Goal: Task Accomplishment & Management: Complete application form

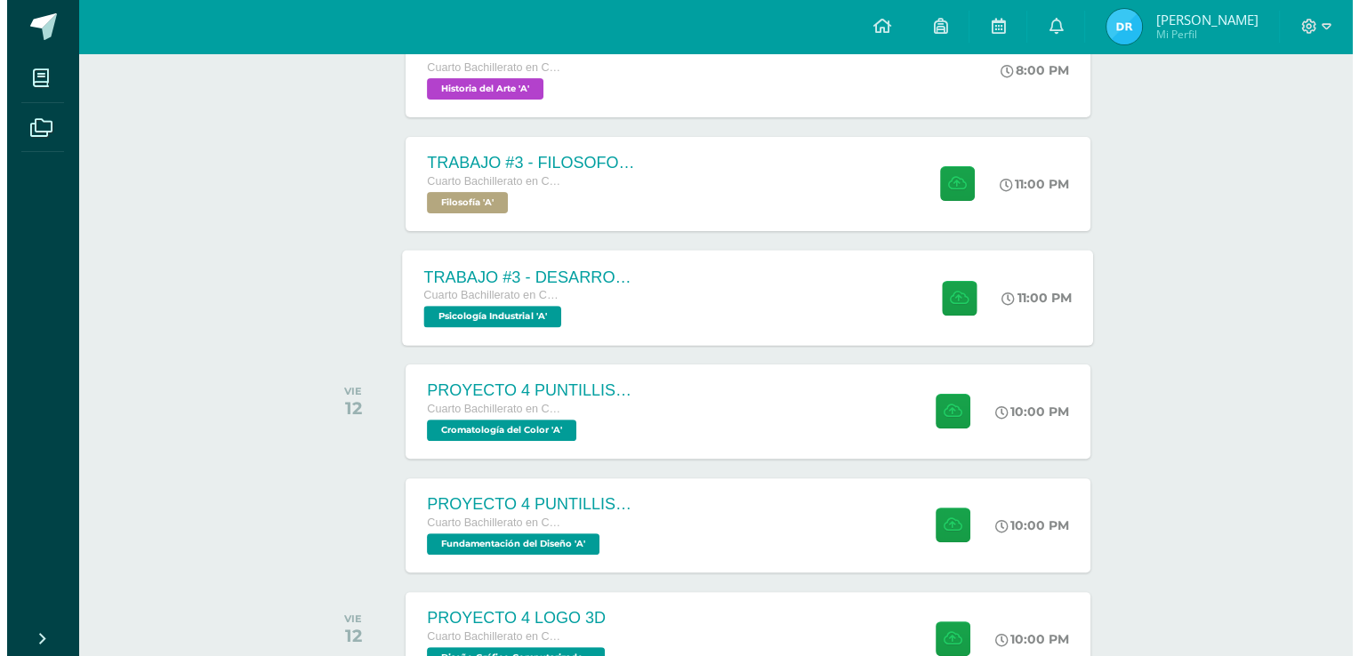
scroll to position [445, 0]
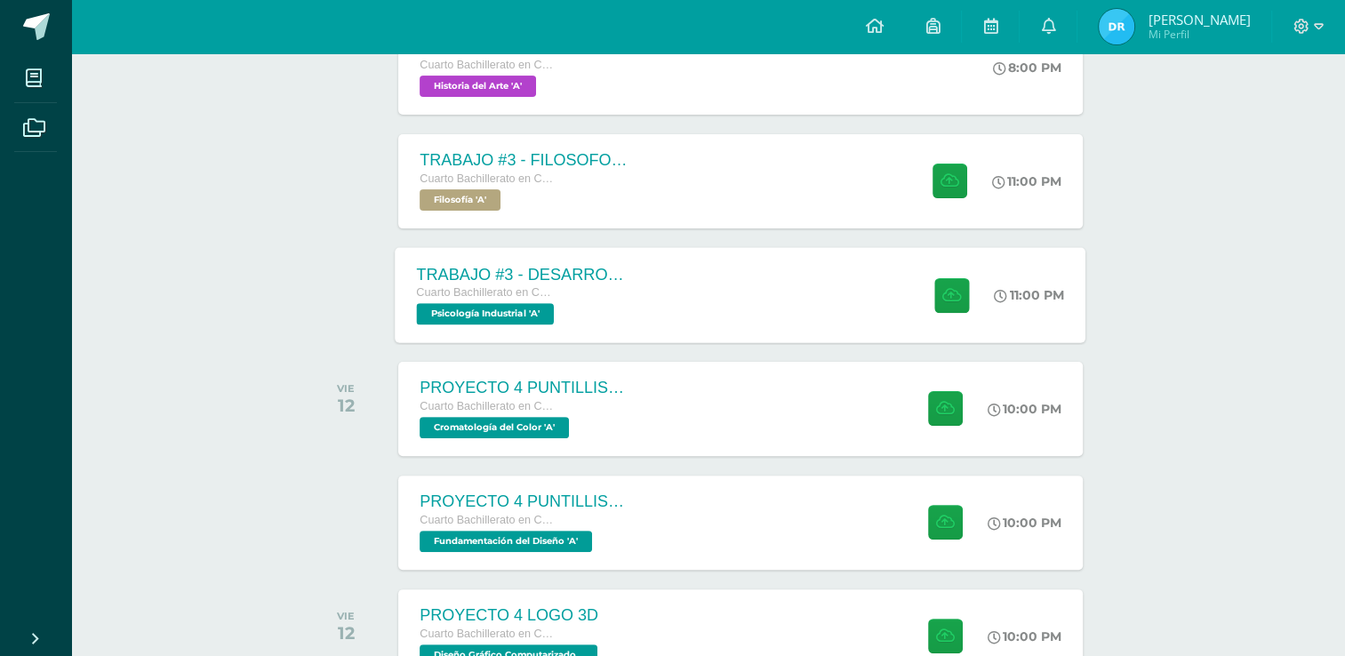
click at [767, 308] on div "TRABAJO #3 - DESARROLLO ORGANIZACIONAL Cuarto Bachillerato en CCLL con Orientac…" at bounding box center [741, 294] width 691 height 95
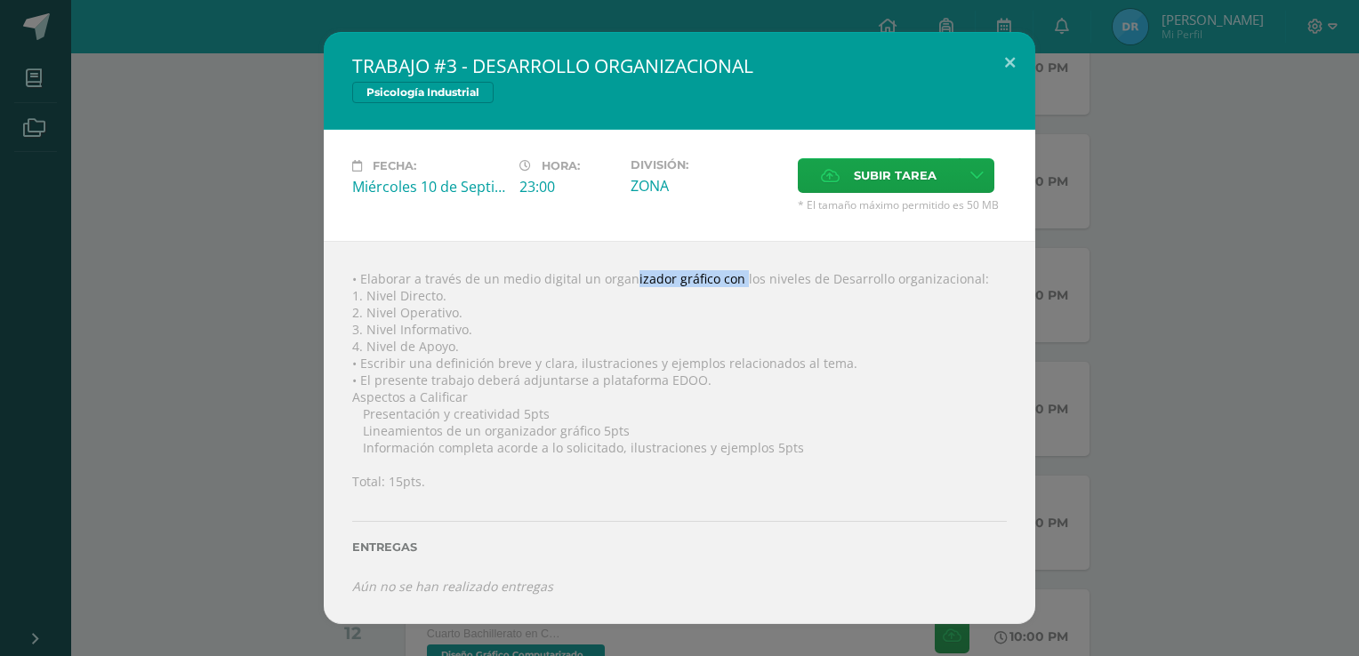
drag, startPoint x: 595, startPoint y: 278, endPoint x: 705, endPoint y: 279, distance: 110.3
click at [705, 279] on div "• Elaborar a través de un medio digital un organizador gráfico con los niveles …" at bounding box center [679, 432] width 711 height 382
copy div "organizador gráfico"
click at [392, 324] on div "• Elaborar a través de un medio digital un organizador gráfico con los niveles …" at bounding box center [679, 432] width 711 height 382
drag, startPoint x: 817, startPoint y: 279, endPoint x: 964, endPoint y: 264, distance: 147.5
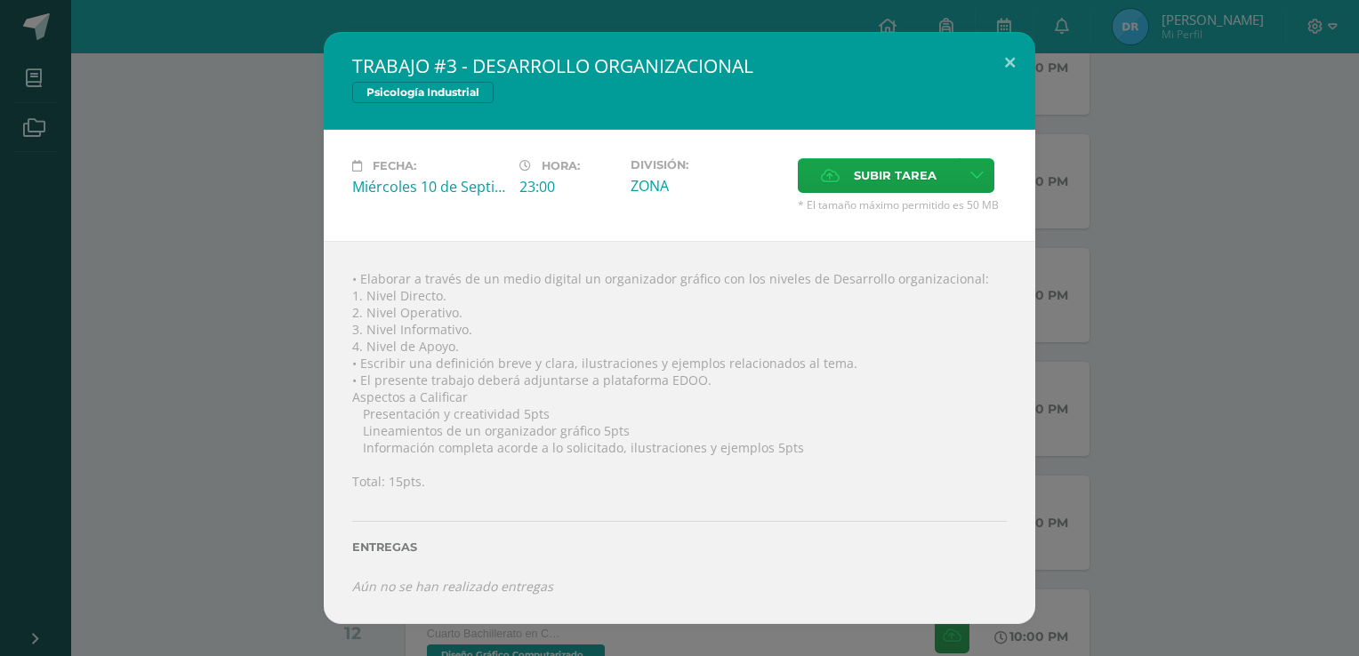
click at [964, 264] on div "• Elaborar a través de un medio digital un organizador gráfico con los niveles …" at bounding box center [679, 432] width 711 height 382
copy div "Desarrollo organizacional"
drag, startPoint x: 367, startPoint y: 297, endPoint x: 444, endPoint y: 296, distance: 76.5
click at [444, 296] on div "• Elaborar a través de un medio digital un organizador gráfico con los niveles …" at bounding box center [679, 432] width 711 height 382
copy div "Nivel Directo."
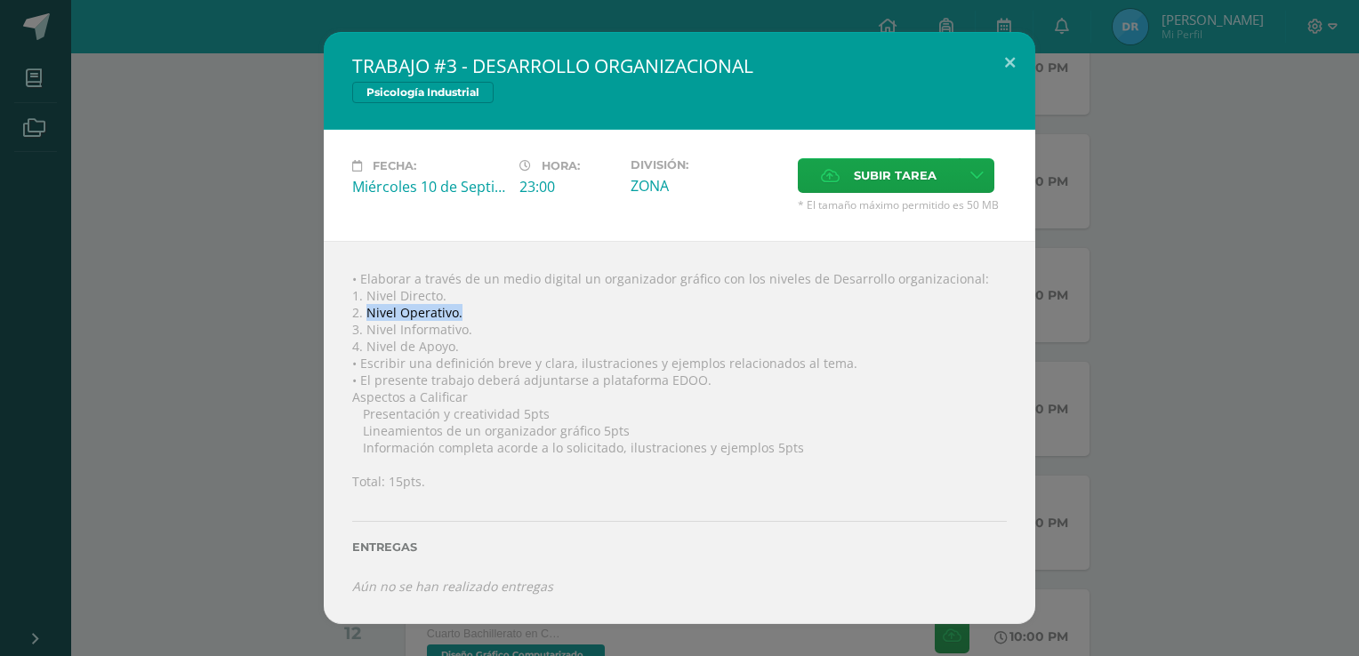
drag, startPoint x: 366, startPoint y: 311, endPoint x: 462, endPoint y: 313, distance: 96.1
click at [462, 313] on div "• Elaborar a través de un medio digital un organizador gráfico con los niveles …" at bounding box center [679, 432] width 711 height 382
copy div "Nivel Operativo."
drag, startPoint x: 368, startPoint y: 325, endPoint x: 478, endPoint y: 320, distance: 109.5
click at [478, 320] on div "• Elaborar a través de un medio digital un organizador gráfico con los niveles …" at bounding box center [679, 432] width 711 height 382
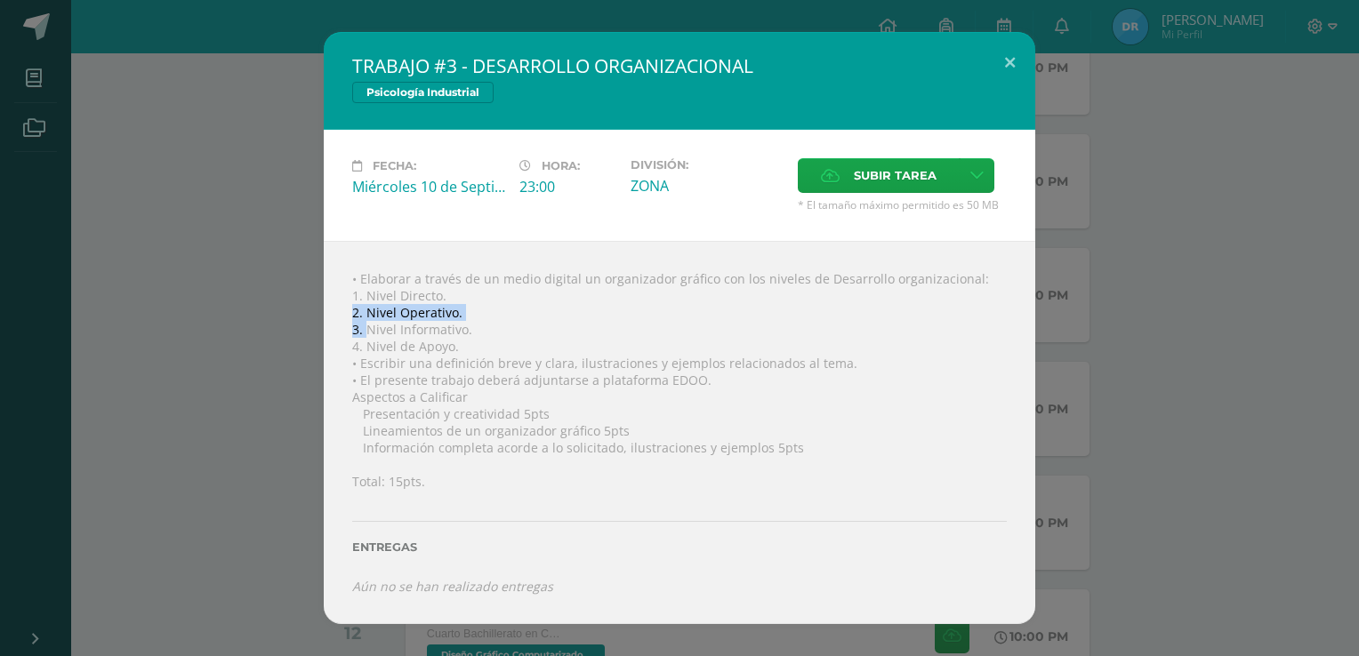
click at [469, 338] on div "• Elaborar a través de un medio digital un organizador gráfico con los niveles …" at bounding box center [679, 432] width 711 height 382
drag, startPoint x: 366, startPoint y: 332, endPoint x: 472, endPoint y: 333, distance: 105.8
click at [472, 333] on div "• Elaborar a través de un medio digital un organizador gráfico con los niveles …" at bounding box center [679, 432] width 711 height 382
copy div "Nivel Informativo."
click at [365, 341] on div "• Elaborar a través de un medio digital un organizador gráfico con los niveles …" at bounding box center [679, 432] width 711 height 382
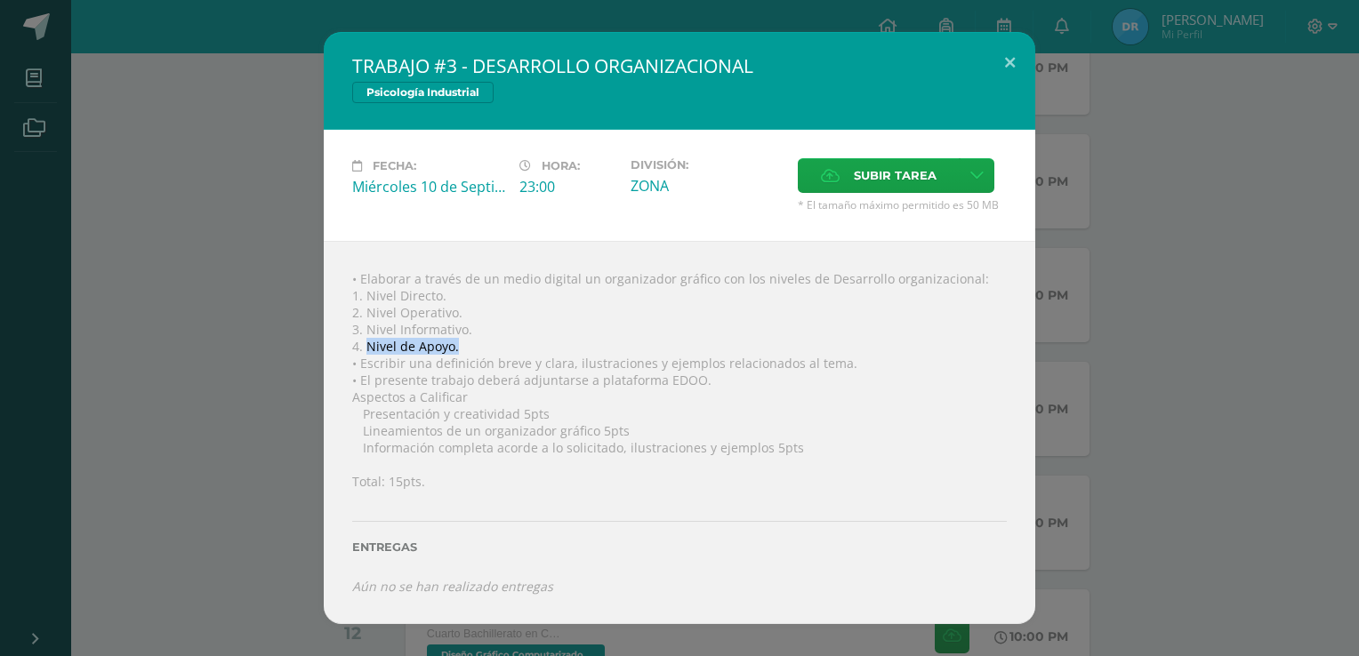
drag, startPoint x: 366, startPoint y: 343, endPoint x: 470, endPoint y: 352, distance: 104.4
click at [470, 352] on div "• Elaborar a través de un medio digital un organizador gráfico con los niveles …" at bounding box center [679, 432] width 711 height 382
copy div "Nivel de Apoyo."
click at [373, 309] on div "• Elaborar a través de un medio digital un organizador gráfico con los niveles …" at bounding box center [679, 432] width 711 height 382
drag, startPoint x: 363, startPoint y: 299, endPoint x: 462, endPoint y: 297, distance: 99.6
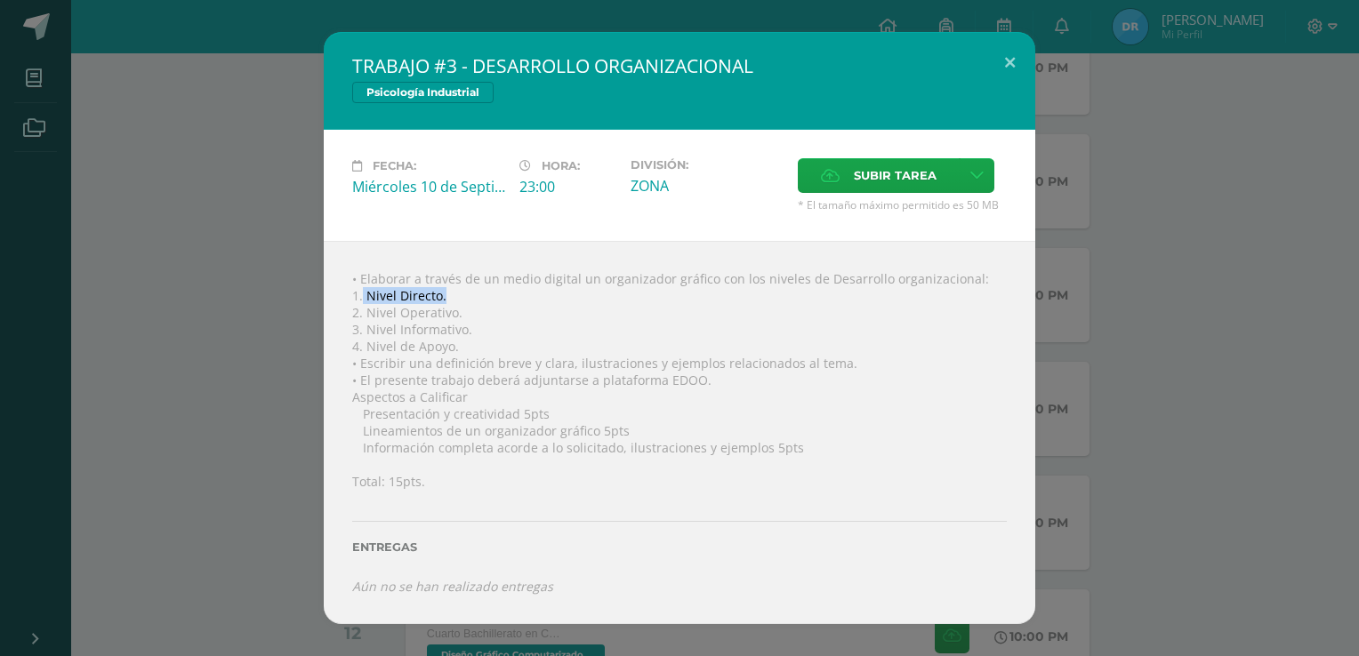
click at [462, 297] on div "• Elaborar a través de un medio digital un organizador gráfico con los niveles …" at bounding box center [679, 432] width 711 height 382
copy div "Nivel Directo."
click at [414, 366] on div "• Elaborar a través de un medio digital un organizador gráfico con los niveles …" at bounding box center [679, 432] width 711 height 382
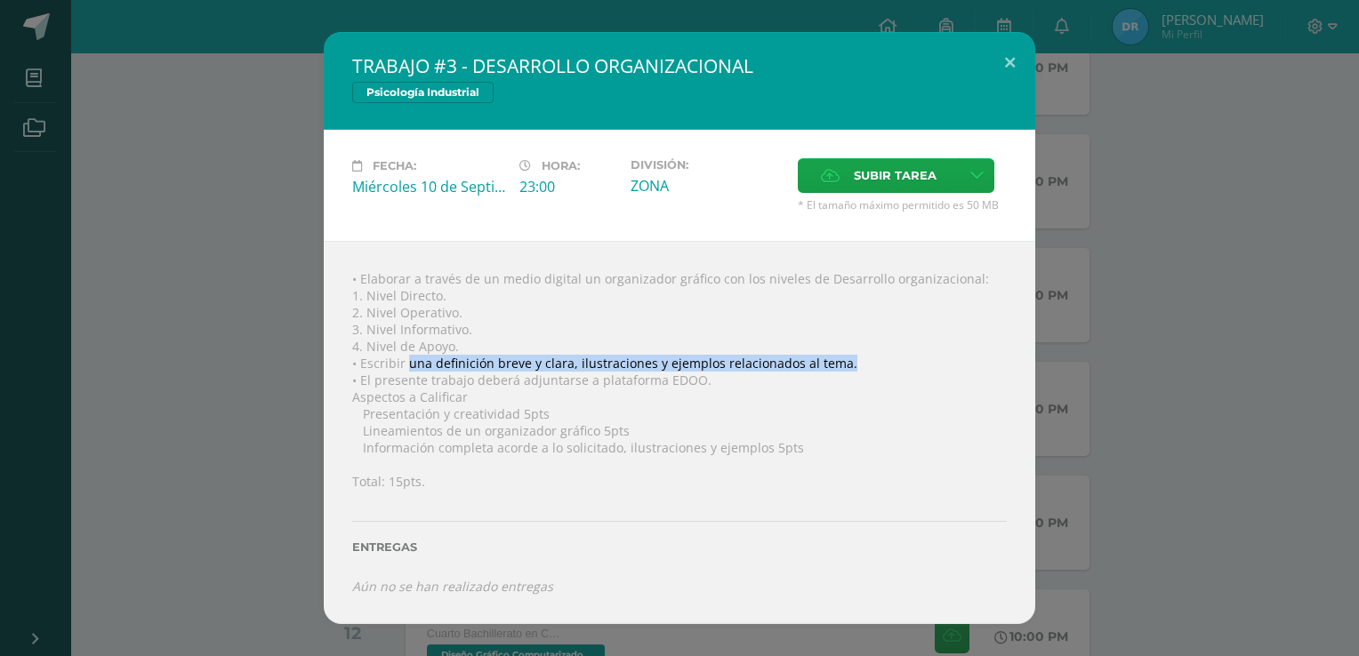
drag, startPoint x: 409, startPoint y: 362, endPoint x: 847, endPoint y: 362, distance: 437.5
click at [847, 362] on div "• Elaborar a través de un medio digital un organizador gráfico con los niveles …" at bounding box center [679, 432] width 711 height 382
drag, startPoint x: 847, startPoint y: 362, endPoint x: 829, endPoint y: 370, distance: 19.5
click at [831, 370] on div "• Elaborar a través de un medio digital un organizador gráfico con los niveles …" at bounding box center [679, 432] width 711 height 382
click at [411, 362] on div "• Elaborar a través de un medio digital un organizador gráfico con los niveles …" at bounding box center [679, 432] width 711 height 382
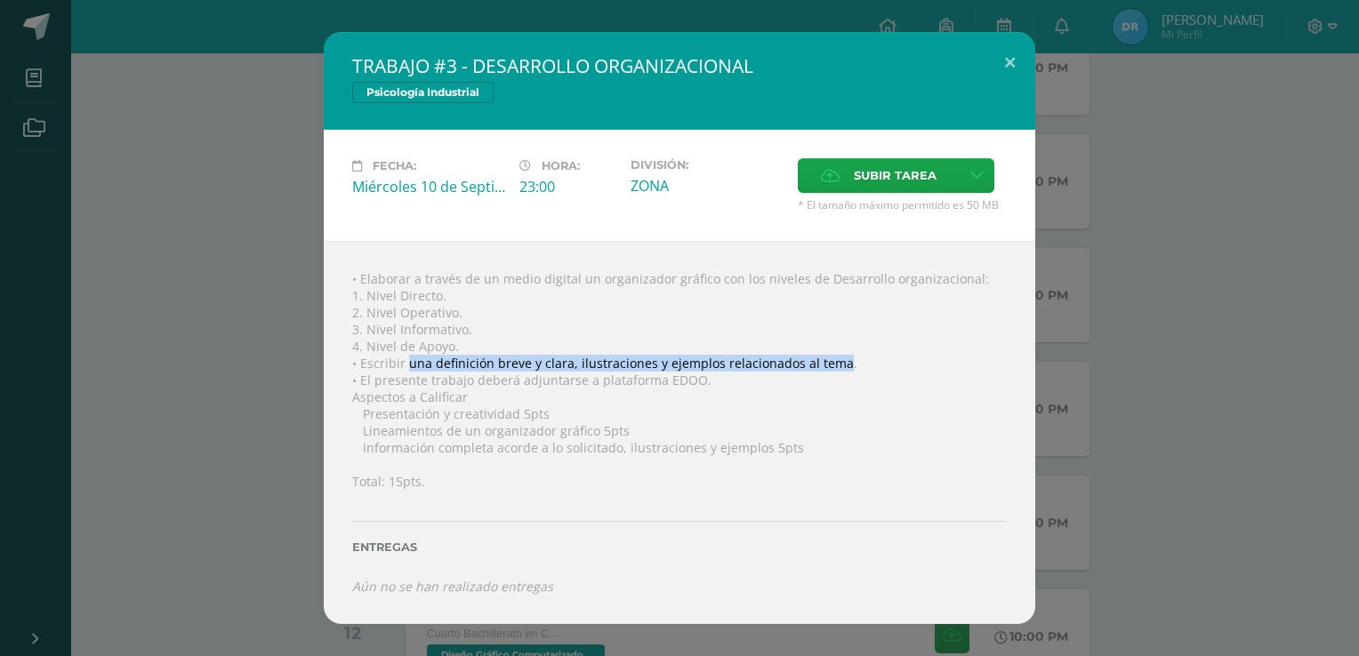
drag, startPoint x: 406, startPoint y: 364, endPoint x: 832, endPoint y: 360, distance: 425.9
click at [832, 360] on div "• Elaborar a través de un medio digital un organizador gráfico con los niveles …" at bounding box center [679, 432] width 711 height 382
copy div "una definición breve y clara, ilustraciones y ejemplos relacionados al tema"
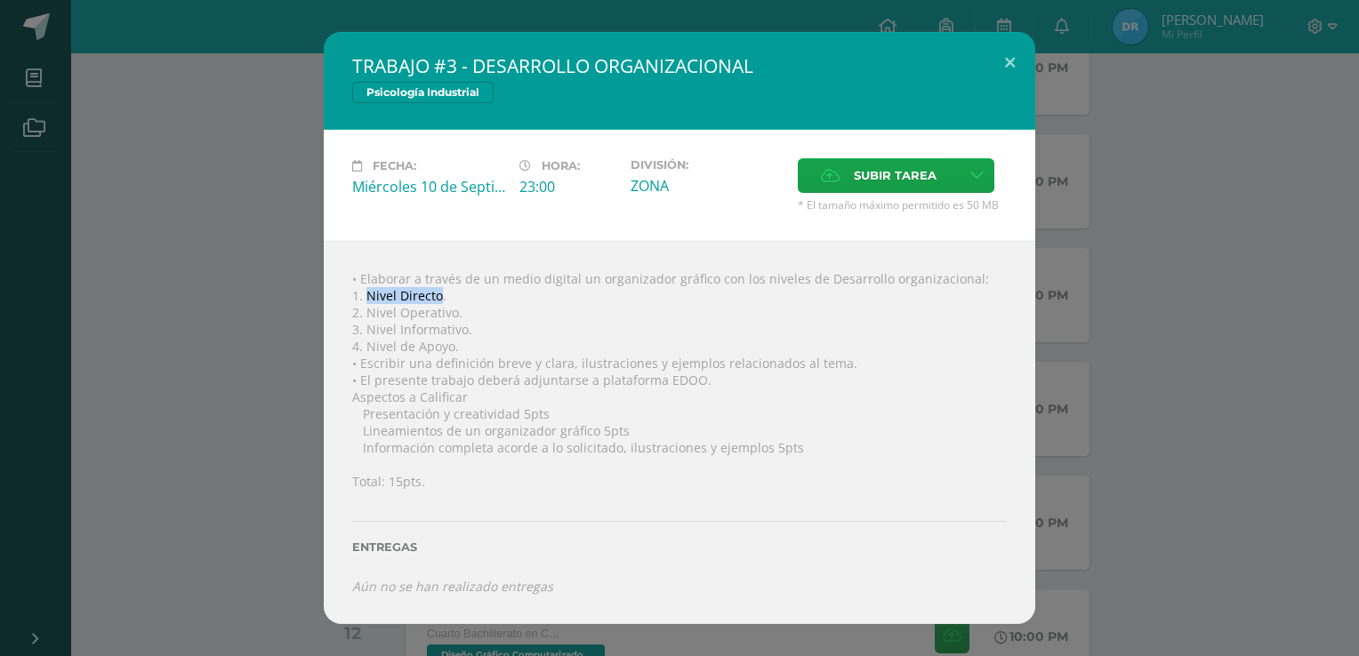
drag, startPoint x: 364, startPoint y: 293, endPoint x: 437, endPoint y: 293, distance: 72.9
click at [437, 293] on div "• Elaborar a través de un medio digital un organizador gráfico con los niveles …" at bounding box center [679, 432] width 711 height 382
copy div "Nivel Directo"
drag, startPoint x: 370, startPoint y: 311, endPoint x: 457, endPoint y: 311, distance: 87.1
click at [457, 311] on div "• Elaborar a través de un medio digital un organizador gráfico con los niveles …" at bounding box center [679, 432] width 711 height 382
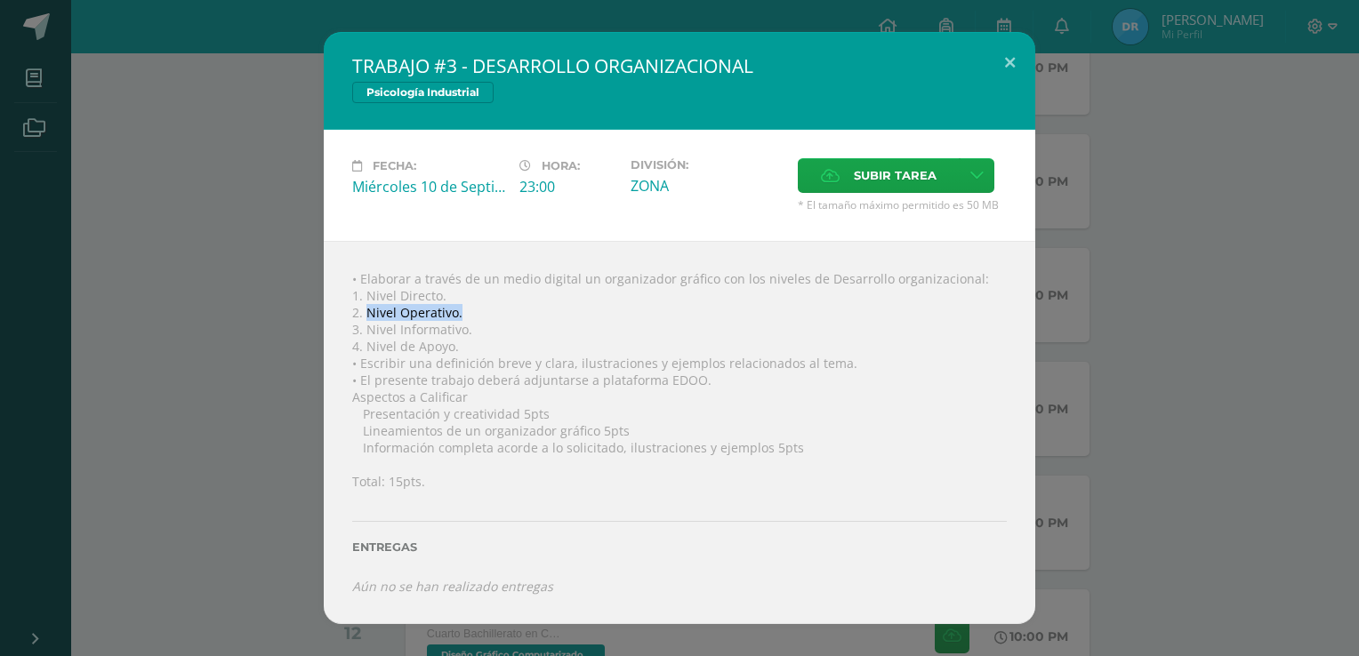
click at [421, 309] on div "• Elaborar a través de un medio digital un organizador gráfico con los niveles …" at bounding box center [679, 432] width 711 height 382
click at [367, 304] on div "• Elaborar a través de un medio digital un organizador gráfico con los niveles …" at bounding box center [679, 432] width 711 height 382
click at [374, 317] on div "• Elaborar a través de un medio digital un organizador gráfico con los niveles …" at bounding box center [679, 432] width 711 height 382
click at [366, 317] on div "• Elaborar a través de un medio digital un organizador gráfico con los niveles …" at bounding box center [679, 432] width 711 height 382
drag, startPoint x: 371, startPoint y: 314, endPoint x: 405, endPoint y: 318, distance: 34.1
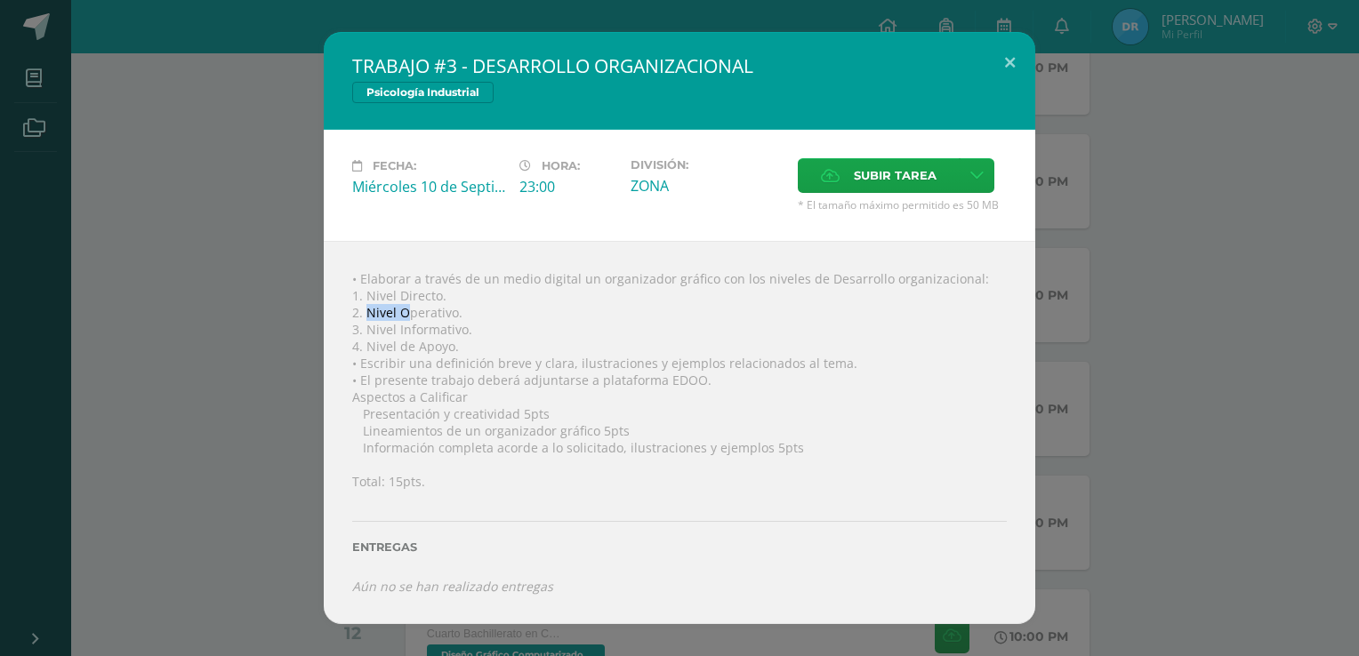
click at [405, 318] on div "• Elaborar a través de un medio digital un organizador gráfico con los niveles …" at bounding box center [679, 432] width 711 height 382
drag, startPoint x: 405, startPoint y: 318, endPoint x: 355, endPoint y: 326, distance: 50.4
click at [355, 326] on div "• Elaborar a través de un medio digital un organizador gráfico con los niveles …" at bounding box center [679, 432] width 711 height 382
drag, startPoint x: 367, startPoint y: 316, endPoint x: 471, endPoint y: 317, distance: 104.1
click at [471, 317] on div "• Elaborar a través de un medio digital un organizador gráfico con los niveles …" at bounding box center [679, 432] width 711 height 382
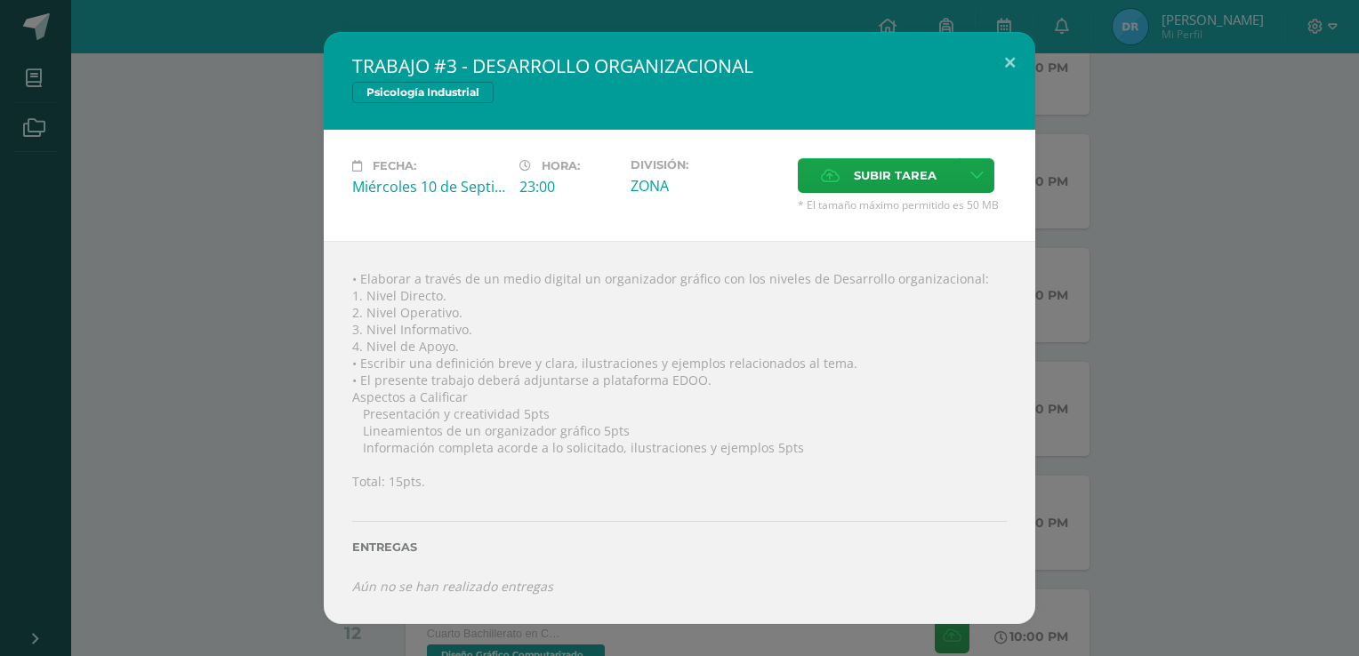
drag, startPoint x: 471, startPoint y: 317, endPoint x: 353, endPoint y: 334, distance: 119.5
click at [353, 334] on div "• Elaborar a través de un medio digital un organizador gráfico con los niveles …" at bounding box center [679, 432] width 711 height 382
drag, startPoint x: 377, startPoint y: 312, endPoint x: 455, endPoint y: 323, distance: 79.0
click at [455, 323] on div "• Elaborar a través de un medio digital un organizador gráfico con los niveles …" at bounding box center [679, 432] width 711 height 382
drag, startPoint x: 455, startPoint y: 323, endPoint x: 349, endPoint y: 349, distance: 109.1
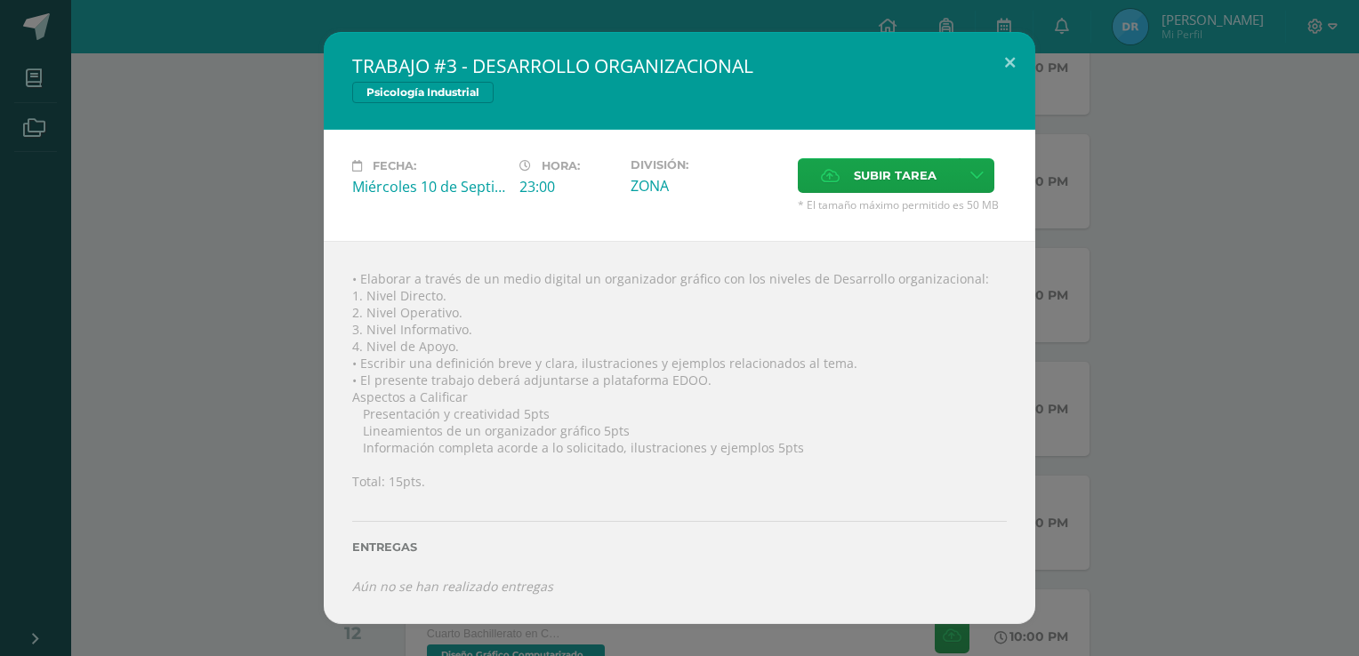
click at [349, 349] on div "• Elaborar a través de un medio digital un organizador gráfico con los niveles …" at bounding box center [679, 432] width 711 height 382
drag, startPoint x: 365, startPoint y: 311, endPoint x: 501, endPoint y: 317, distance: 136.2
click at [501, 317] on div "• Elaborar a través de un medio digital un organizador gráfico con los niveles …" at bounding box center [679, 432] width 711 height 382
drag, startPoint x: 501, startPoint y: 317, endPoint x: 380, endPoint y: 337, distance: 122.7
click at [380, 337] on div "• Elaborar a través de un medio digital un organizador gráfico con los niveles …" at bounding box center [679, 432] width 711 height 382
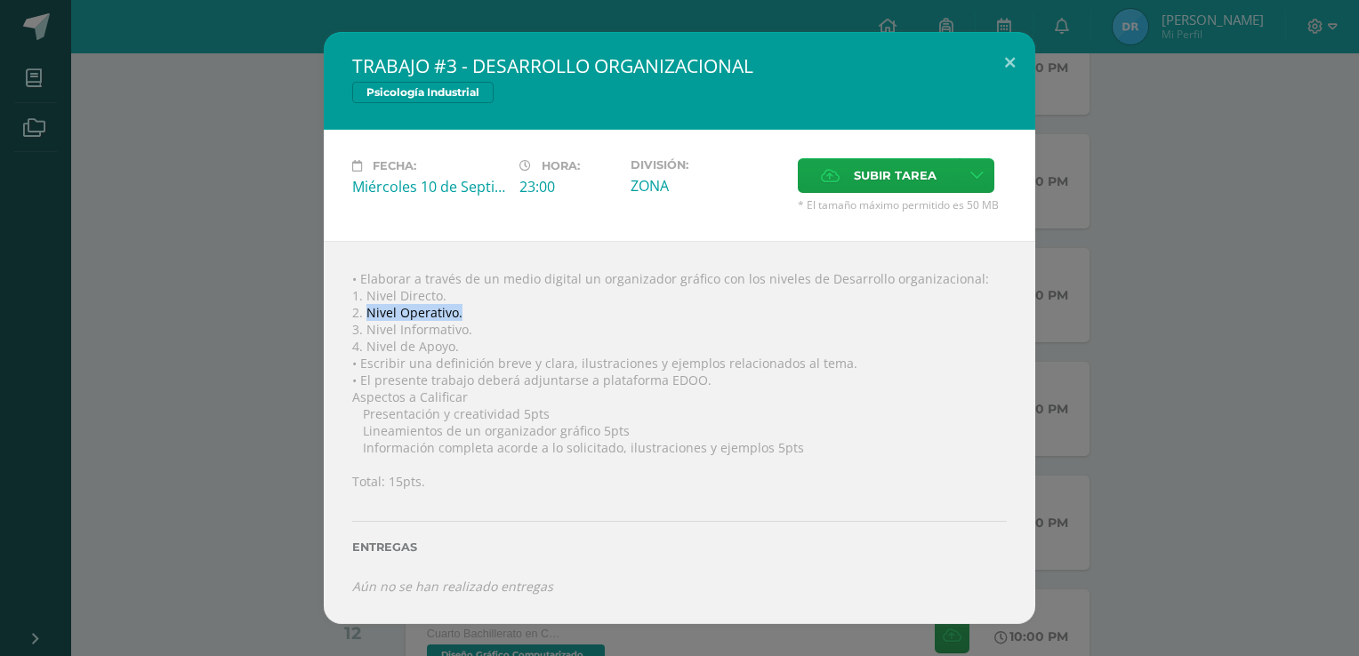
drag, startPoint x: 365, startPoint y: 312, endPoint x: 468, endPoint y: 311, distance: 103.2
click at [468, 311] on div "• Elaborar a través de un medio digital un organizador gráfico con los niveles …" at bounding box center [679, 432] width 711 height 382
click at [342, 313] on div "• Elaborar a través de un medio digital un organizador gráfico con los niveles …" at bounding box center [679, 432] width 711 height 382
drag, startPoint x: 365, startPoint y: 308, endPoint x: 452, endPoint y: 317, distance: 87.6
click at [452, 317] on div "• Elaborar a través de un medio digital un organizador gráfico con los niveles …" at bounding box center [679, 432] width 711 height 382
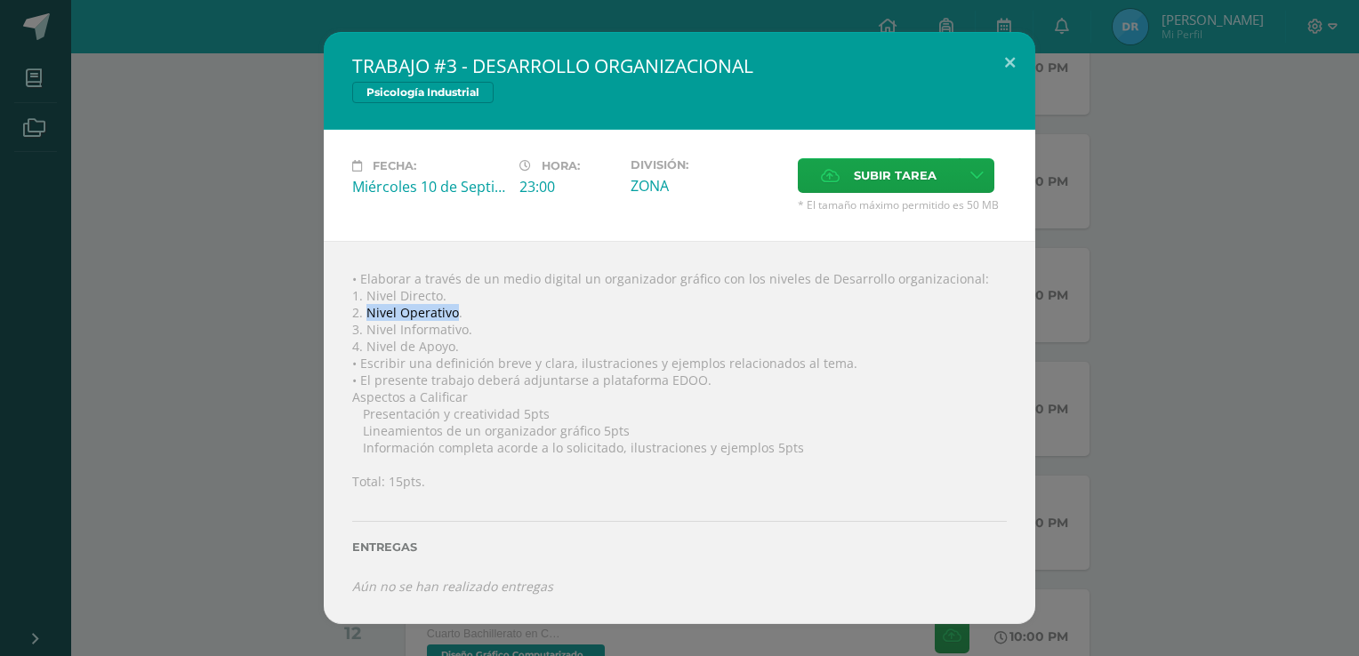
copy div "Nivel Operativo"
drag, startPoint x: 369, startPoint y: 337, endPoint x: 476, endPoint y: 333, distance: 106.8
click at [476, 333] on div "• Elaborar a través de un medio digital un organizador gráfico con los niveles …" at bounding box center [679, 432] width 711 height 382
drag, startPoint x: 476, startPoint y: 333, endPoint x: 358, endPoint y: 348, distance: 118.2
click at [354, 352] on div "• Elaborar a través de un medio digital un organizador gráfico con los niveles …" at bounding box center [679, 432] width 711 height 382
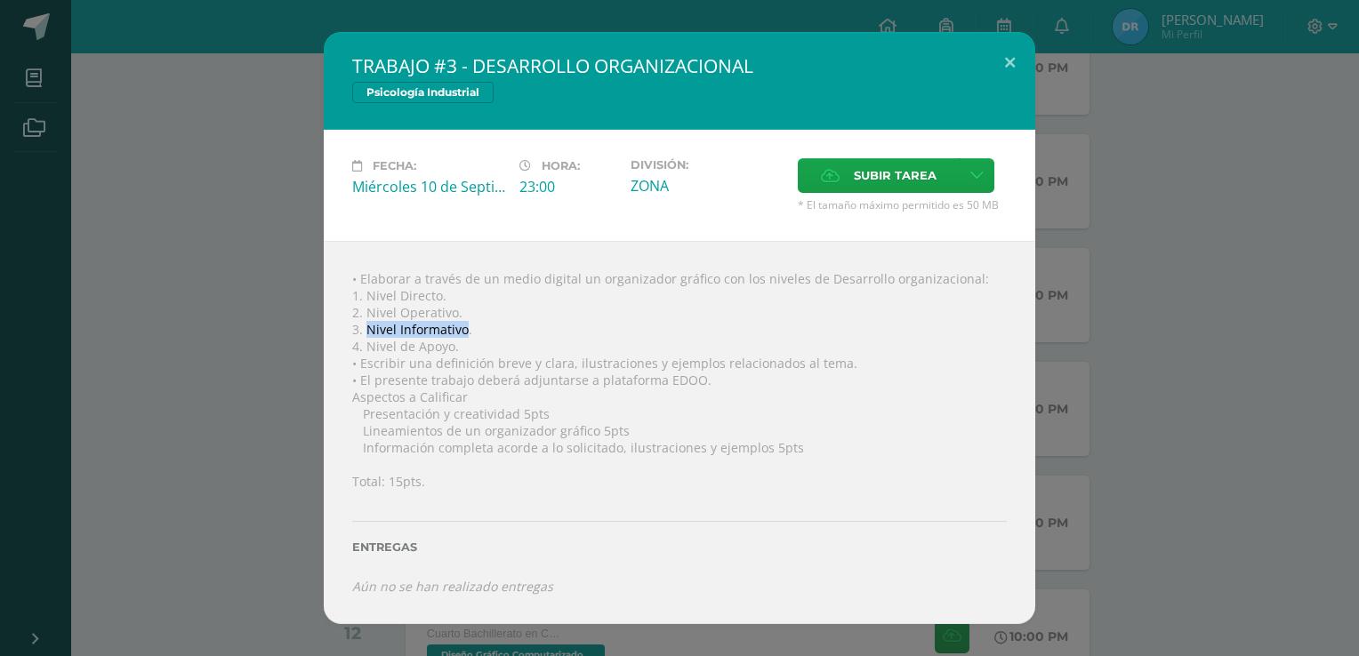
drag, startPoint x: 365, startPoint y: 331, endPoint x: 464, endPoint y: 329, distance: 99.6
click at [464, 329] on div "• Elaborar a través de un medio digital un organizador gráfico con los niveles …" at bounding box center [679, 432] width 711 height 382
drag, startPoint x: 365, startPoint y: 348, endPoint x: 451, endPoint y: 347, distance: 86.3
click at [451, 347] on div "• Elaborar a través de un medio digital un organizador gráfico con los niveles …" at bounding box center [679, 432] width 711 height 382
drag, startPoint x: 368, startPoint y: 301, endPoint x: 444, endPoint y: 300, distance: 75.6
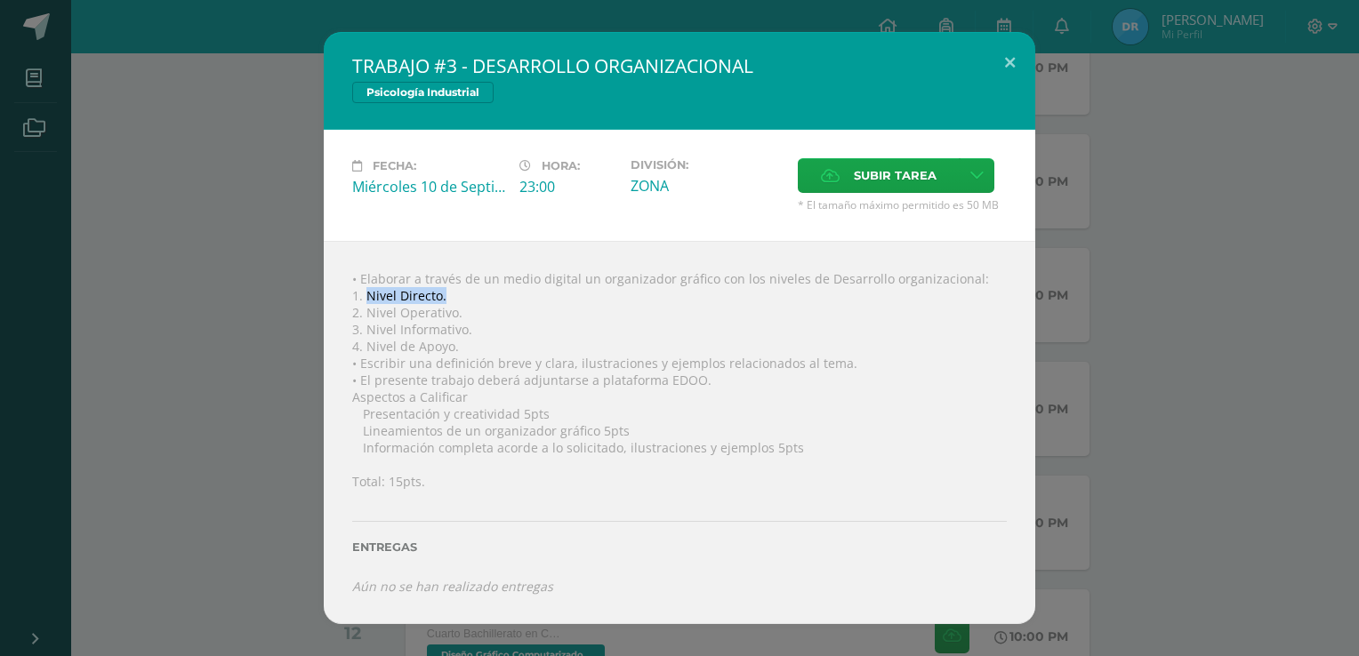
click at [444, 300] on div "• Elaborar a través de un medio digital un organizador gráfico con los niveles …" at bounding box center [679, 432] width 711 height 382
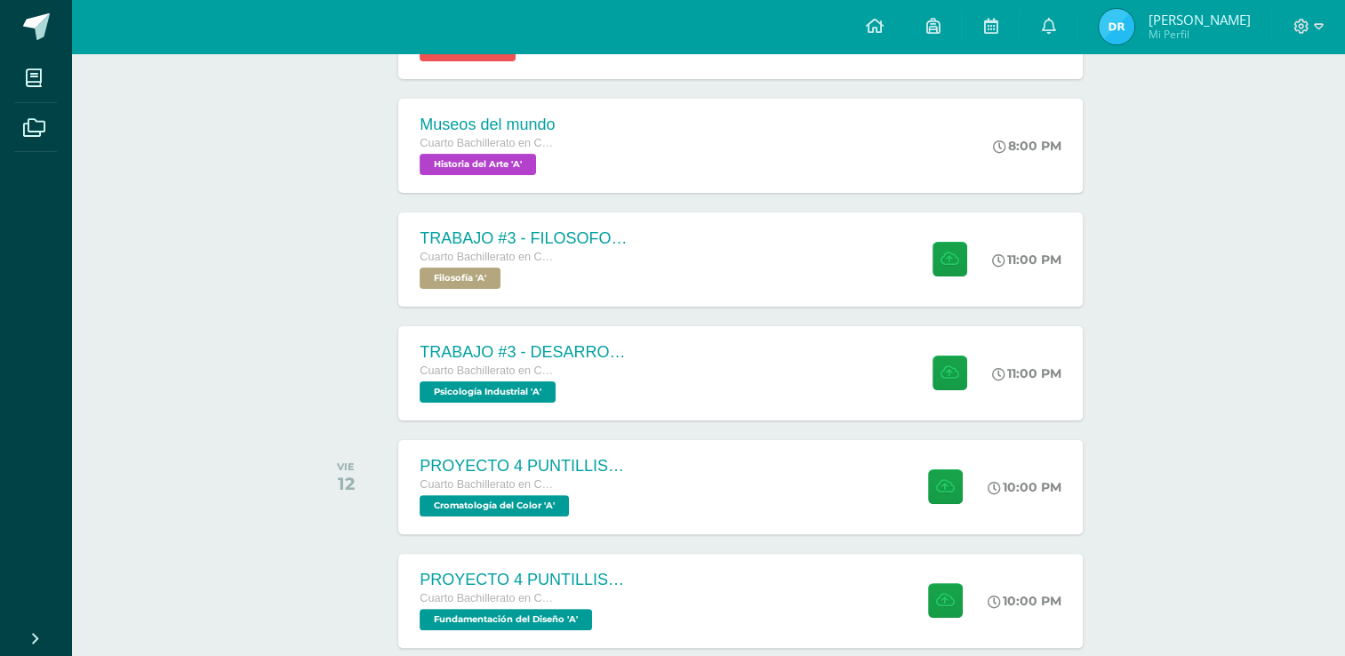
scroll to position [534, 0]
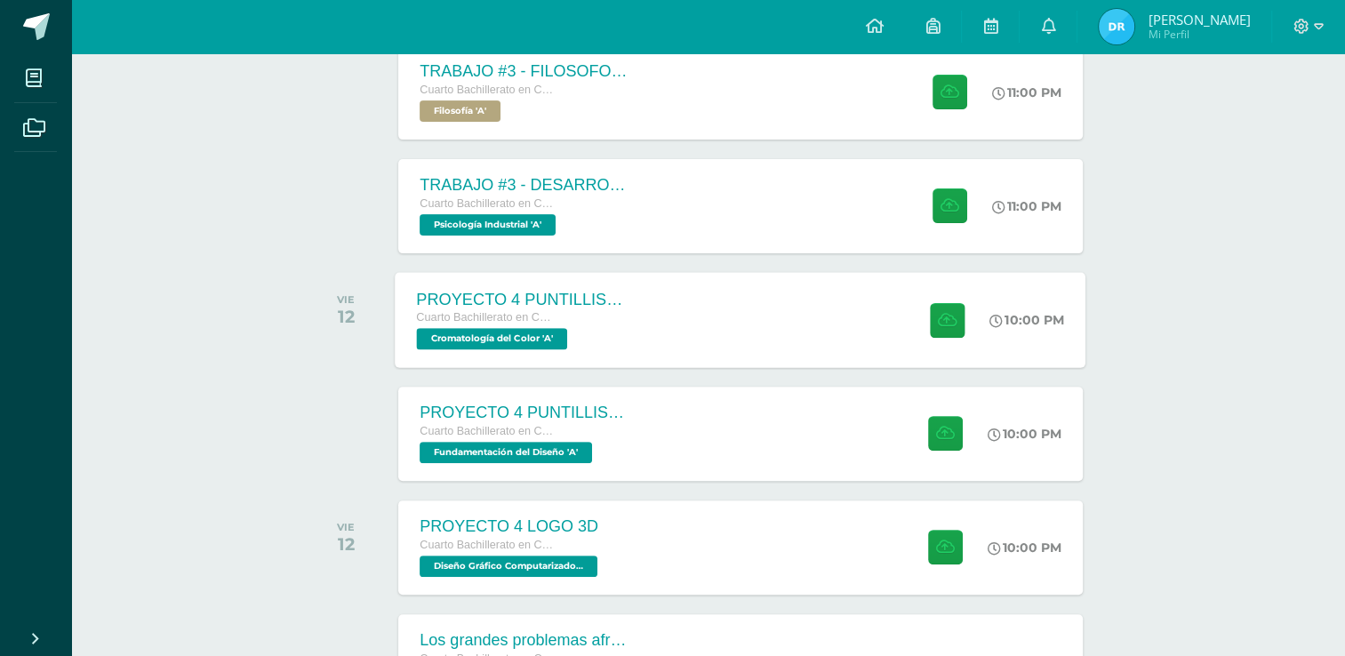
click at [647, 316] on div "PROYECTO 4 PUNTILLISMO Cuarto Bachillerato en CCLL con Orientación en Diseño Gr…" at bounding box center [525, 319] width 259 height 95
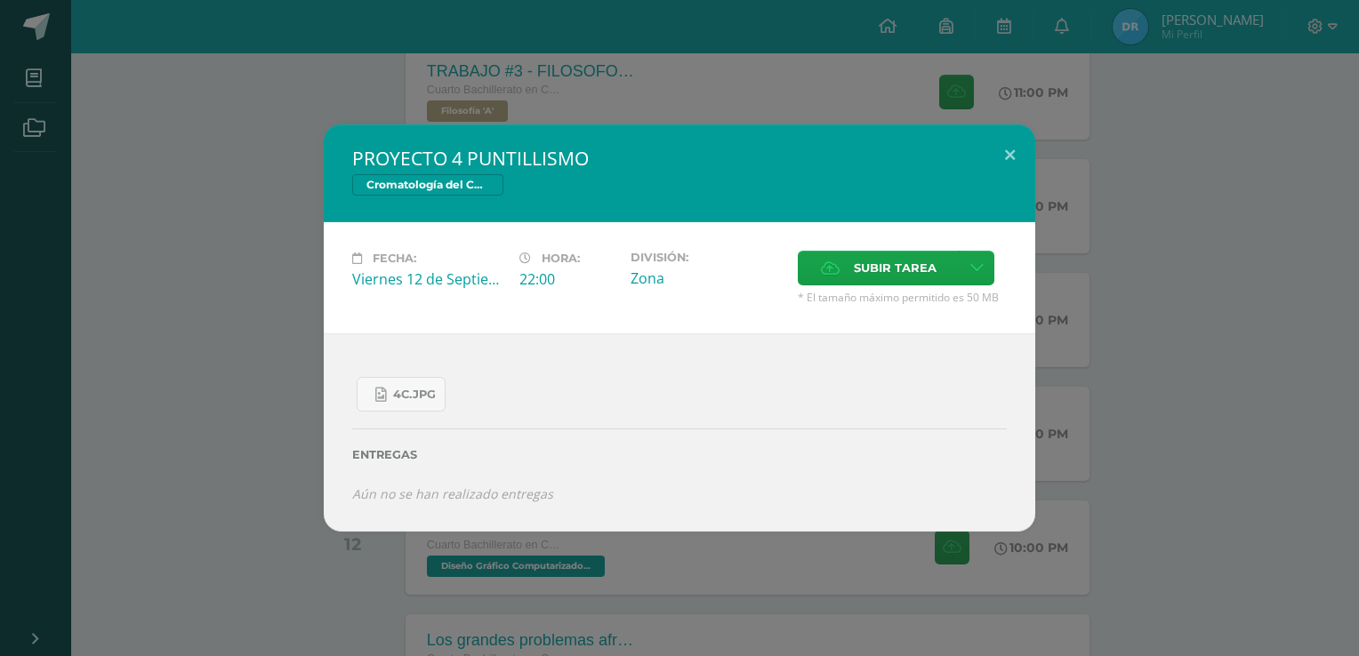
click at [185, 258] on div "PROYECTO 4 PUNTILLISMO Cromatología del Color Fecha: [DATE] Hora: 22:00 Divisió…" at bounding box center [679, 327] width 1344 height 406
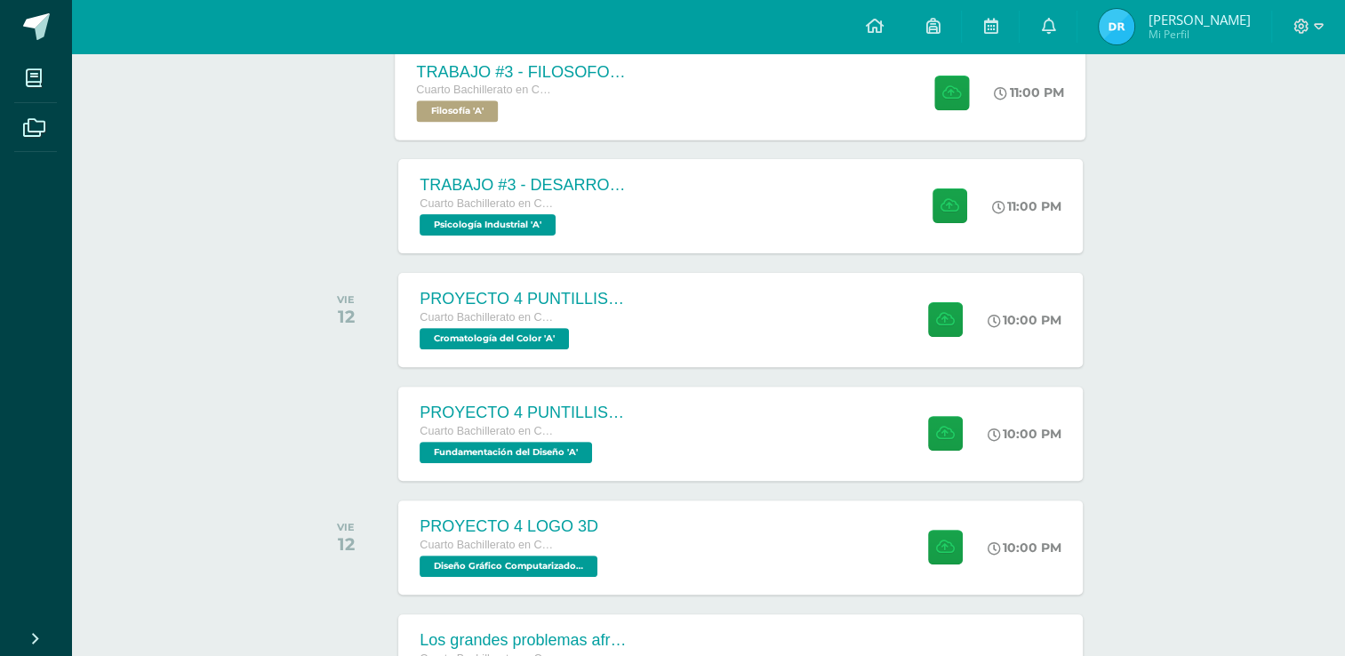
click at [462, 100] on span "Filosofía 'A'" at bounding box center [458, 110] width 82 height 21
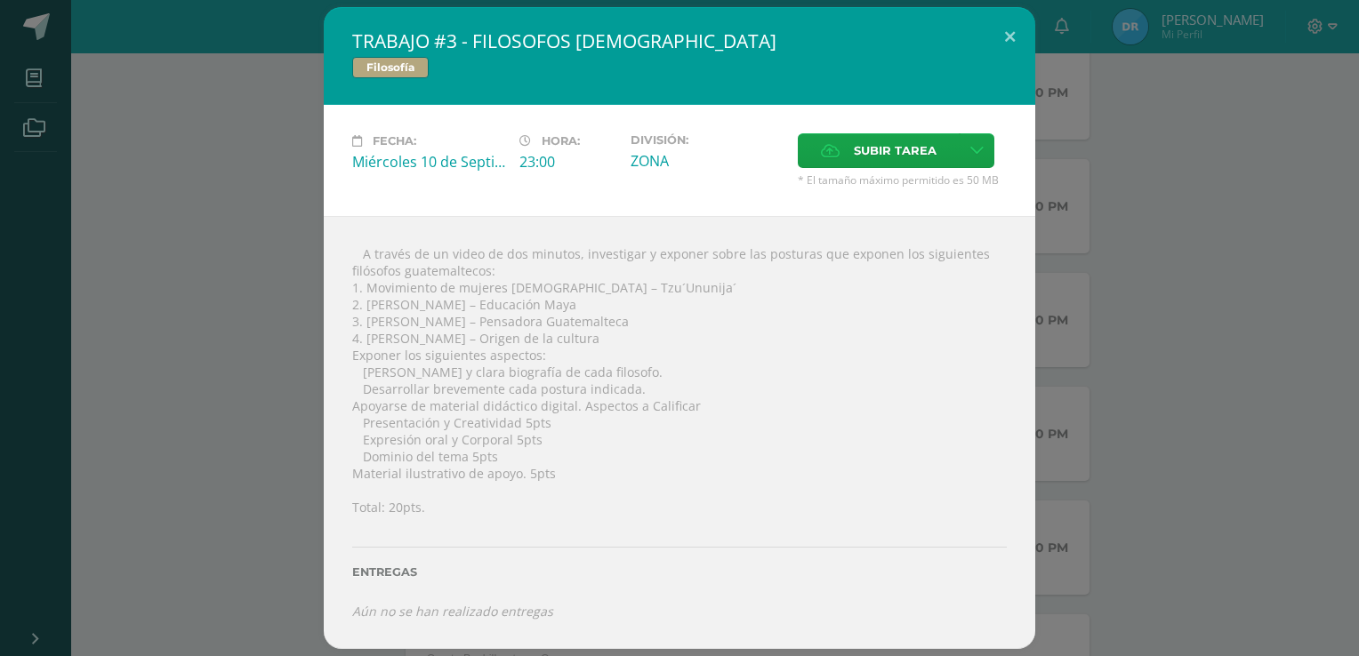
click at [258, 137] on div "TRABAJO #3 - FILOSOFOS [DEMOGRAPHIC_DATA] Filosofía Fecha: [DATE] Hora: 23:00 D…" at bounding box center [679, 328] width 1344 height 642
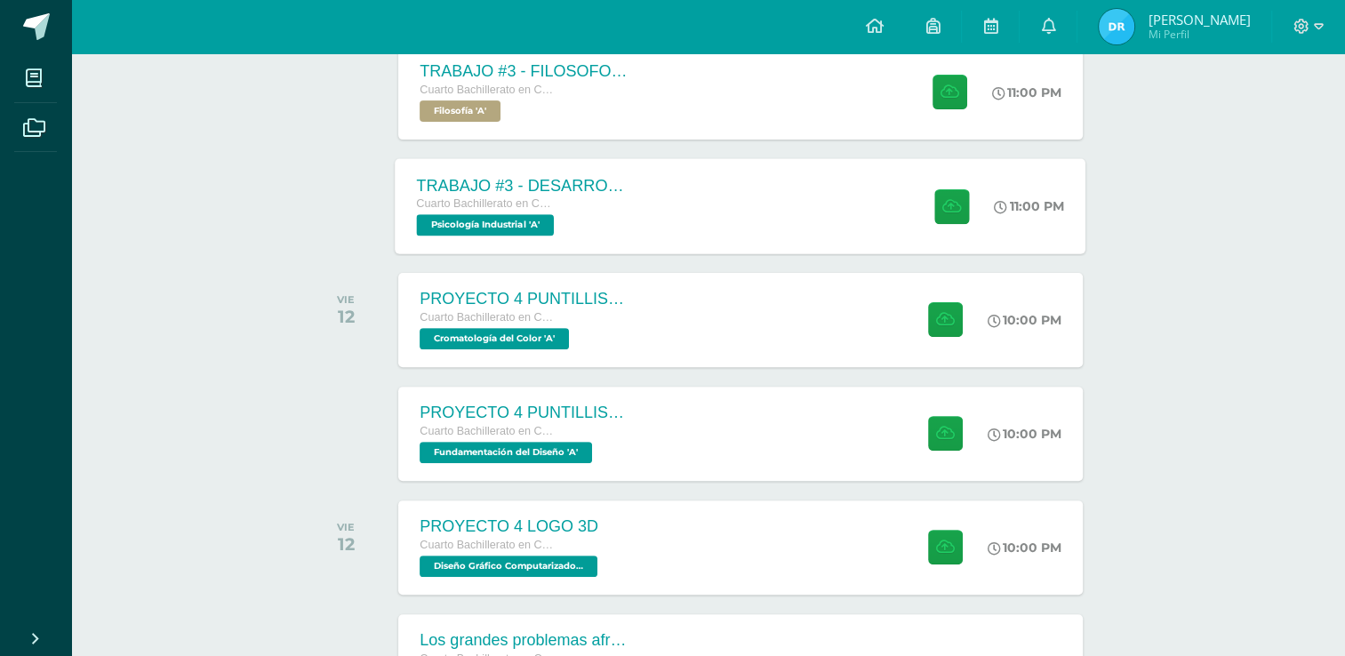
click at [571, 185] on div "TRABAJO #3 - DESARROLLO ORGANIZACIONAL" at bounding box center [524, 185] width 215 height 19
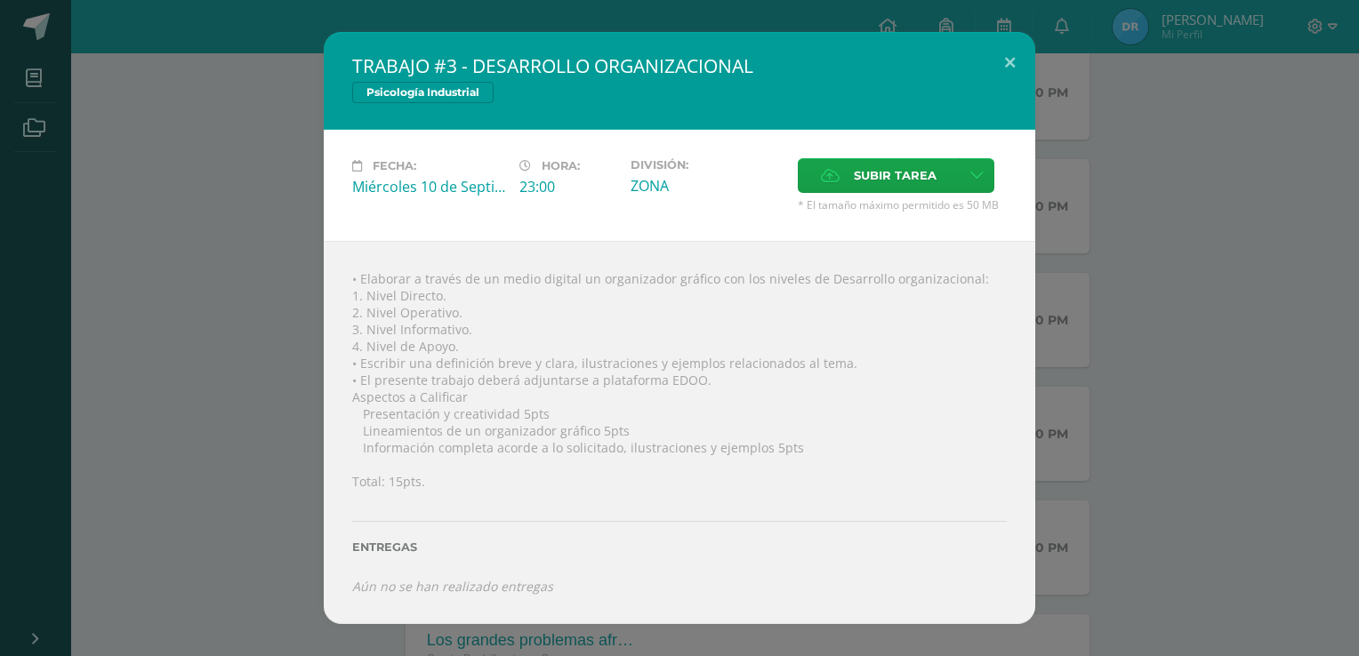
click at [66, 236] on div "TRABAJO #3 - DESARROLLO ORGANIZACIONAL Psicología Industrial Fecha: Miércoles 1…" at bounding box center [679, 327] width 1344 height 591
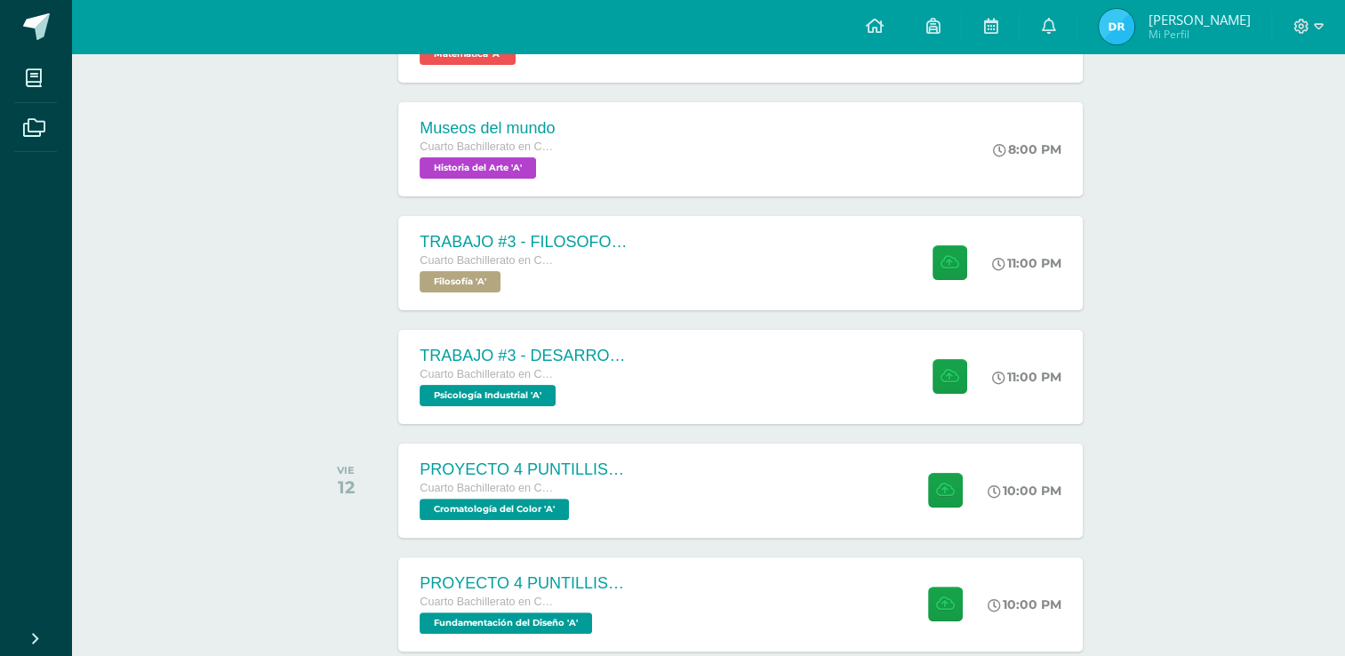
scroll to position [356, 0]
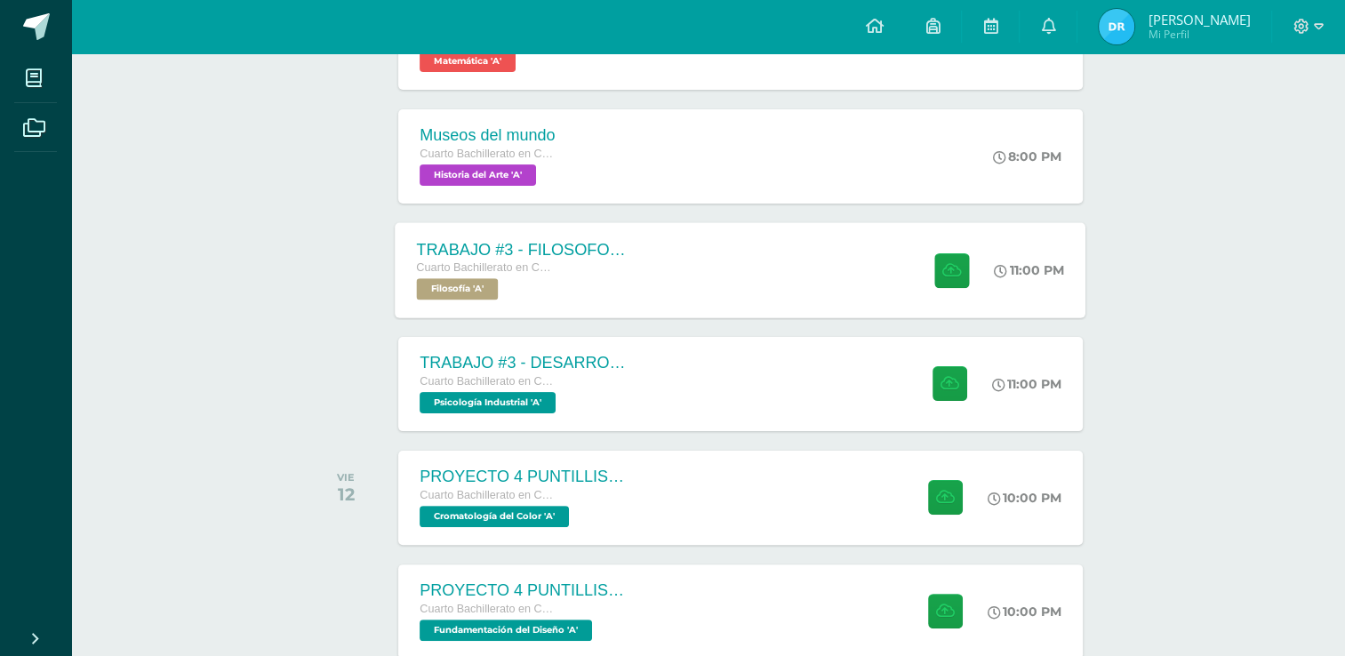
click at [646, 293] on div "TRABAJO #3 - FILOSOFOS GUATEMALTECOS Cuarto Bachillerato en CCLL con Orientació…" at bounding box center [525, 269] width 259 height 95
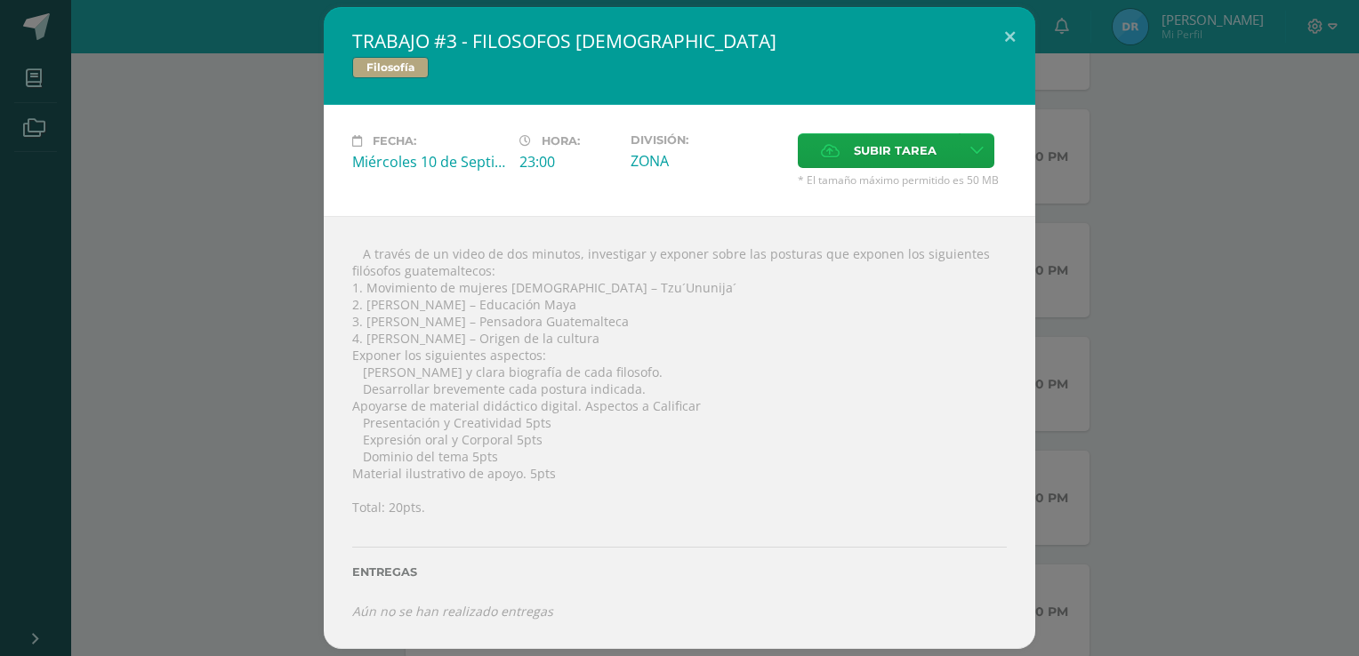
click at [499, 304] on div " A través de un video de dos minutos, investigar y exponer sobre las posturas …" at bounding box center [679, 432] width 711 height 433
drag, startPoint x: 476, startPoint y: 301, endPoint x: 579, endPoint y: 307, distance: 103.3
click at [579, 307] on div " A través de un video de dos minutos, investigar y exponer sobre las posturas …" at bounding box center [679, 432] width 711 height 433
drag, startPoint x: 371, startPoint y: 296, endPoint x: 423, endPoint y: 293, distance: 52.5
click at [423, 293] on div " A través de un video de dos minutos, investigar y exponer sobre las posturas …" at bounding box center [679, 432] width 711 height 433
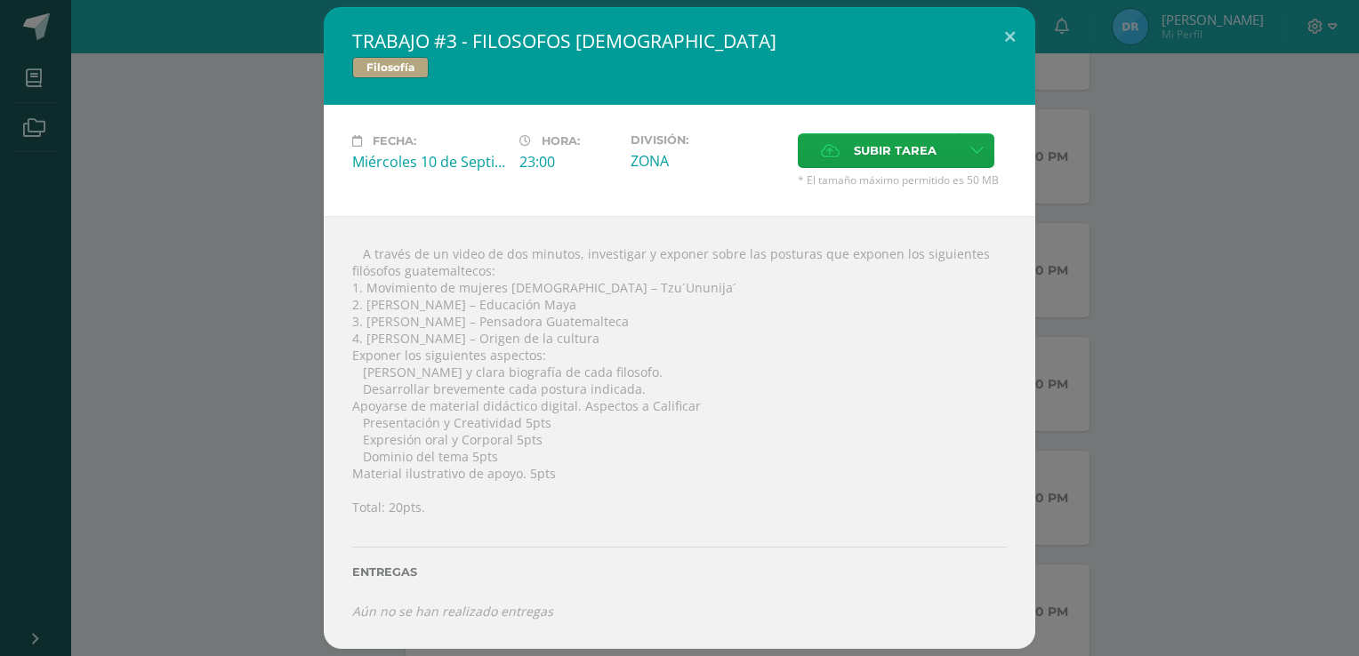
drag, startPoint x: 423, startPoint y: 293, endPoint x: 392, endPoint y: 313, distance: 36.8
click at [392, 313] on div " A través de un video de dos minutos, investigar y exponer sobre las posturas …" at bounding box center [679, 432] width 711 height 433
click at [282, 269] on div "TRABAJO #3 - FILOSOFOS [DEMOGRAPHIC_DATA] Filosofía Fecha: [DATE] Hora: 23:00 D…" at bounding box center [679, 328] width 1344 height 642
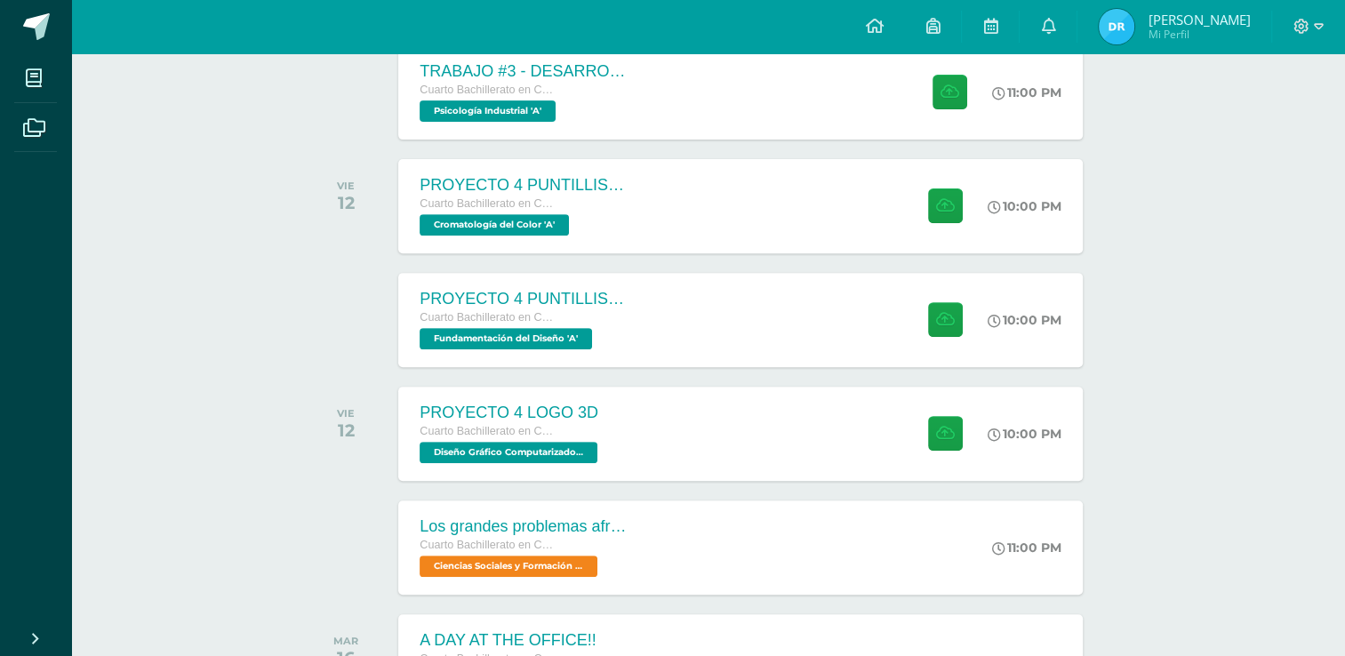
scroll to position [445, 0]
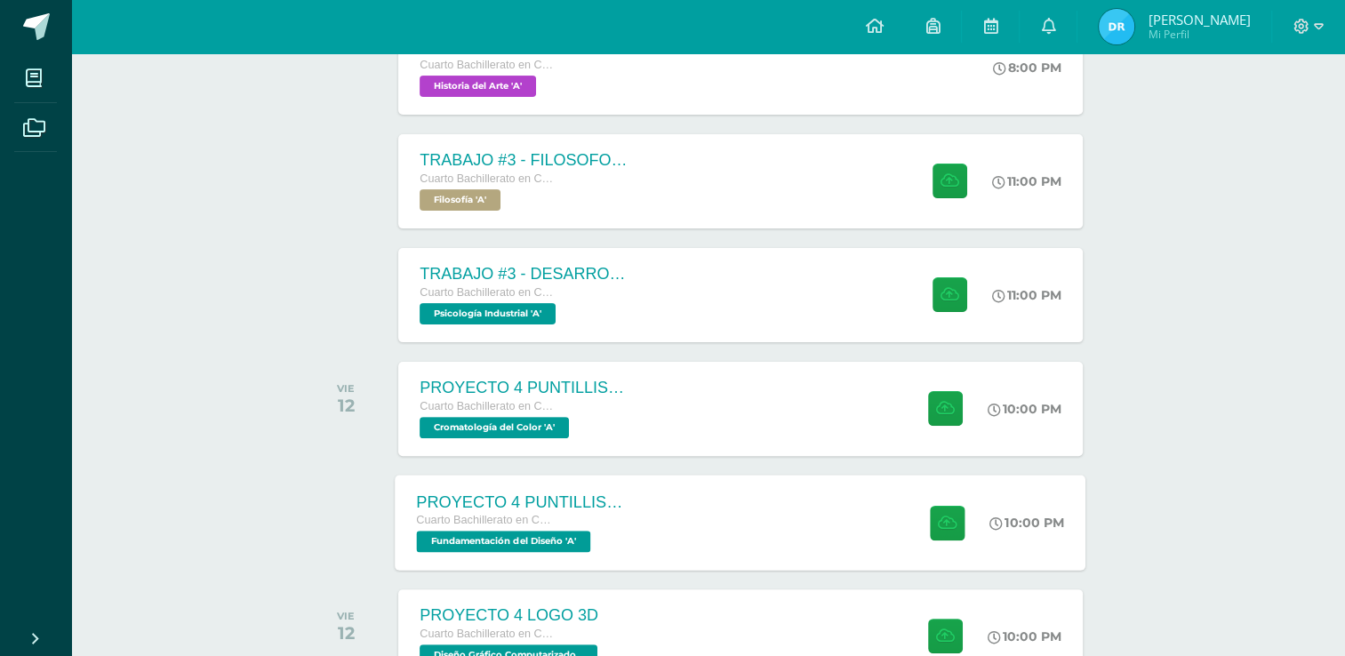
click at [634, 515] on div "PROYECTO 4 PUNTILLISMO Cuarto Bachillerato en CCLL con Orientación en Diseño Gr…" at bounding box center [525, 522] width 259 height 95
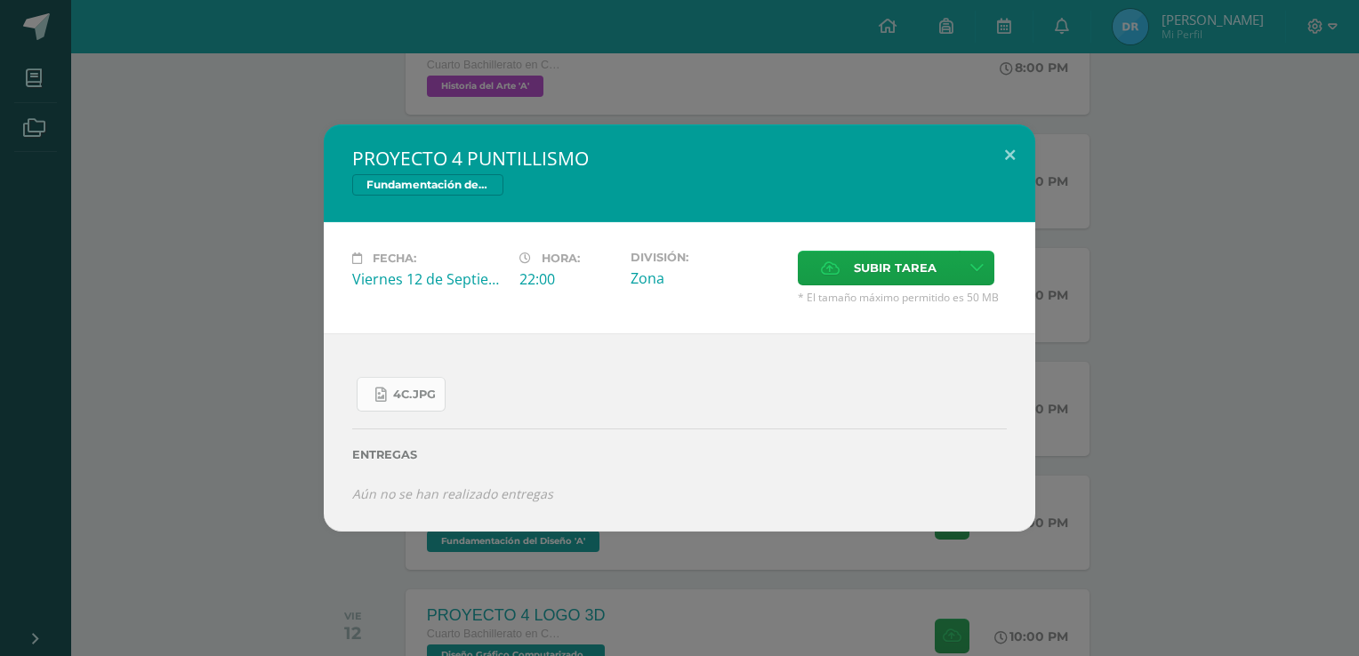
click at [388, 394] on link "4C.jpg" at bounding box center [401, 394] width 89 height 35
click at [395, 396] on span "4C.jpg" at bounding box center [414, 395] width 43 height 14
click at [217, 213] on div "PROYECTO 4 PUNTILLISMO Fundamentación del Diseño Fecha: Viernes 12 de Septiembr…" at bounding box center [679, 327] width 1344 height 406
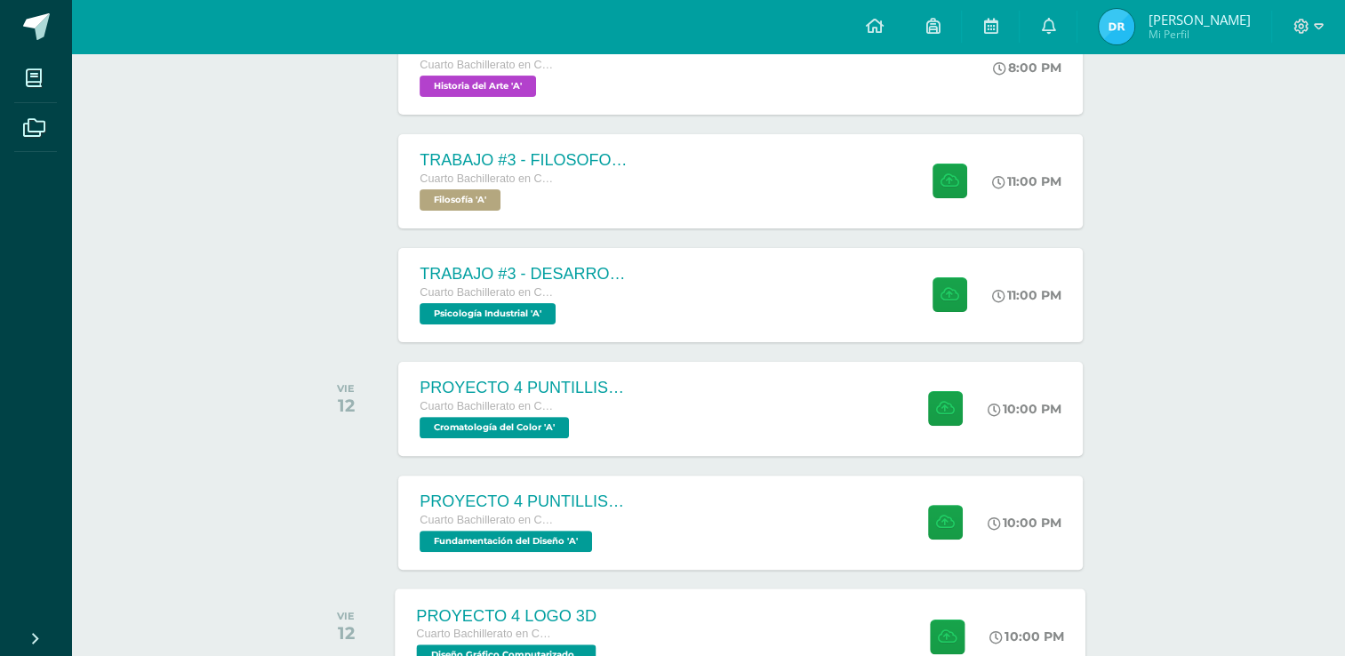
click at [655, 614] on div "PROYECTO 4 LOGO 3D Cuarto Bachillerato en CCLL con Orientación en Diseño Gráfic…" at bounding box center [741, 636] width 691 height 95
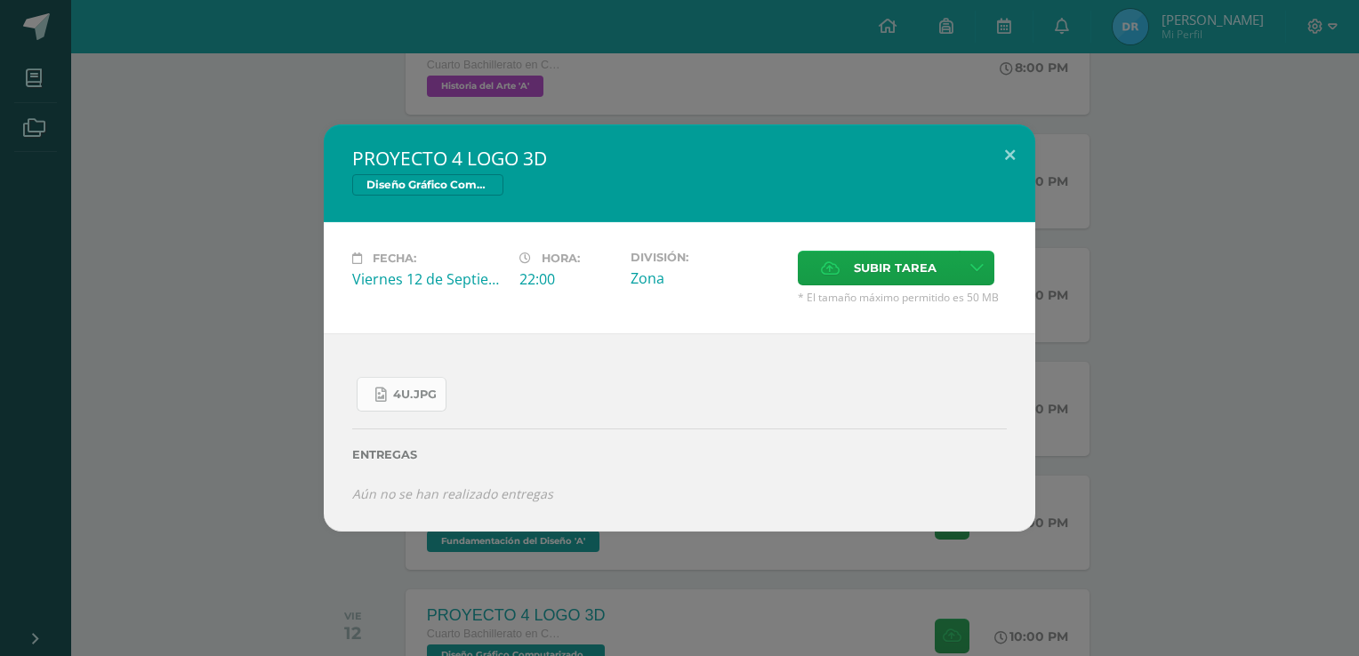
click at [431, 397] on span "4U.jpg" at bounding box center [415, 395] width 44 height 14
click at [264, 325] on div "PROYECTO 4 LOGO 3D Diseño Gráfico Computarizado Fecha: Viernes 12 de Septiembre…" at bounding box center [679, 327] width 1344 height 406
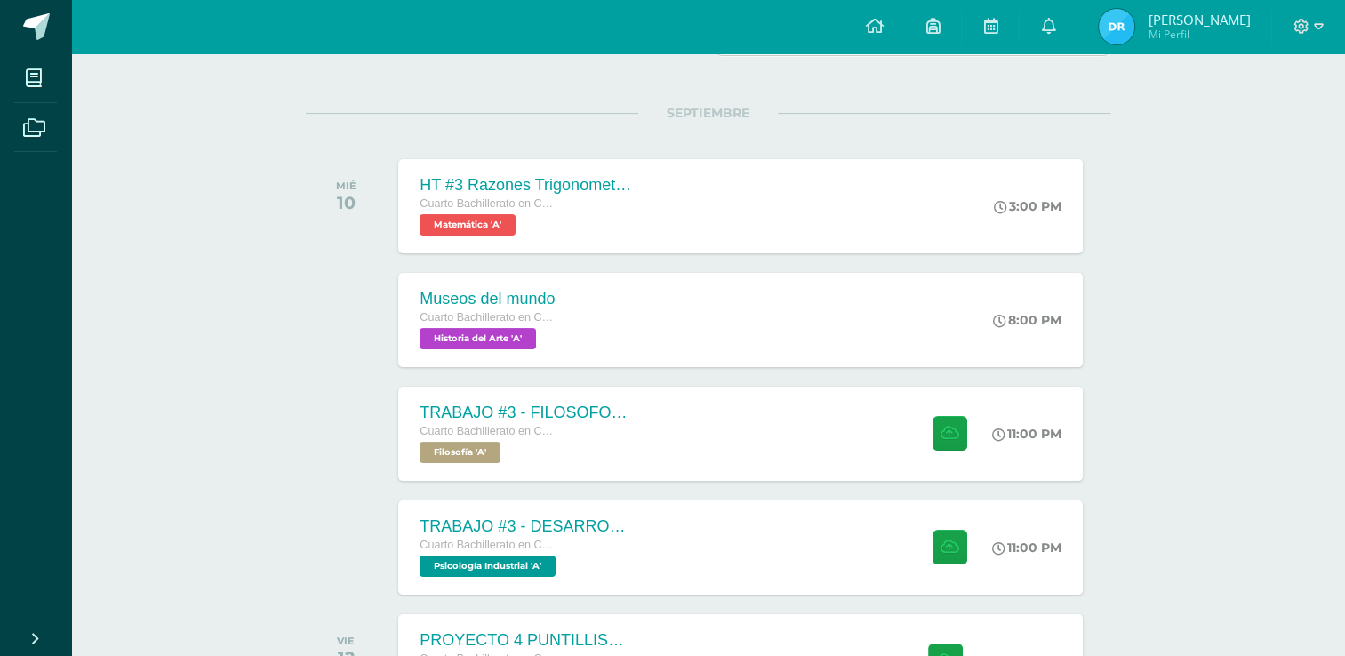
scroll to position [178, 0]
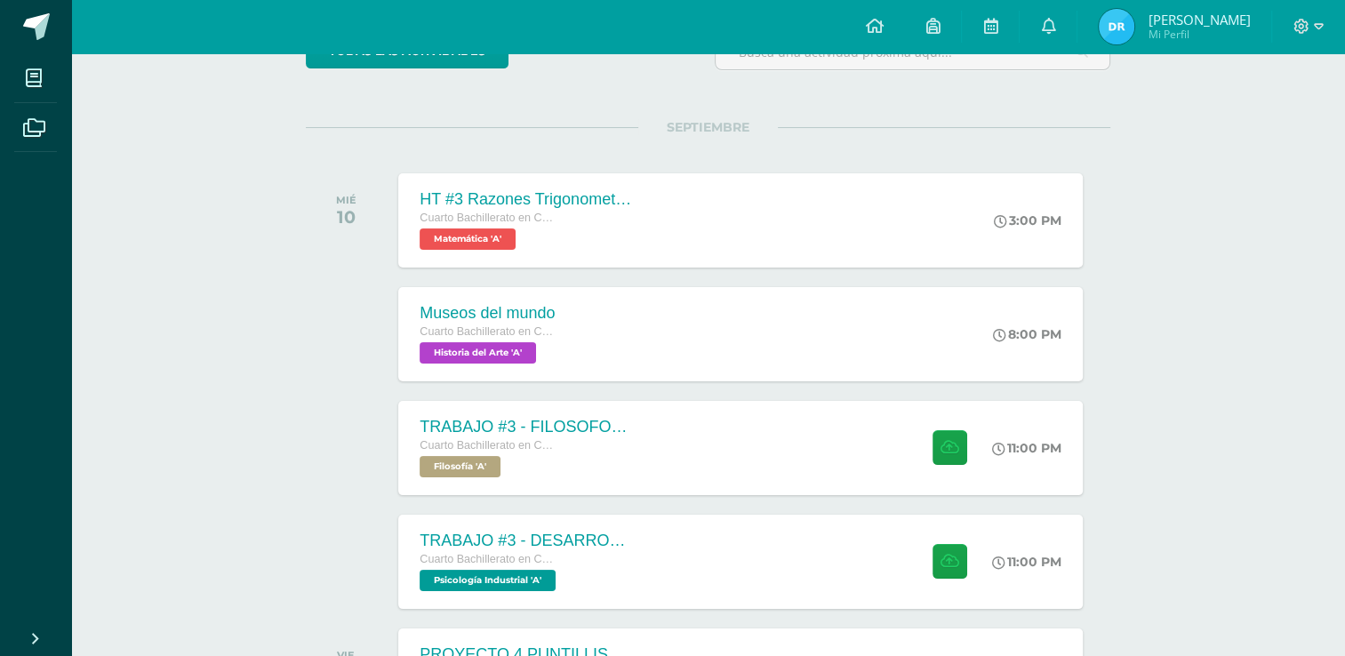
click at [357, 211] on div "MIÉ 10" at bounding box center [351, 220] width 90 height 94
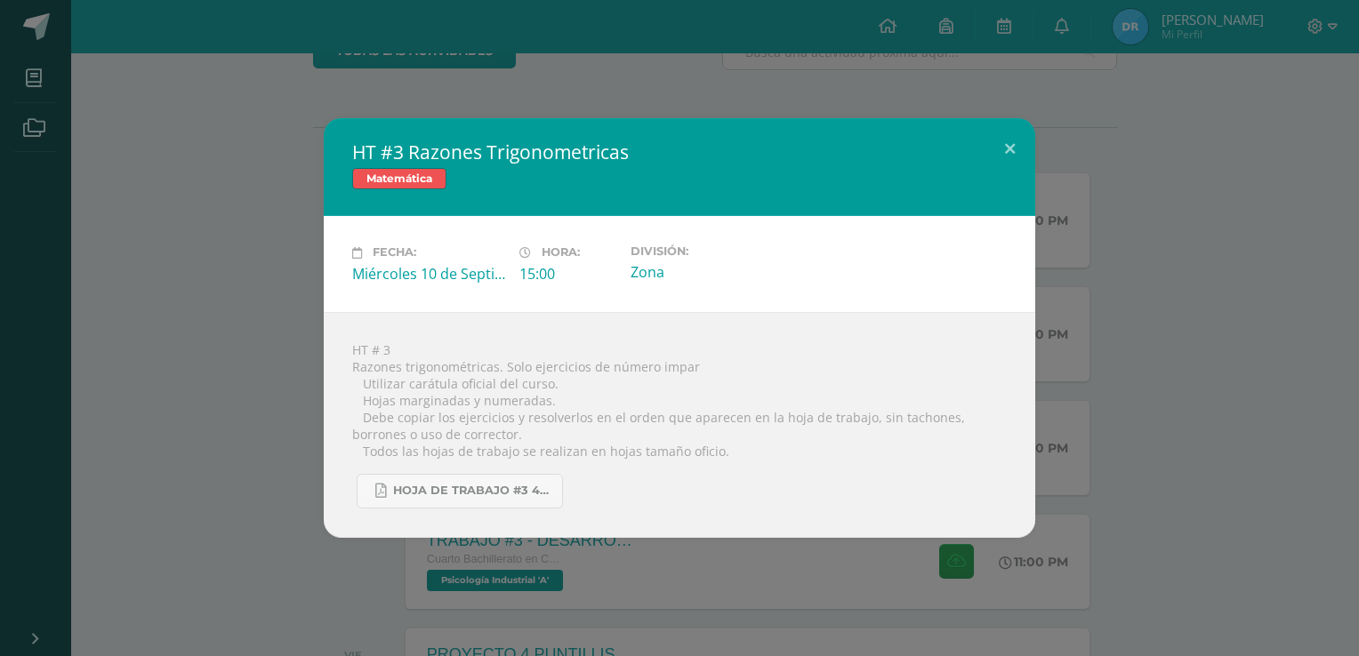
click at [299, 254] on div "HT #3 Razones Trigonometricas Matemática Fecha: Miércoles 10 de Septiembre Hora…" at bounding box center [679, 327] width 1344 height 419
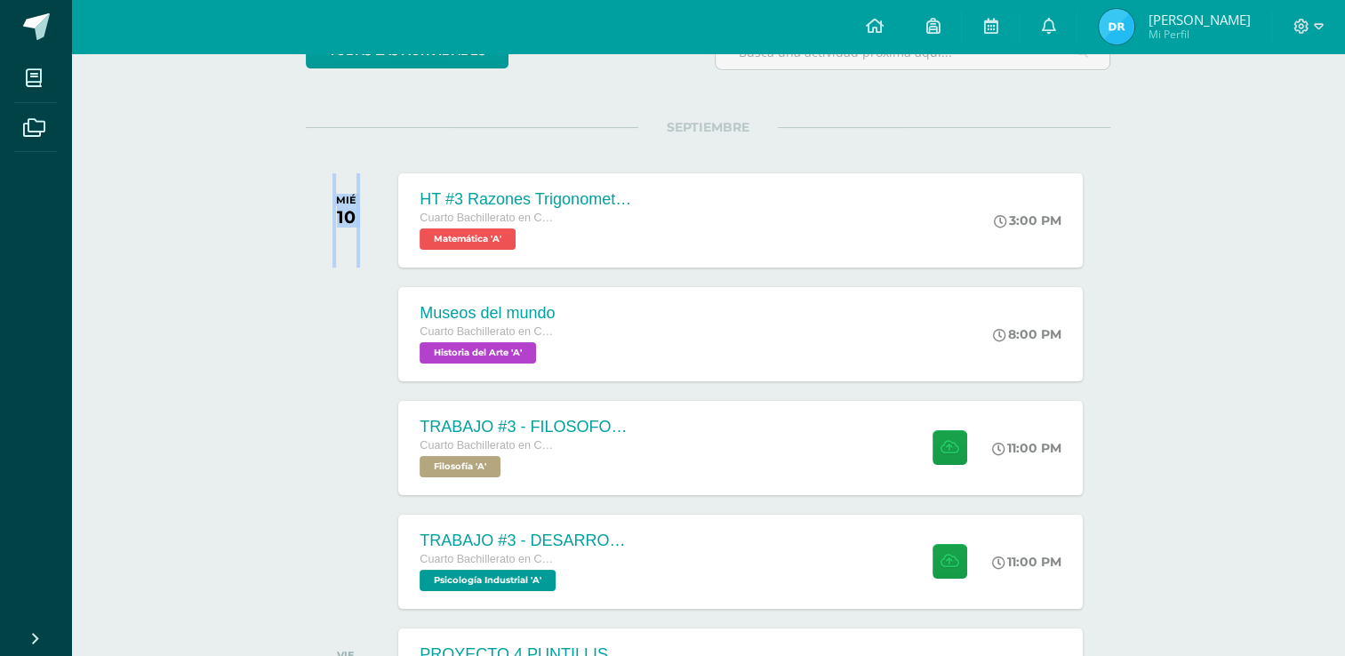
drag, startPoint x: 332, startPoint y: 178, endPoint x: 388, endPoint y: 202, distance: 60.9
click at [388, 202] on div "SEPTIEMBRE MIÉ 10 HT #3 Razones Trigonometricas Cuarto Bachillerato en CCLL con…" at bounding box center [708, 198] width 805 height 143
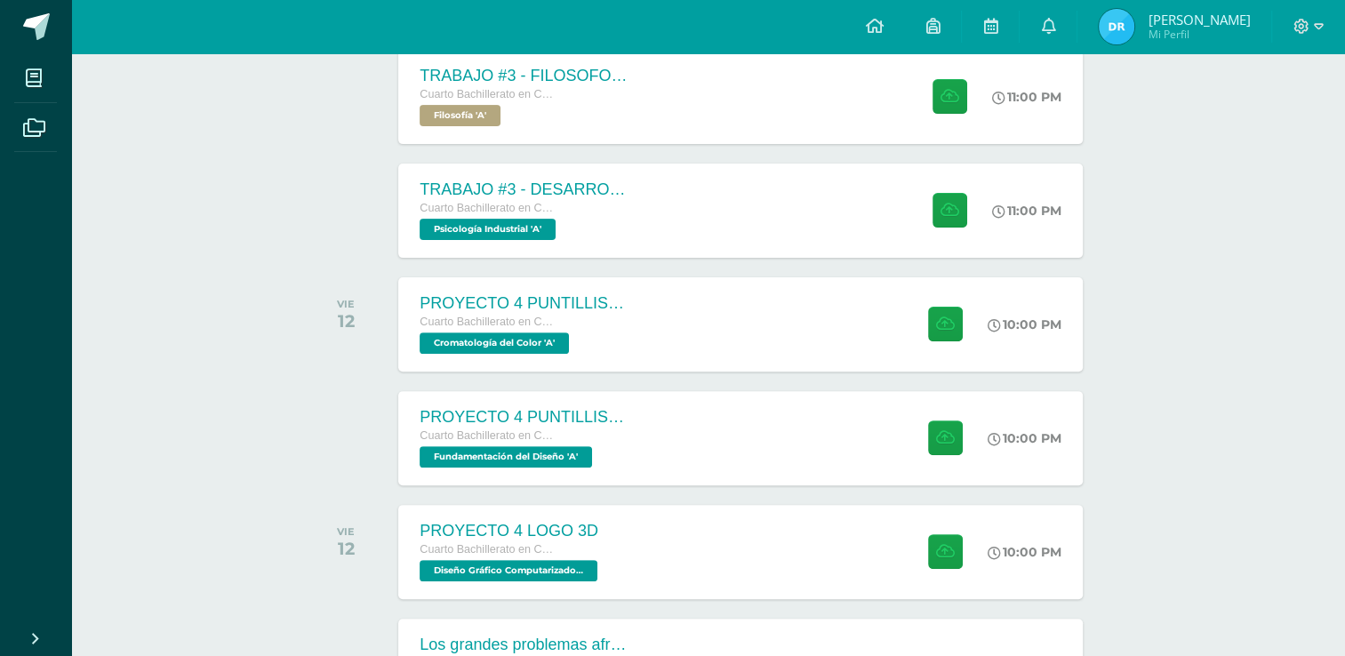
scroll to position [445, 0]
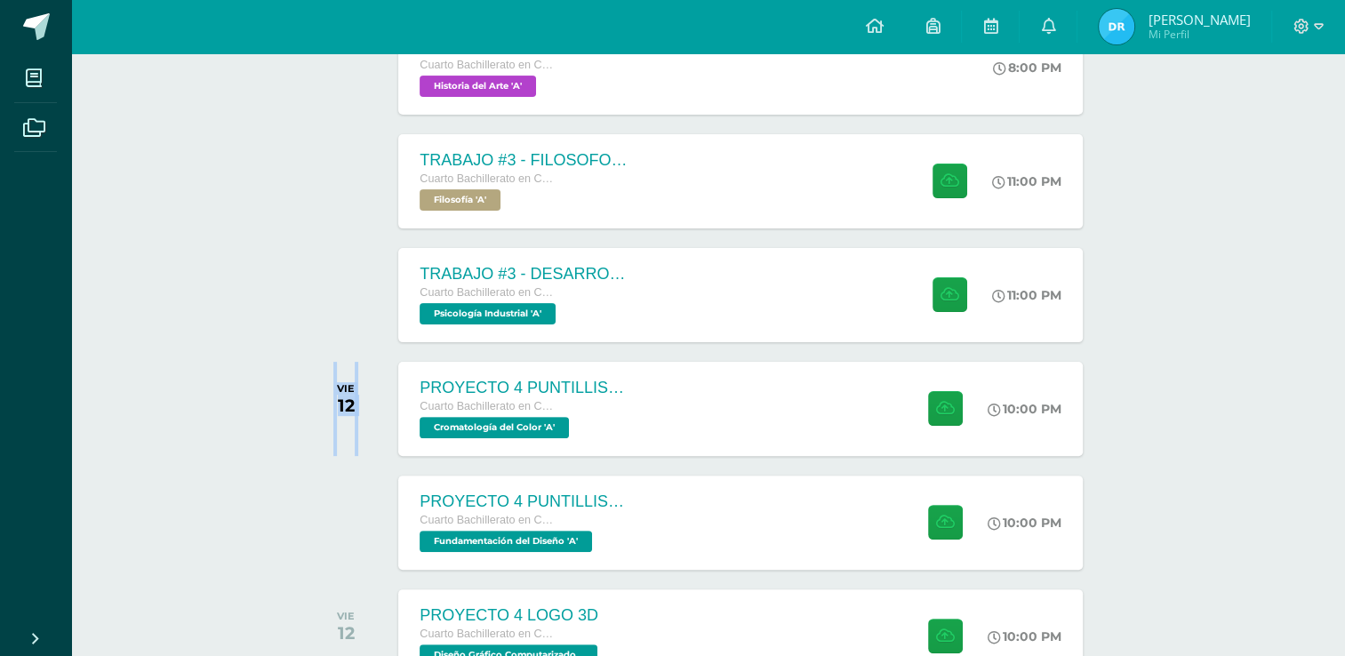
drag, startPoint x: 296, startPoint y: 381, endPoint x: 374, endPoint y: 399, distance: 80.2
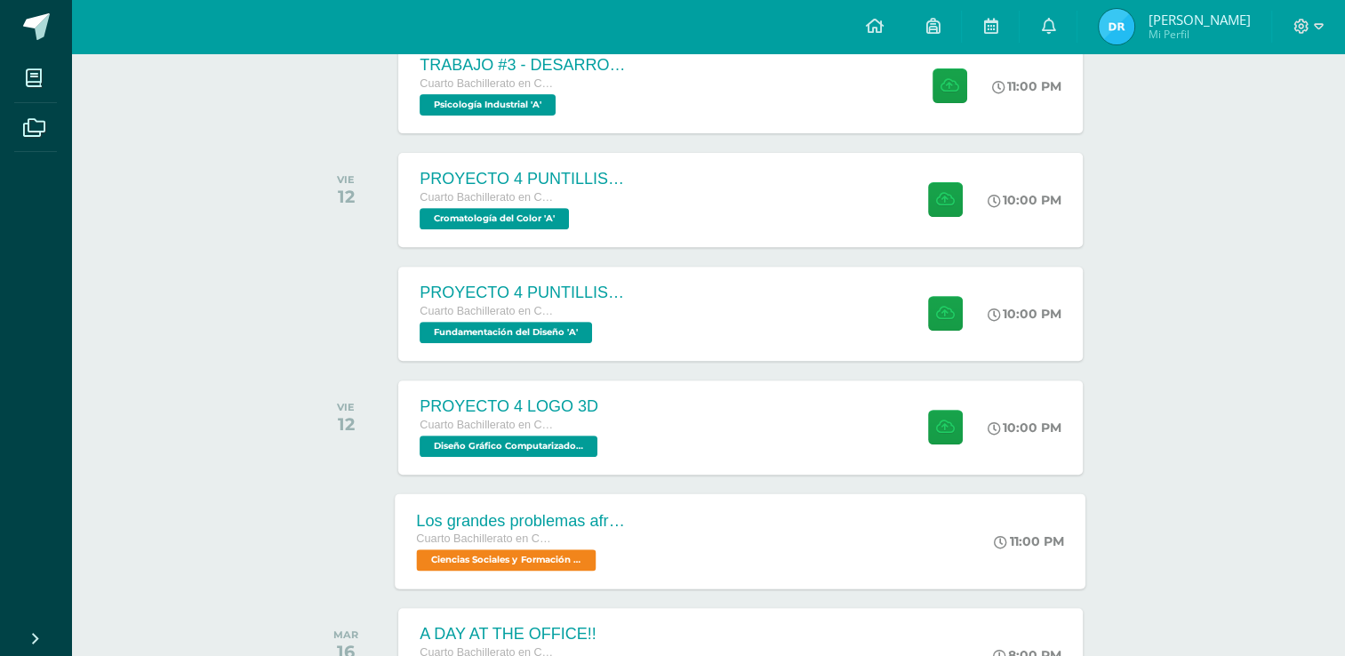
scroll to position [800, 0]
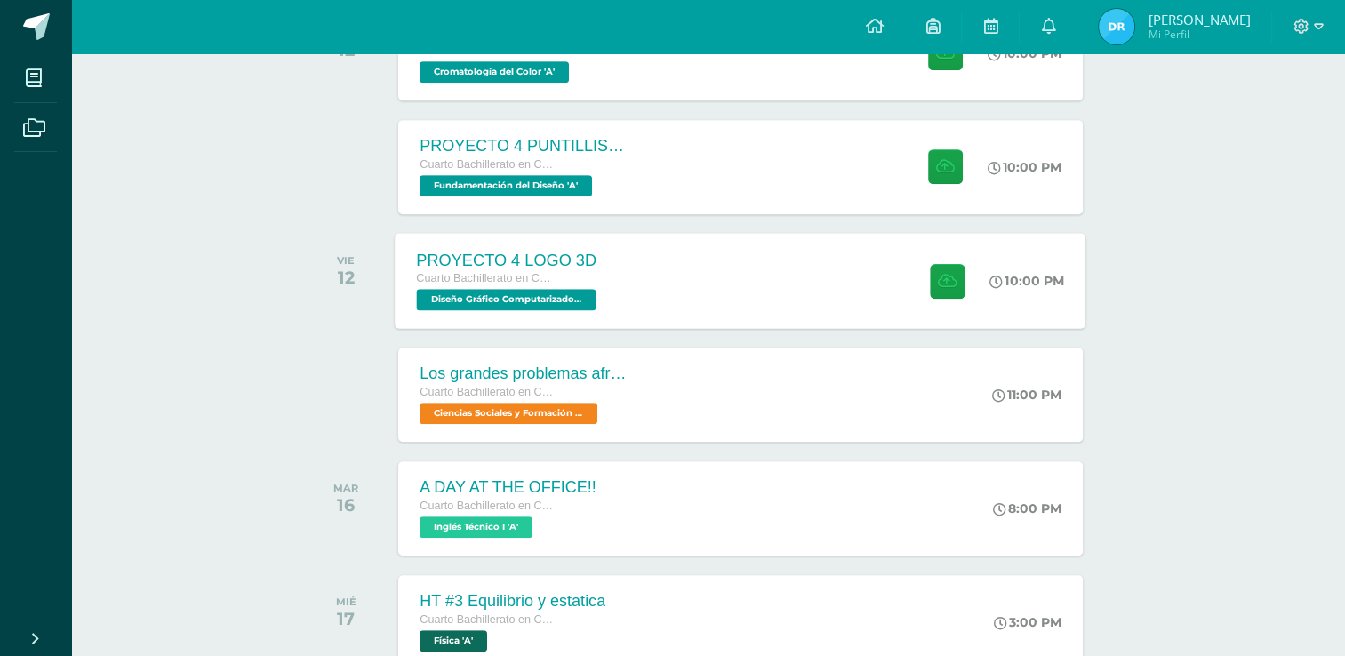
click at [747, 293] on div "PROYECTO 4 LOGO 3D Cuarto Bachillerato en CCLL con Orientación en Diseño Gráfic…" at bounding box center [741, 280] width 691 height 95
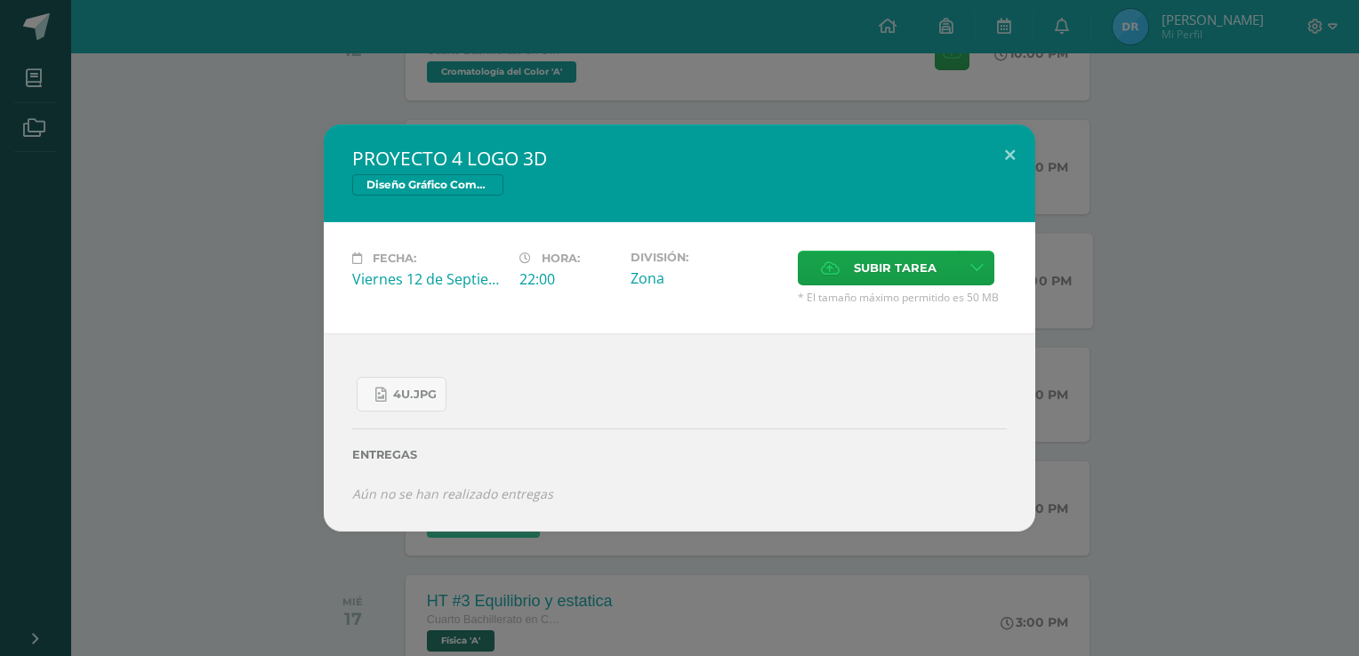
click at [253, 462] on div "PROYECTO 4 LOGO 3D Diseño Gráfico Computarizado Fecha: Viernes 12 de Septiembre…" at bounding box center [679, 327] width 1344 height 406
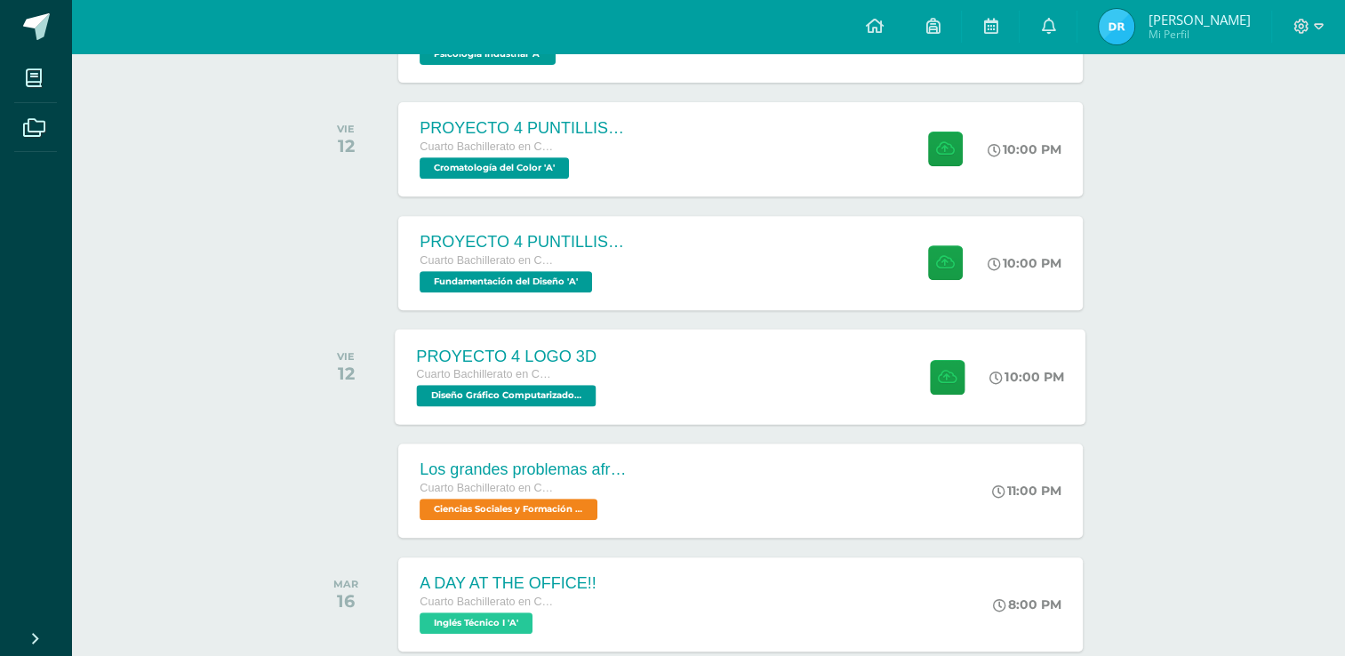
scroll to position [534, 0]
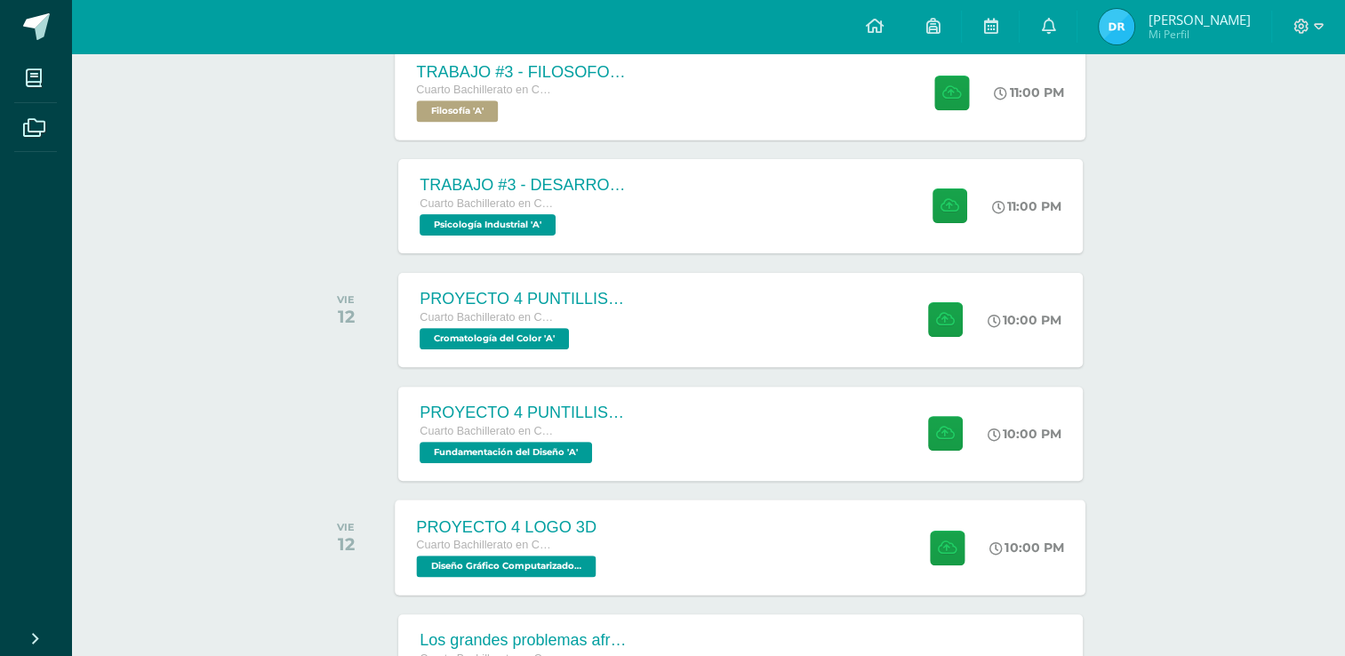
click at [584, 131] on div "TRABAJO #3 - FILOSOFOS GUATEMALTECOS Cuarto Bachillerato en CCLL con Orientació…" at bounding box center [525, 91] width 259 height 95
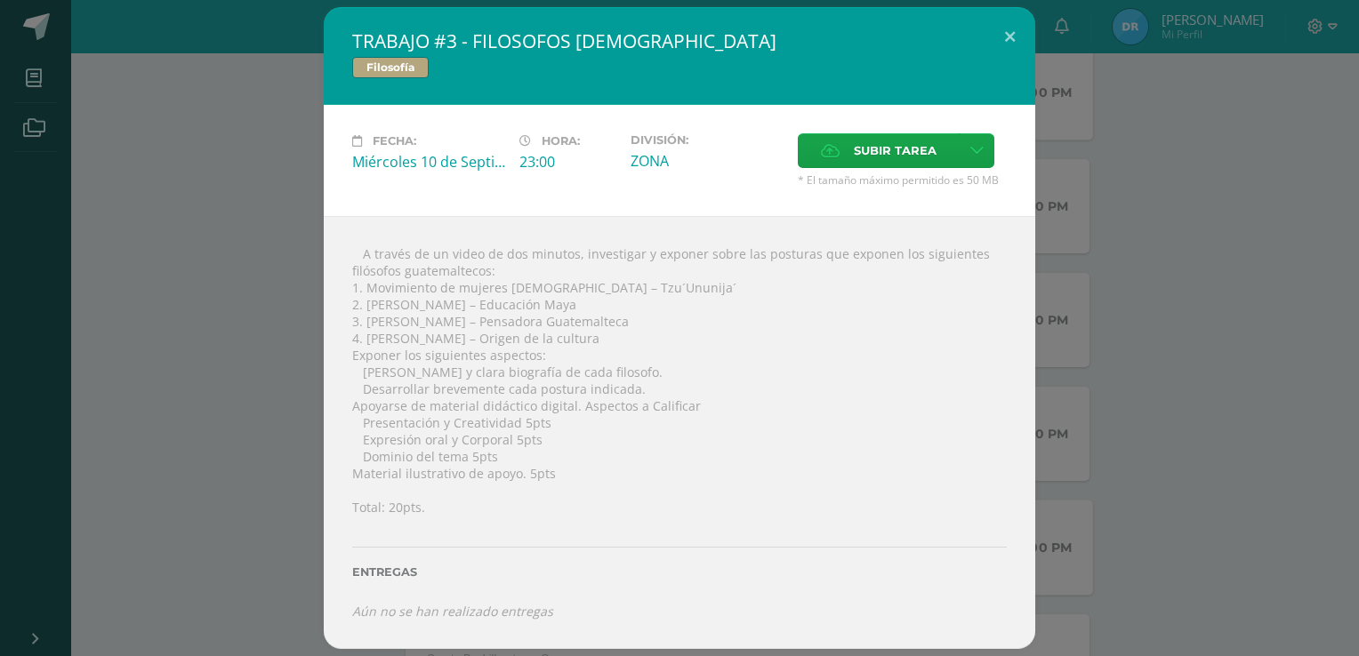
click at [142, 165] on div "TRABAJO #3 - FILOSOFOS [DEMOGRAPHIC_DATA] Filosofía Fecha: [DATE] Hora: 23:00 D…" at bounding box center [679, 328] width 1344 height 642
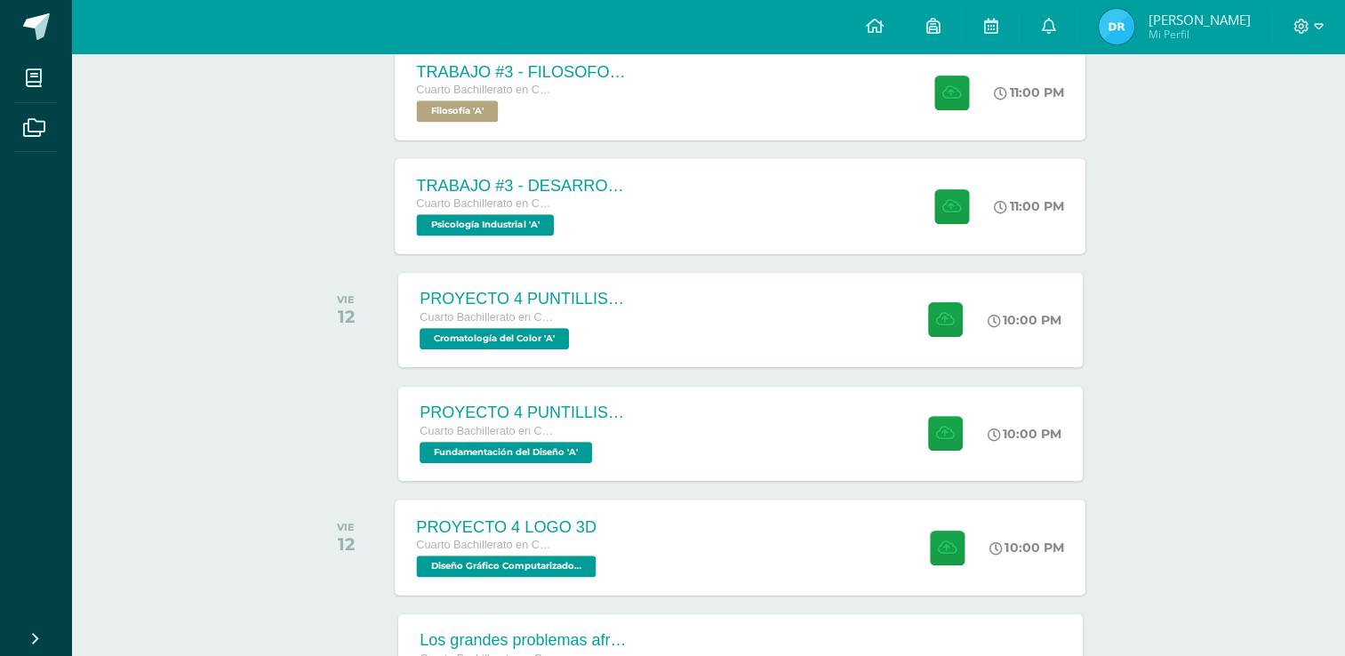
click at [733, 244] on div "TRABAJO #3 - DESARROLLO ORGANIZACIONAL Cuarto Bachillerato en CCLL con Orientac…" at bounding box center [741, 205] width 691 height 95
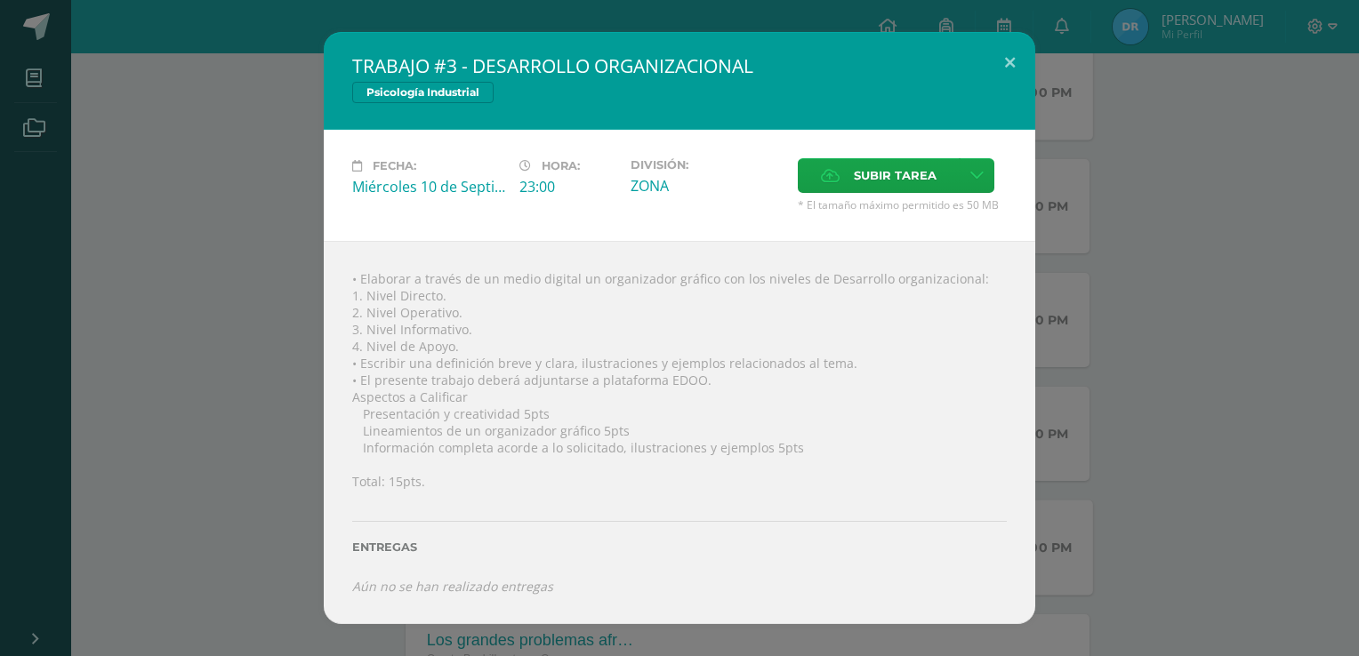
click at [1178, 298] on div "TRABAJO #3 - DESARROLLO ORGANIZACIONAL Psicología Industrial Fecha: [DATE] Hora…" at bounding box center [679, 327] width 1344 height 591
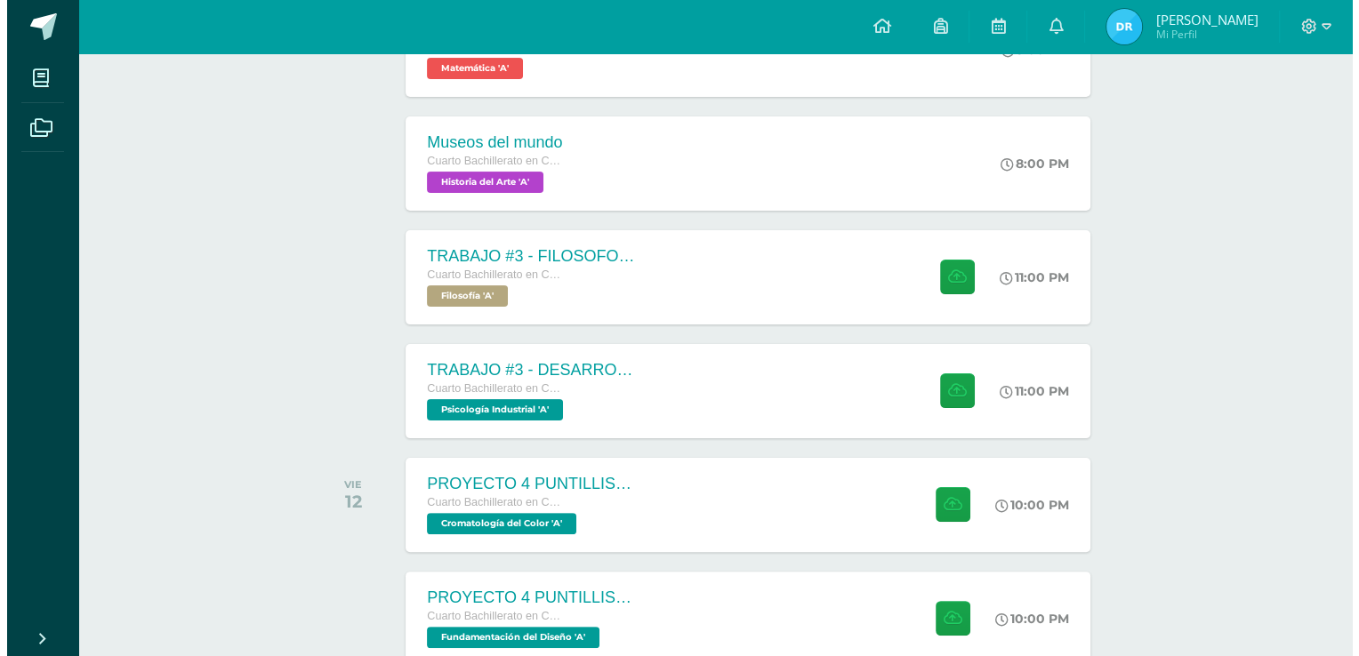
scroll to position [445, 0]
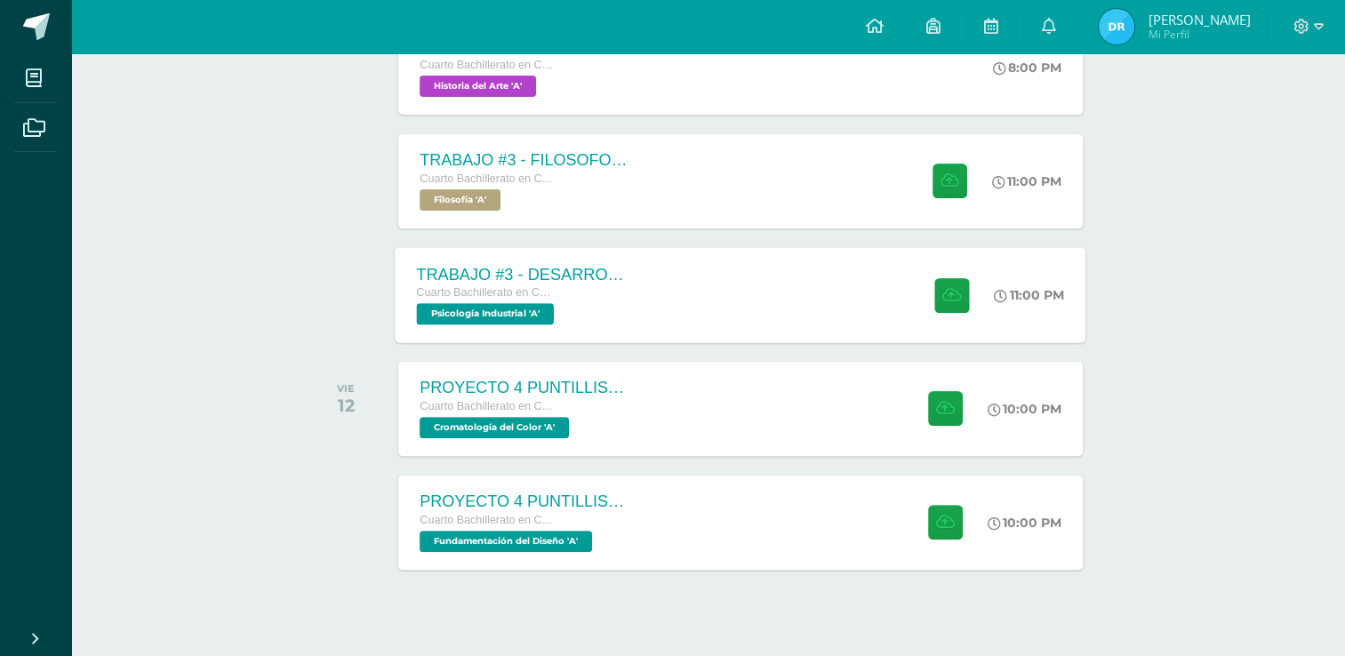
click at [674, 309] on div "TRABAJO #3 - DESARROLLO ORGANIZACIONAL Cuarto Bachillerato en CCLL con Orientac…" at bounding box center [741, 294] width 691 height 95
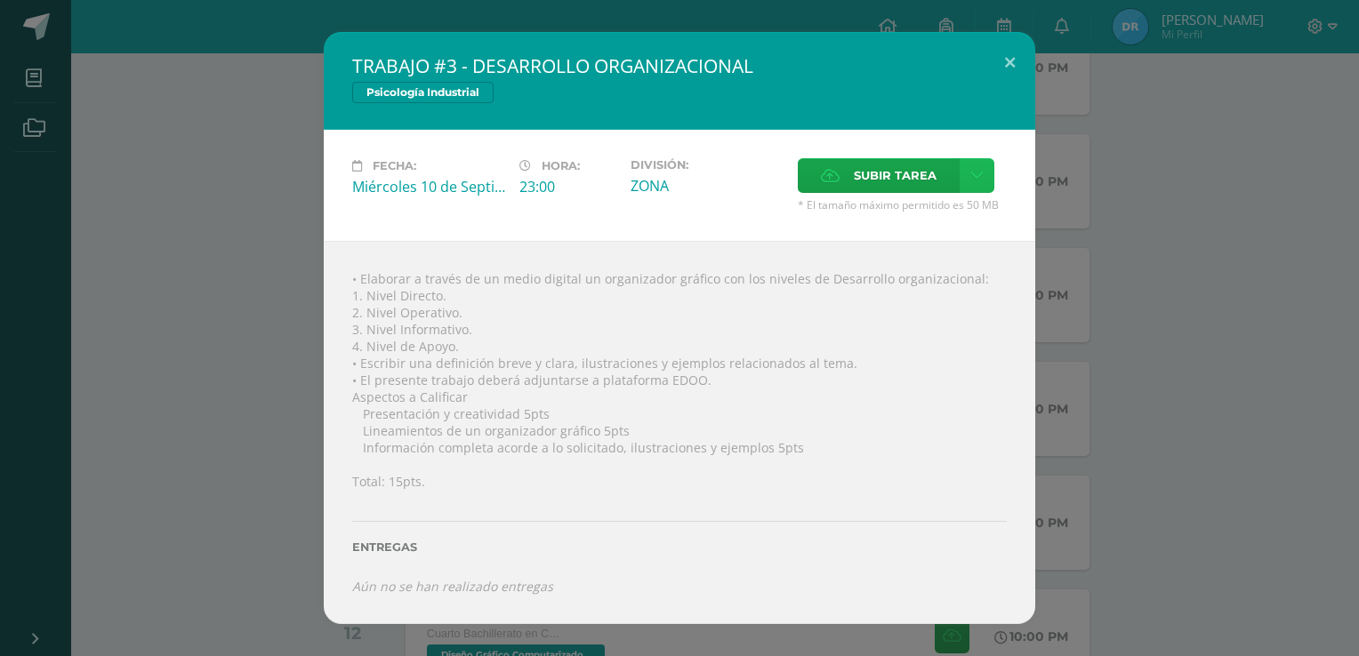
click at [974, 178] on icon at bounding box center [976, 175] width 13 height 15
click at [903, 207] on span "Subir enlace" at bounding box center [900, 213] width 75 height 17
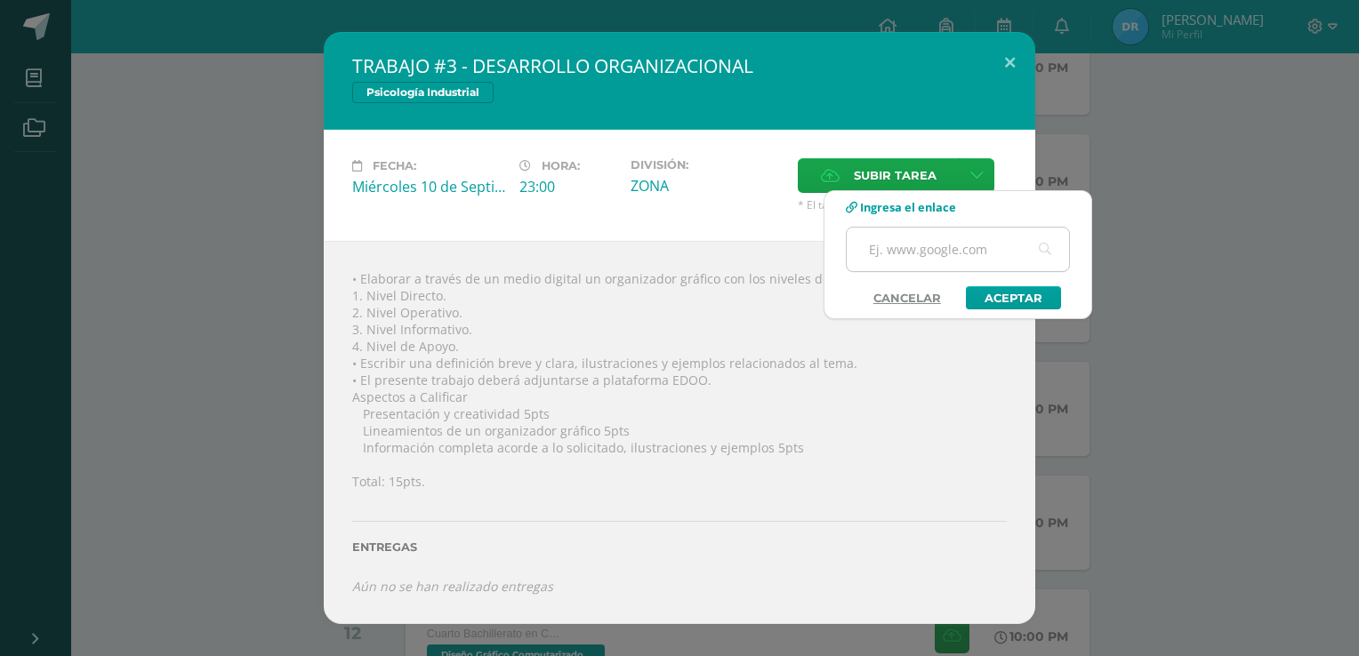
click at [947, 258] on input "text" at bounding box center [958, 250] width 222 height 44
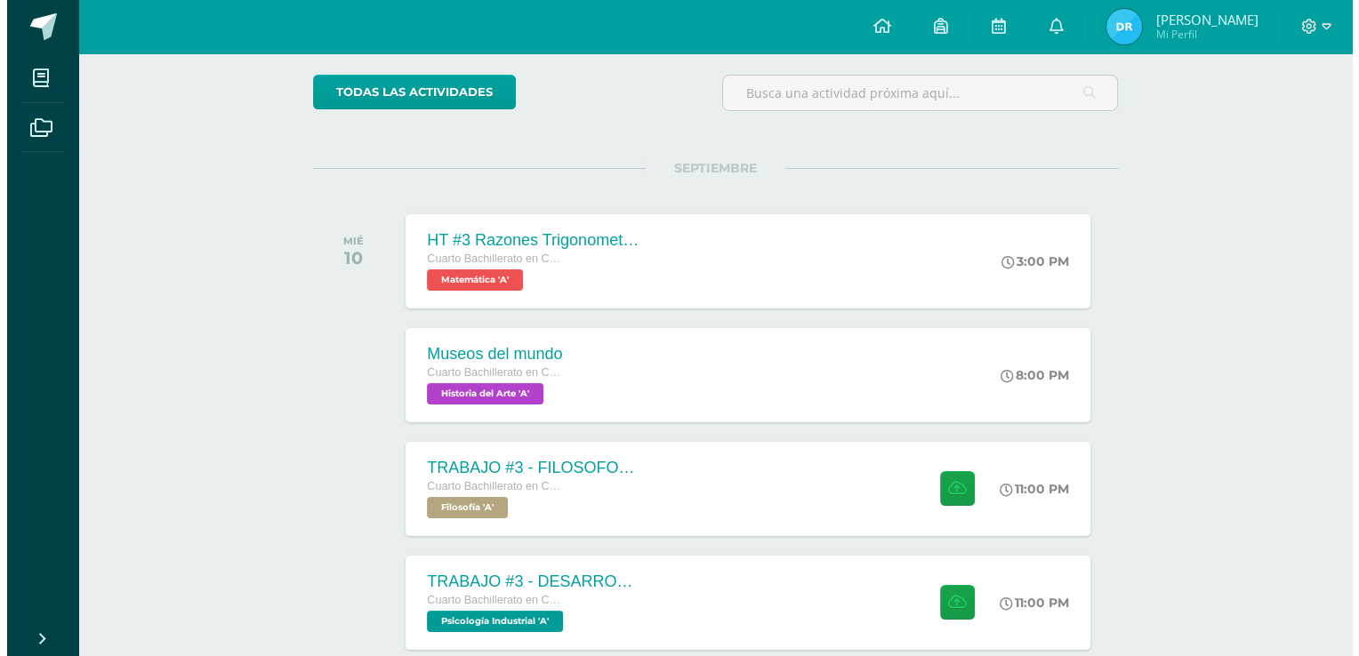
scroll to position [356, 0]
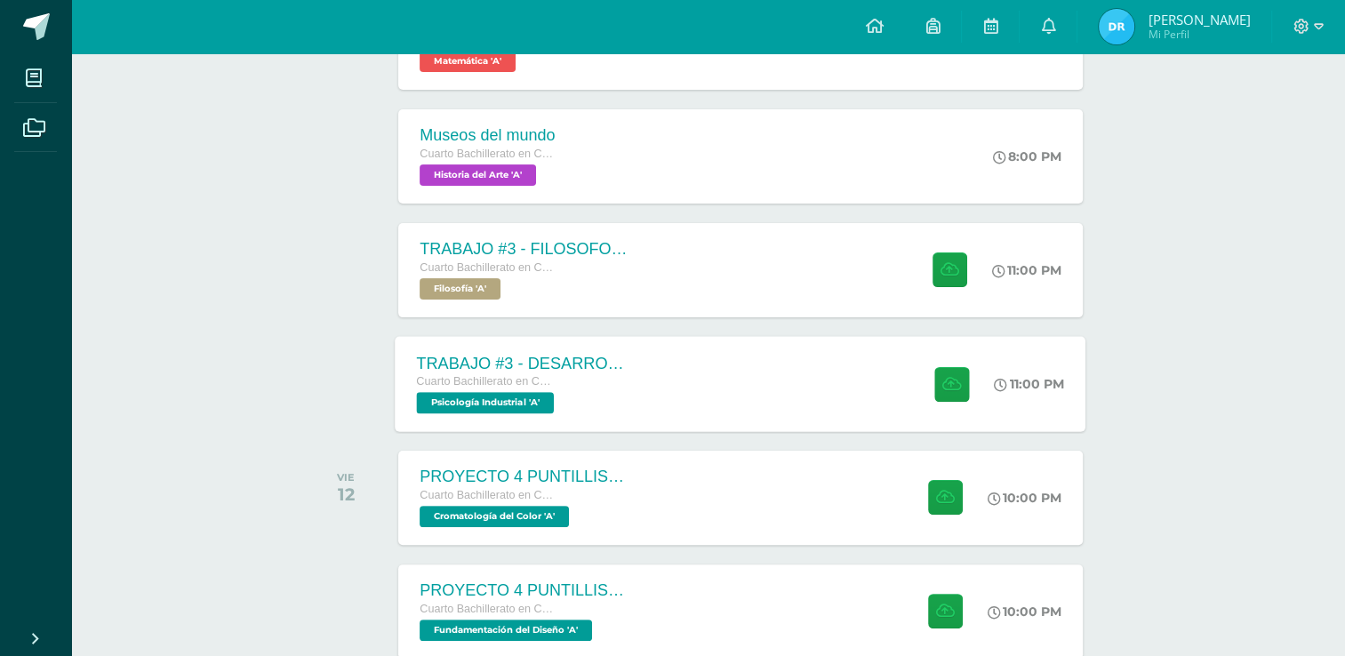
click at [658, 377] on div "TRABAJO #3 - DESARROLLO ORGANIZACIONAL Cuarto Bachillerato en CCLL con Orientac…" at bounding box center [741, 383] width 691 height 95
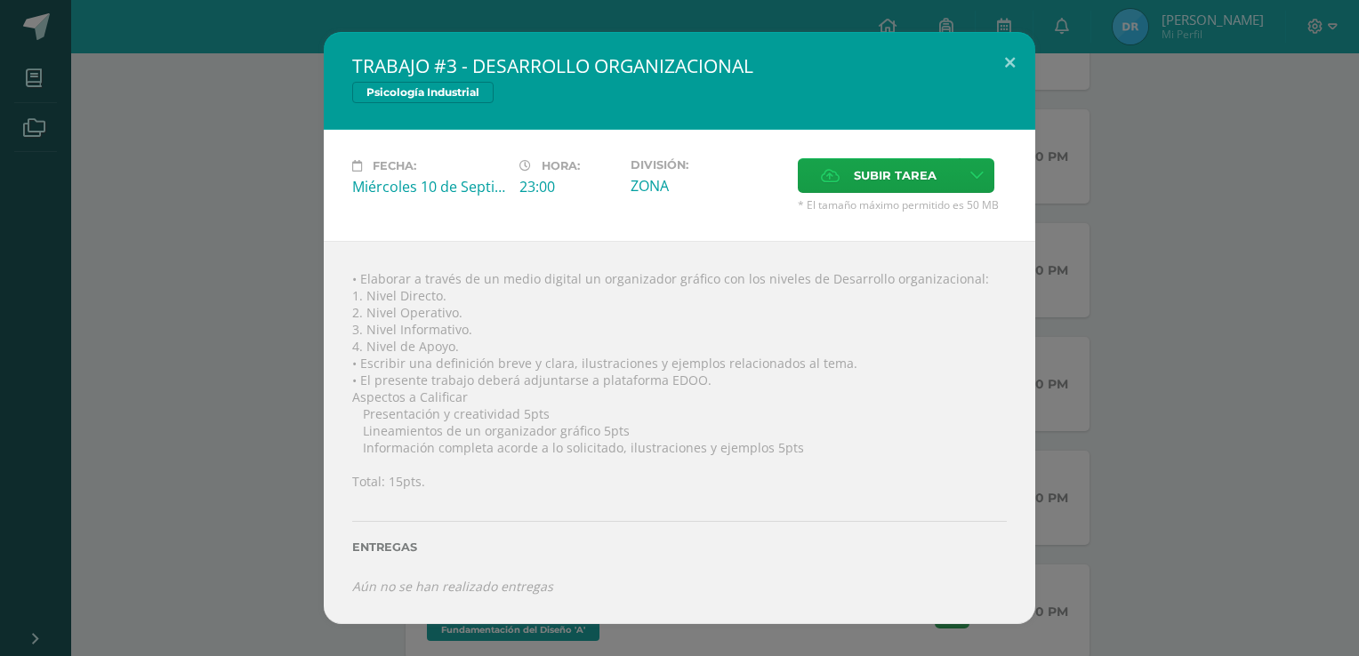
click at [274, 255] on div "TRABAJO #3 - DESARROLLO ORGANIZACIONAL Psicología Industrial Fecha: [DATE] Hora…" at bounding box center [679, 327] width 1344 height 591
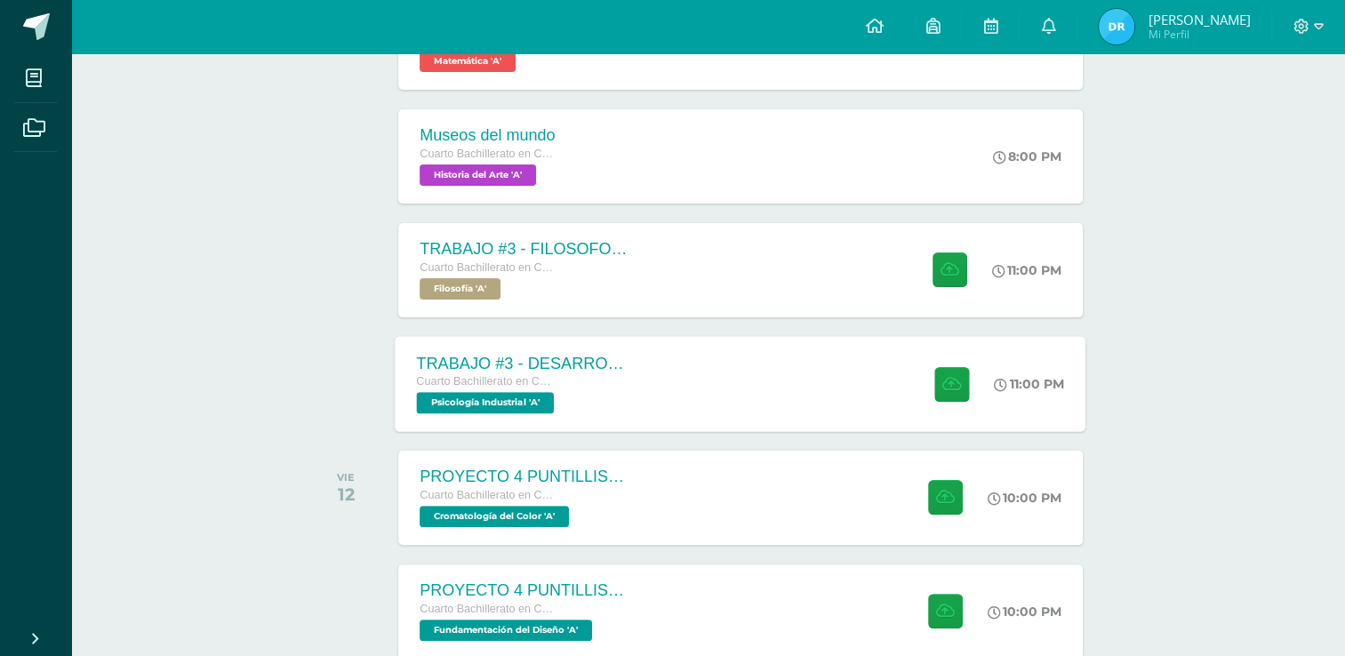
click at [726, 394] on div "TRABAJO #3 - DESARROLLO ORGANIZACIONAL Cuarto Bachillerato en CCLL con Orientac…" at bounding box center [741, 383] width 691 height 95
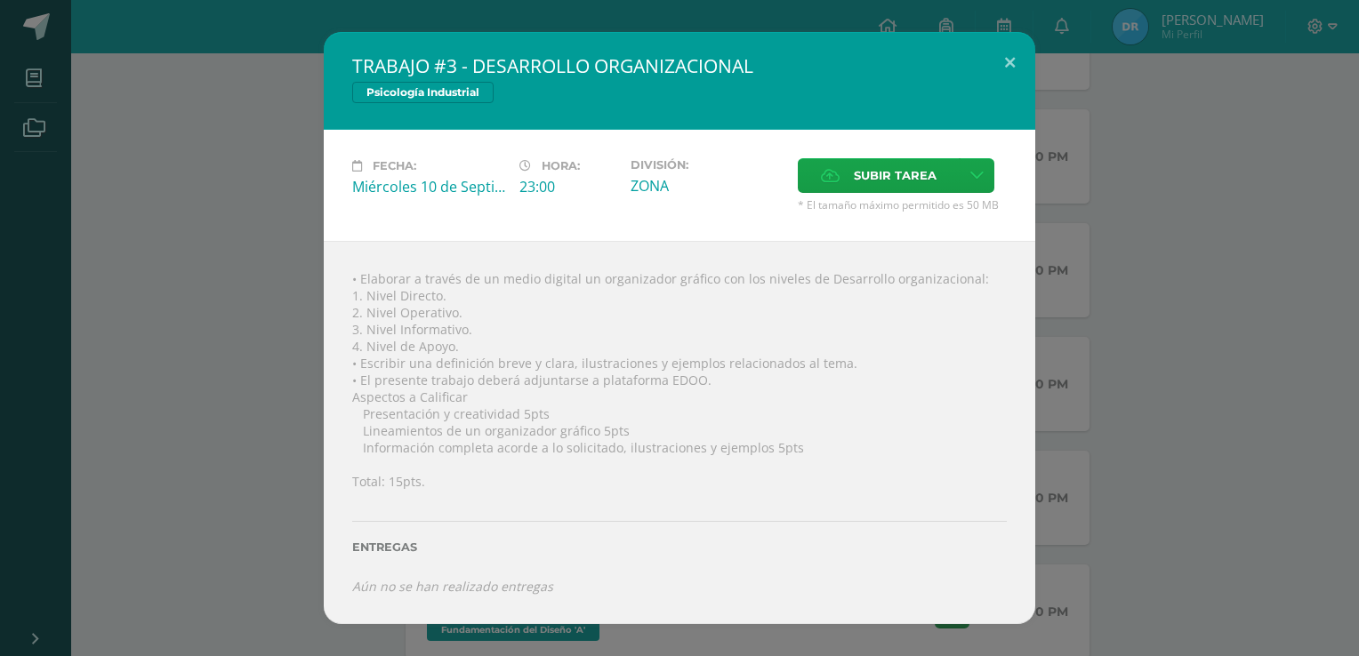
click at [181, 257] on div "TRABAJO #3 - DESARROLLO ORGANIZACIONAL Psicología Industrial Fecha: [DATE] Hora…" at bounding box center [679, 327] width 1344 height 591
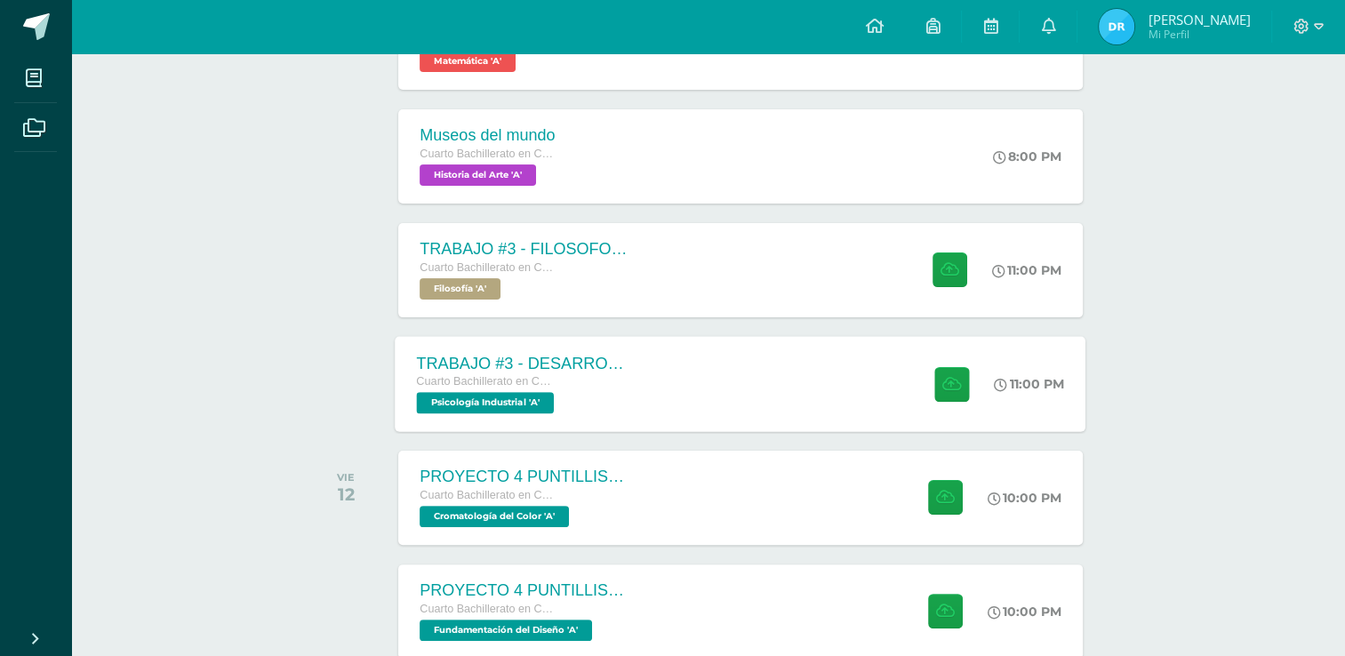
click at [642, 380] on div "TRABAJO #3 - DESARROLLO ORGANIZACIONAL Cuarto Bachillerato en CCLL con Orientac…" at bounding box center [525, 383] width 259 height 95
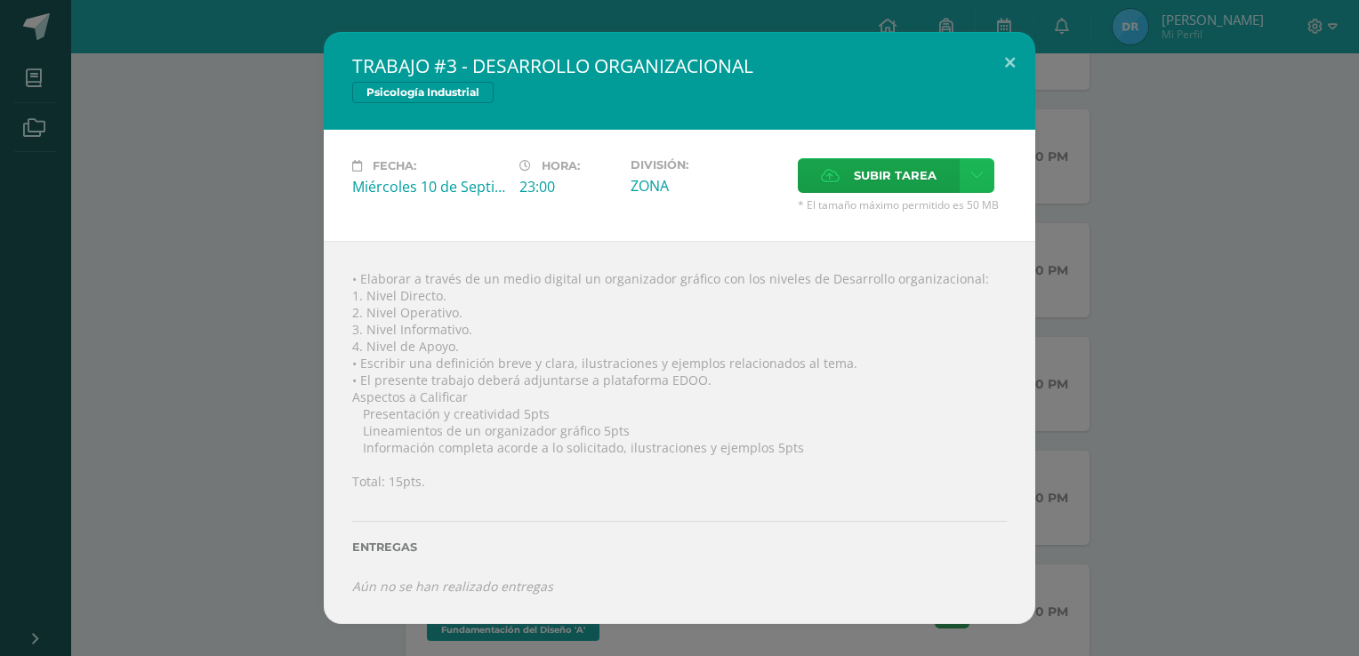
click at [981, 173] on icon at bounding box center [976, 175] width 13 height 15
click at [977, 173] on icon at bounding box center [976, 175] width 13 height 15
click at [1167, 260] on div "TRABAJO #3 - DESARROLLO ORGANIZACIONAL Psicología Industrial Fecha: [DATE] Hora…" at bounding box center [679, 327] width 1344 height 591
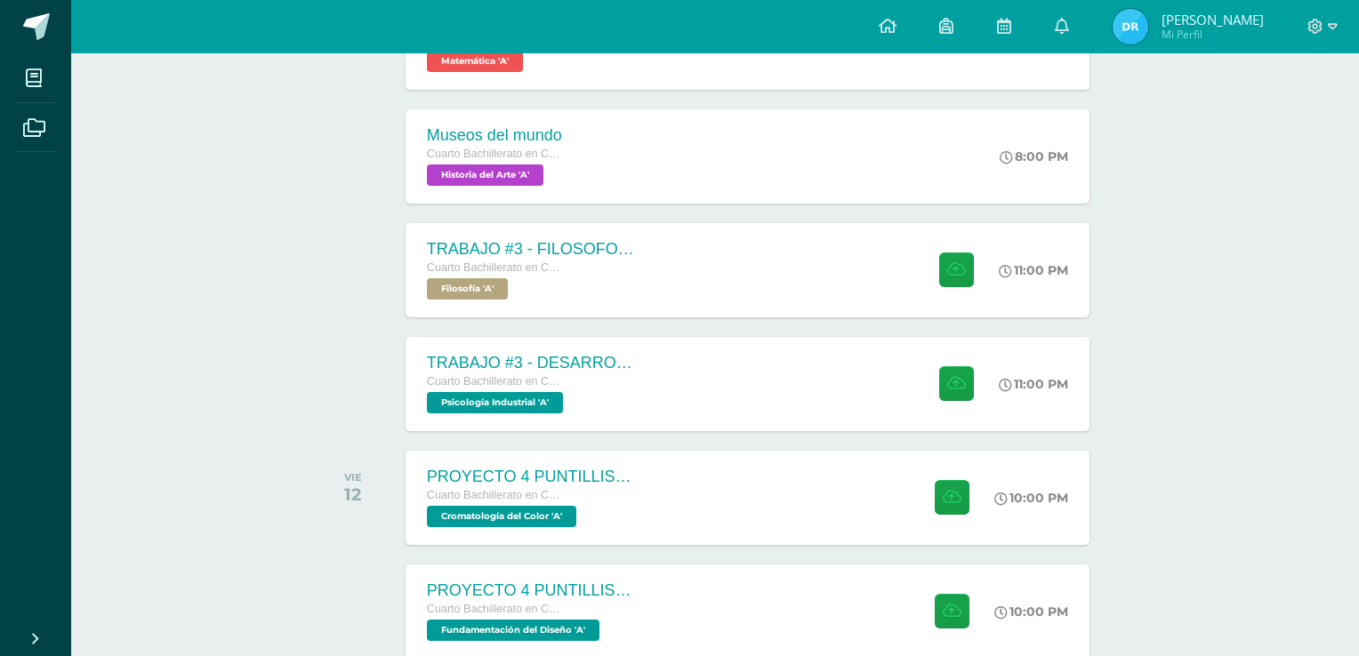
click at [833, 380] on div "TRABAJO #3 - DESARROLLO ORGANIZACIONAL Cuarto Bachillerato en CCLL con Orientac…" at bounding box center [747, 384] width 684 height 94
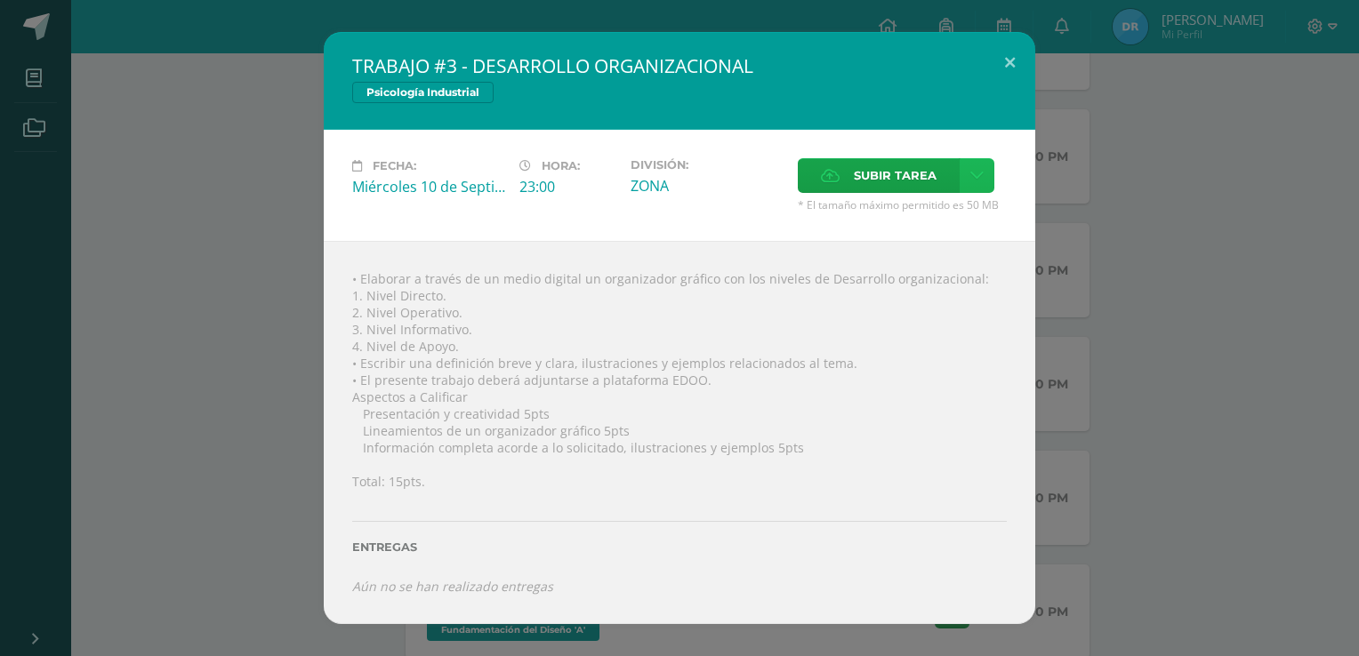
click at [982, 176] on link at bounding box center [976, 175] width 35 height 35
click at [903, 219] on span "Subir enlace" at bounding box center [900, 213] width 75 height 17
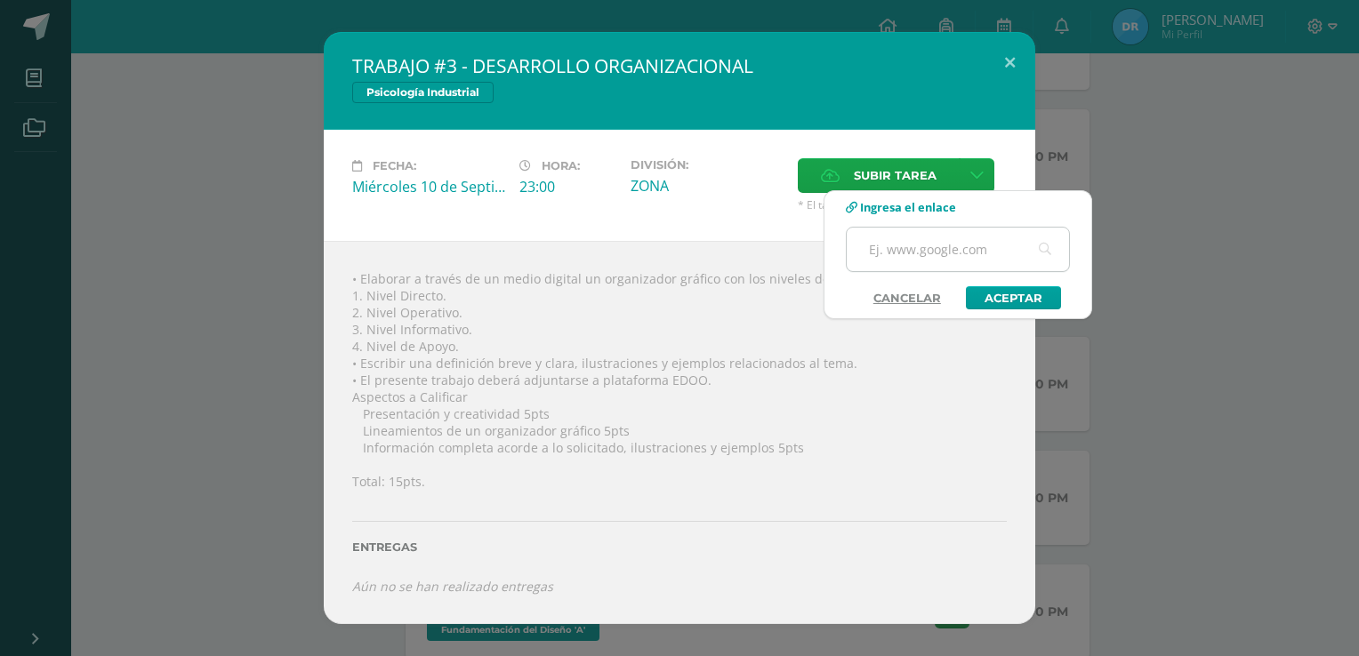
click at [889, 255] on input "text" at bounding box center [958, 250] width 222 height 44
paste input "https://www.canva.com/design/DAGyn3HAT2M/nxCnn04O_ZcFMEIgxDUjFA/edit?utm_conten…"
type input "https://www.canva.com/design/DAGyn3HAT2M/nxCnn04O_ZcFMEIgxDUjFA/edit?utm_conten…"
click at [1008, 298] on link "Aceptar" at bounding box center [1013, 297] width 95 height 23
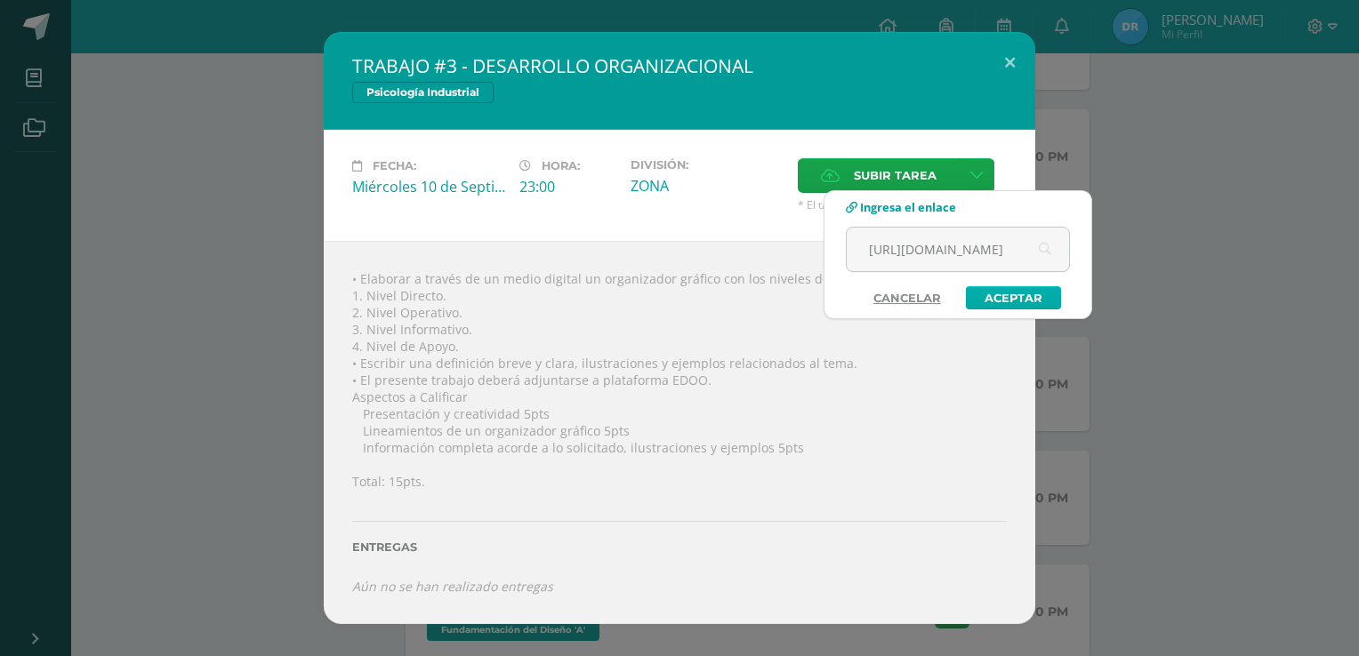
scroll to position [0, 0]
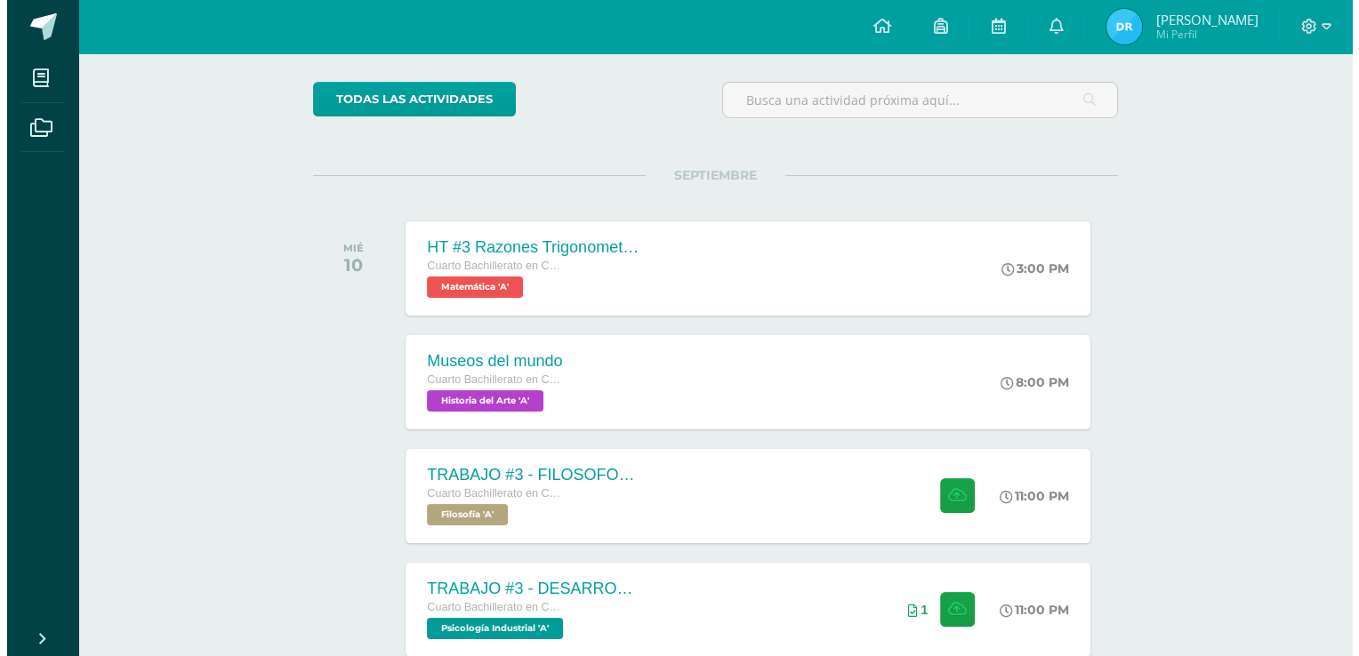
scroll to position [267, 0]
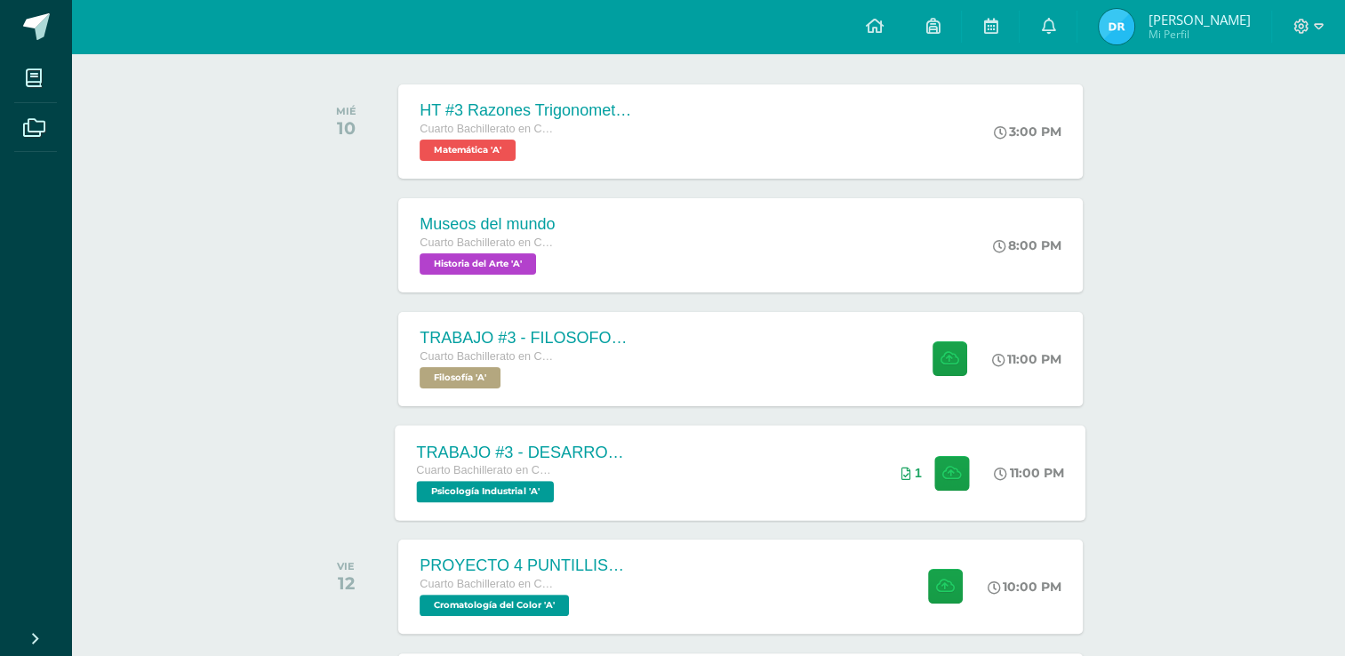
click at [686, 457] on div "TRABAJO #3 - DESARROLLO ORGANIZACIONAL Cuarto Bachillerato en CCLL con Orientac…" at bounding box center [741, 472] width 691 height 95
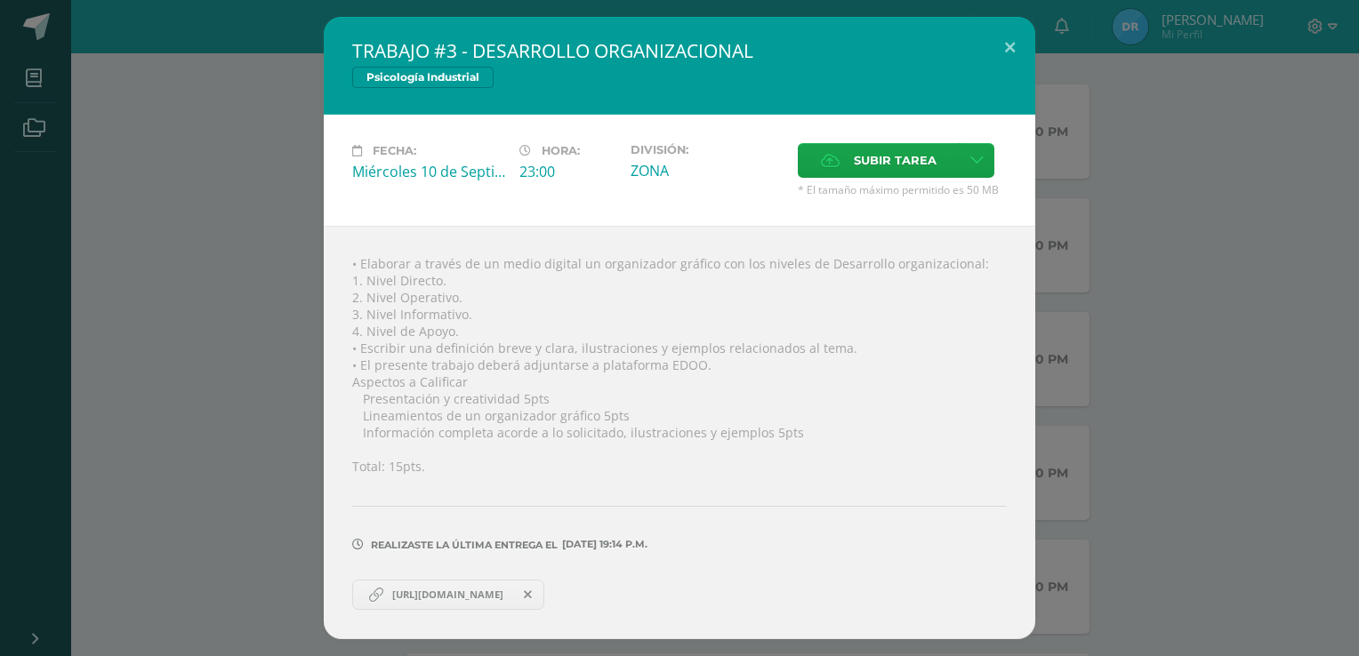
click at [502, 592] on span "[URL][DOMAIN_NAME]" at bounding box center [447, 595] width 129 height 14
click at [104, 363] on div "TRABAJO #3 - DESARROLLO ORGANIZACIONAL Psicología Industrial Fecha: [DATE] Hora…" at bounding box center [679, 328] width 1344 height 622
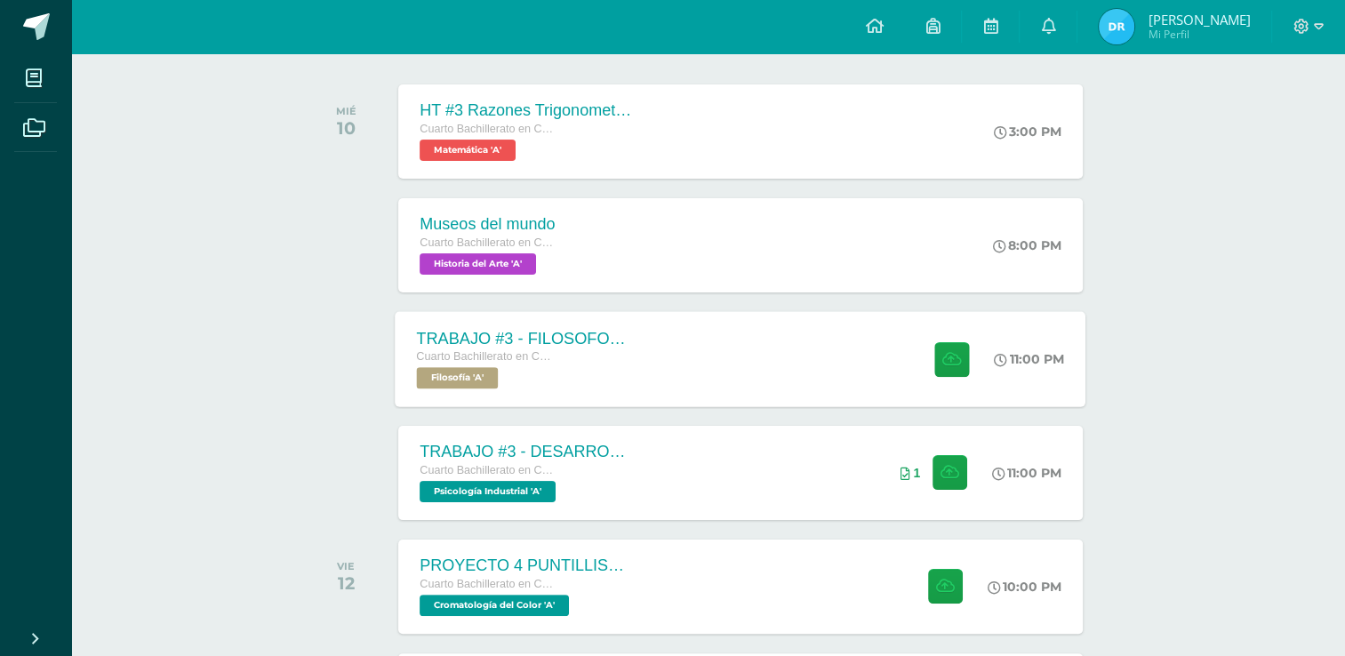
click at [598, 343] on div "TRABAJO #3 - FILOSOFOS [DEMOGRAPHIC_DATA]" at bounding box center [524, 338] width 215 height 19
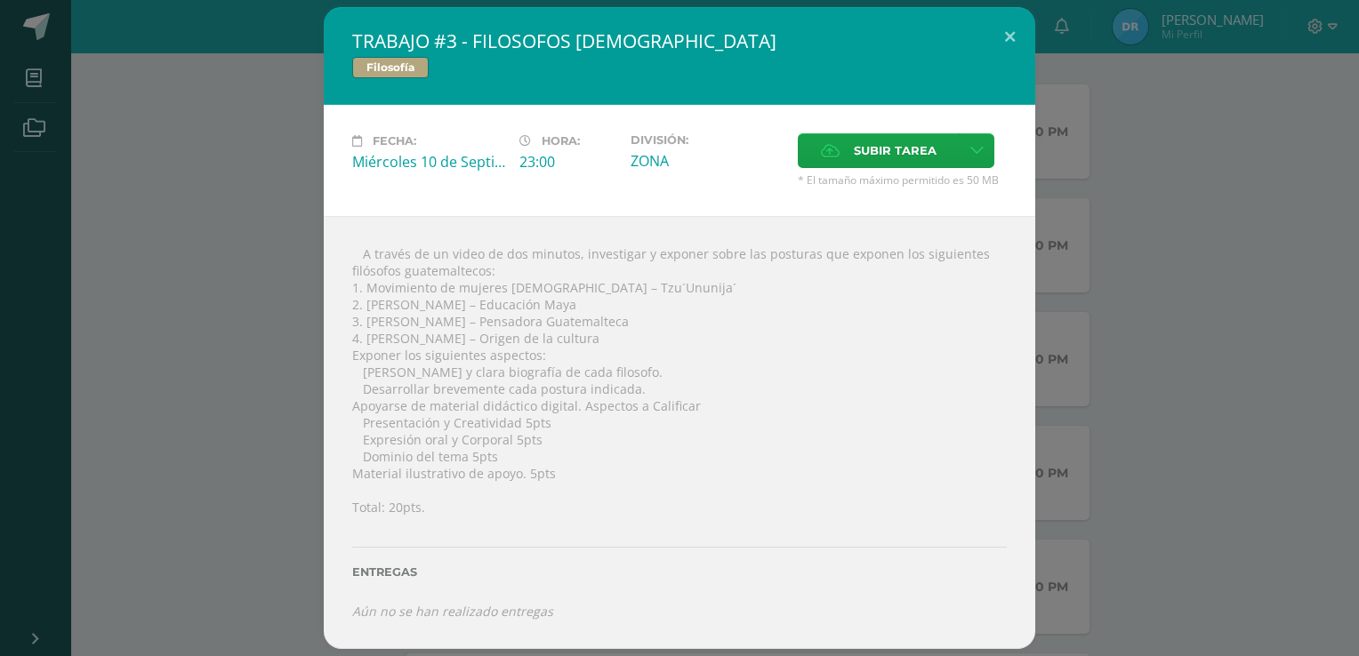
click at [185, 303] on div "TRABAJO #3 - FILOSOFOS [DEMOGRAPHIC_DATA] Filosofía Fecha: [DATE] Hora: 23:00 D…" at bounding box center [679, 328] width 1344 height 642
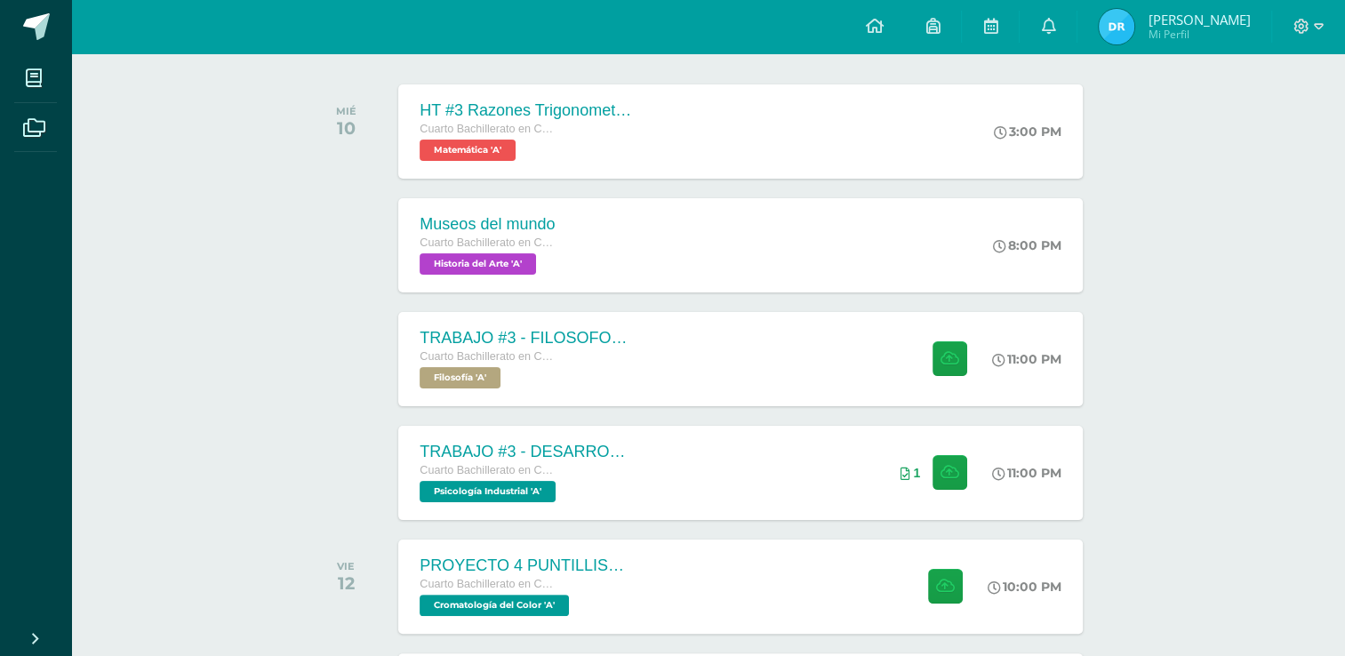
click at [257, 320] on div "Actividades recientes y próximas Tablero Pendientes de entrega Entregadas todas…" at bounding box center [708, 665] width 1274 height 1756
click at [683, 397] on div "TRABAJO #3 - FILOSOFOS [DEMOGRAPHIC_DATA] Cuarto Bachillerato en CCLL con Orien…" at bounding box center [741, 358] width 691 height 95
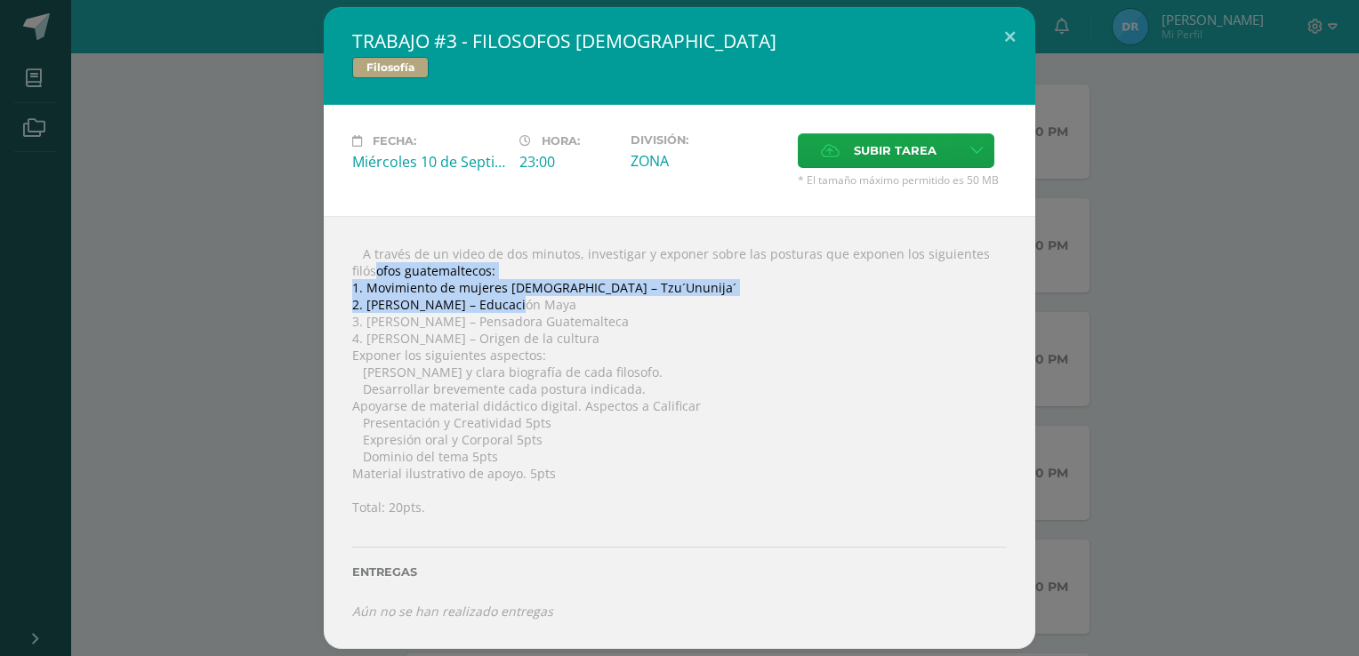
drag, startPoint x: 351, startPoint y: 269, endPoint x: 501, endPoint y: 295, distance: 151.8
click at [501, 295] on div " A través de un video de dos minutos, investigar y exponer sobre las posturas …" at bounding box center [679, 432] width 711 height 433
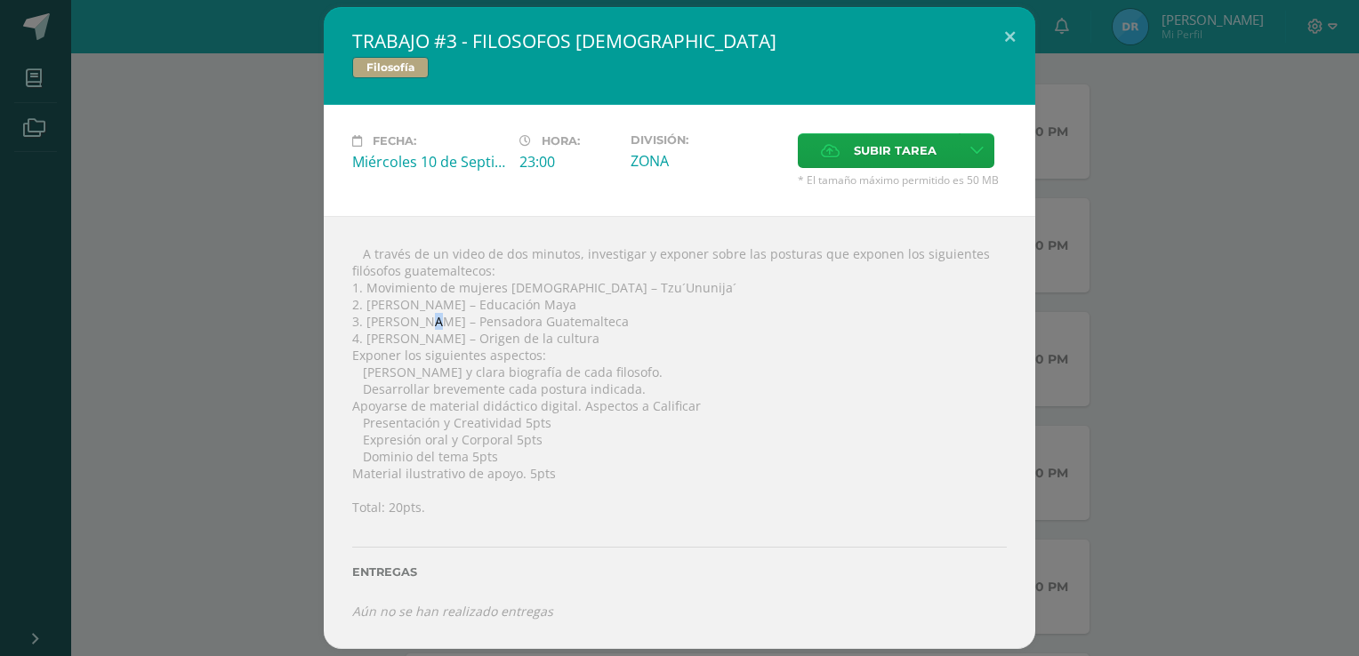
drag, startPoint x: 501, startPoint y: 295, endPoint x: 422, endPoint y: 321, distance: 82.4
click at [422, 321] on div " A través de un video de dos minutos, investigar y exponer sobre las posturas …" at bounding box center [679, 432] width 711 height 433
drag, startPoint x: 422, startPoint y: 321, endPoint x: 356, endPoint y: 272, distance: 82.7
click at [356, 272] on div " A través de un video de dos minutos, investigar y exponer sobre las posturas …" at bounding box center [679, 432] width 711 height 433
click at [426, 301] on div " A través de un video de dos minutos, investigar y exponer sobre las posturas …" at bounding box center [679, 432] width 711 height 433
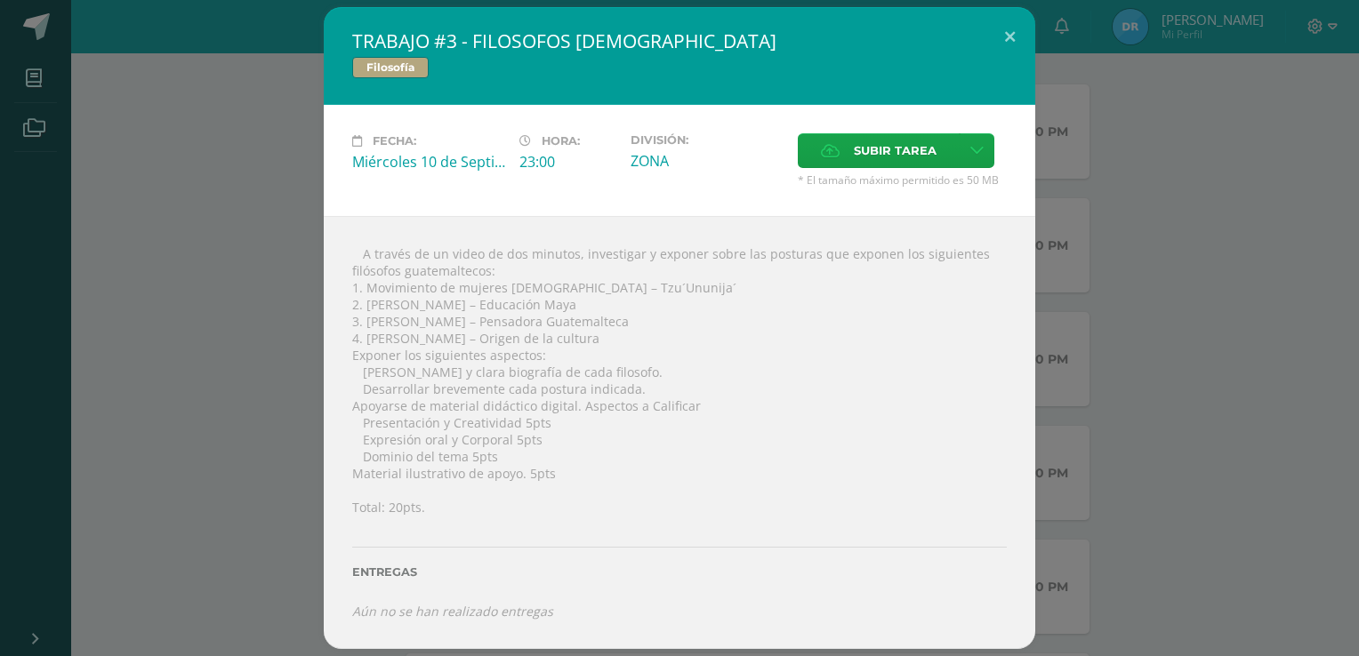
drag, startPoint x: 350, startPoint y: 272, endPoint x: 607, endPoint y: 339, distance: 265.5
click at [607, 339] on div " A través de un video de dos minutos, investigar y exponer sobre las posturas …" at bounding box center [679, 432] width 711 height 433
copy div "filósofos [DEMOGRAPHIC_DATA]: 1. Movimiento de mujeres [DEMOGRAPHIC_DATA] – Tzu…"
click at [348, 364] on div " A través de un video de dos minutos, investigar y exponer sobre las posturas …" at bounding box center [679, 432] width 711 height 433
drag, startPoint x: 363, startPoint y: 378, endPoint x: 608, endPoint y: 368, distance: 245.6
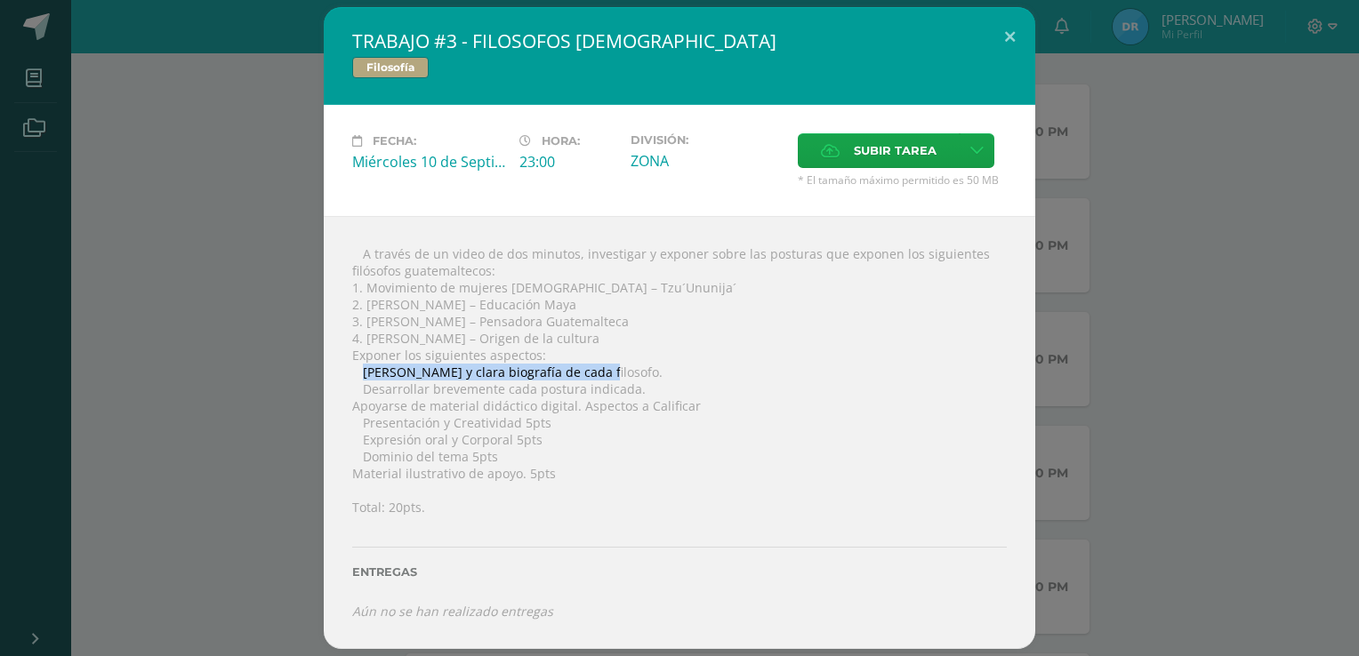
click at [608, 368] on div " A través de un video de dos minutos, investigar y exponer sobre las posturas …" at bounding box center [679, 432] width 711 height 433
copy div "[PERSON_NAME] y [PERSON_NAME] biografía de cada filosofo."
click at [391, 334] on div " A través de un video de dos minutos, investigar y exponer sobre las posturas …" at bounding box center [679, 432] width 711 height 433
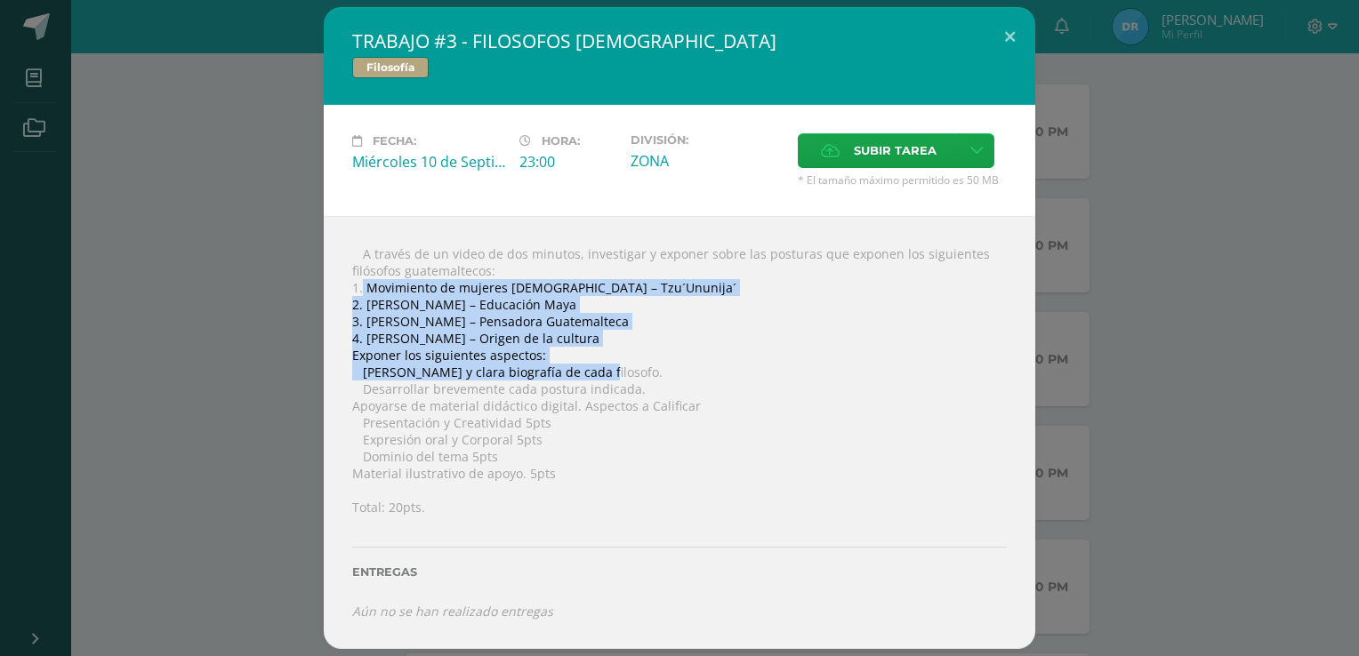
drag, startPoint x: 363, startPoint y: 290, endPoint x: 606, endPoint y: 376, distance: 257.6
click at [606, 376] on div " A través de un video de dos minutos, investigar y exponer sobre las posturas …" at bounding box center [679, 432] width 711 height 433
drag, startPoint x: 606, startPoint y: 376, endPoint x: 413, endPoint y: 300, distance: 206.7
click at [413, 300] on div " A través de un video de dos minutos, investigar y exponer sobre las posturas …" at bounding box center [679, 432] width 711 height 433
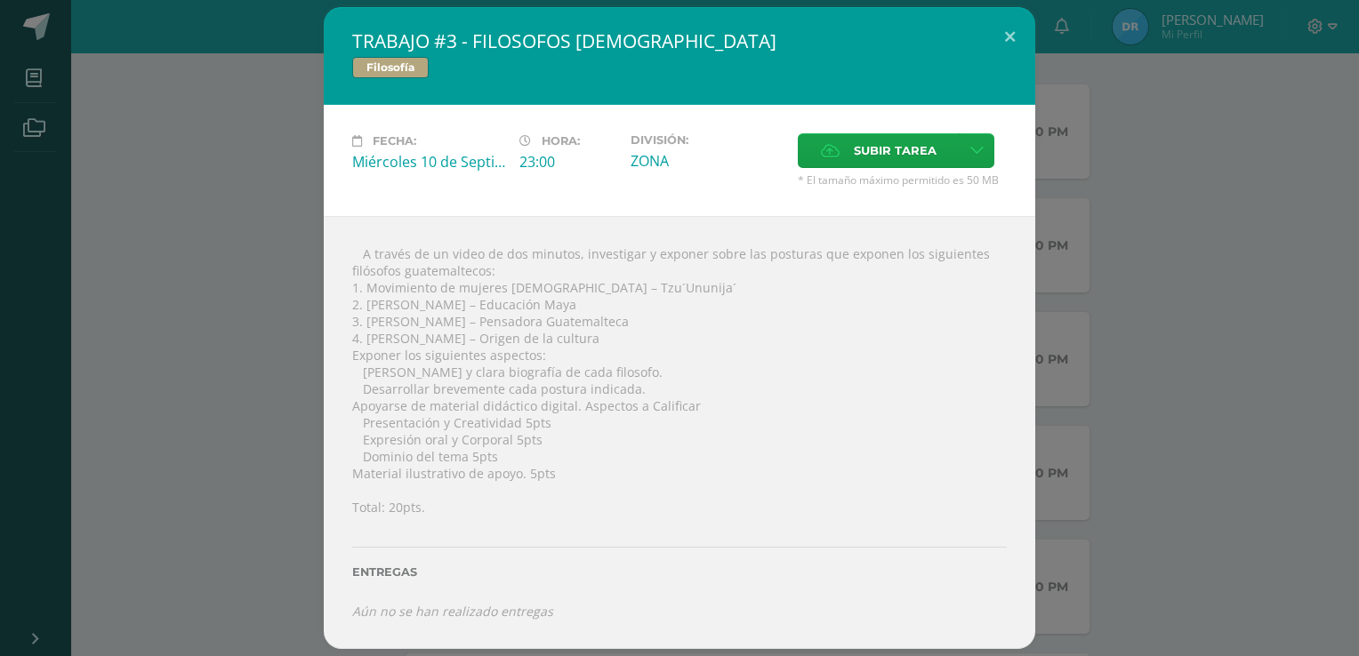
click at [349, 285] on div " A través de un video de dos minutos, investigar y exponer sobre las posturas …" at bounding box center [679, 432] width 711 height 433
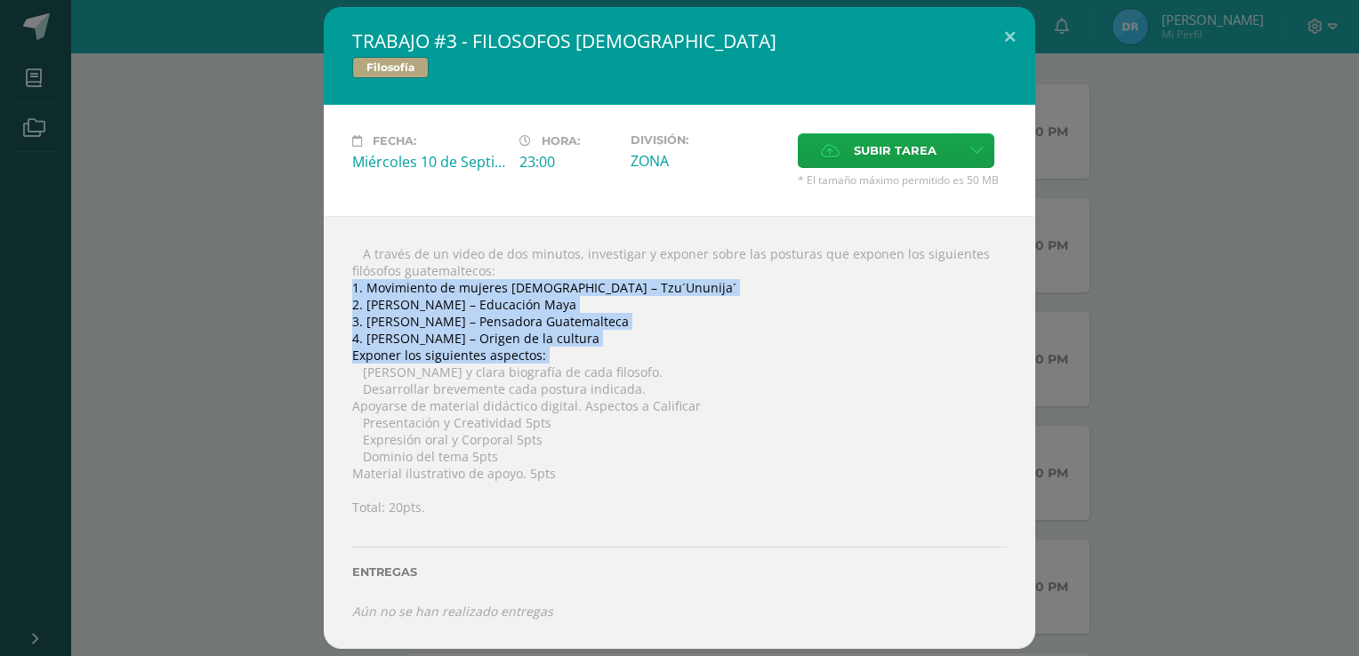
drag, startPoint x: 349, startPoint y: 285, endPoint x: 580, endPoint y: 361, distance: 242.4
click at [580, 361] on div " A través de un video de dos minutos, investigar y exponer sobre las posturas …" at bounding box center [679, 432] width 711 height 433
drag, startPoint x: 580, startPoint y: 361, endPoint x: 580, endPoint y: 345, distance: 16.0
click at [580, 345] on div " A través de un video de dos minutos, investigar y exponer sobre las posturas …" at bounding box center [679, 432] width 711 height 433
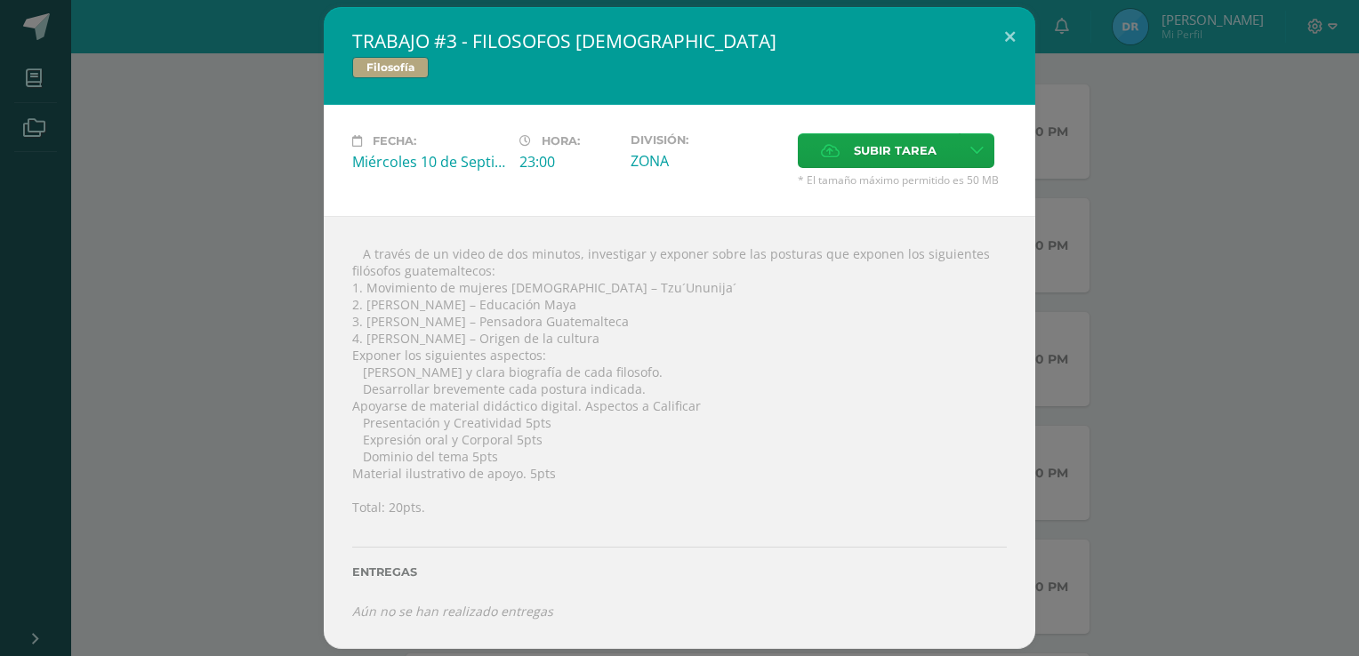
click at [351, 266] on div " A través de un video de dos minutos, investigar y exponer sobre las posturas …" at bounding box center [679, 432] width 711 height 433
drag, startPoint x: 353, startPoint y: 285, endPoint x: 618, endPoint y: 340, distance: 270.7
click at [618, 340] on div " A través de un video de dos minutos, investigar y exponer sobre las posturas …" at bounding box center [679, 432] width 711 height 433
copy div "1. Movimiento de mujeres [DEMOGRAPHIC_DATA] – Tzu´Ununija´ 2. [PERSON_NAME] – E…"
